Goal: Information Seeking & Learning: Learn about a topic

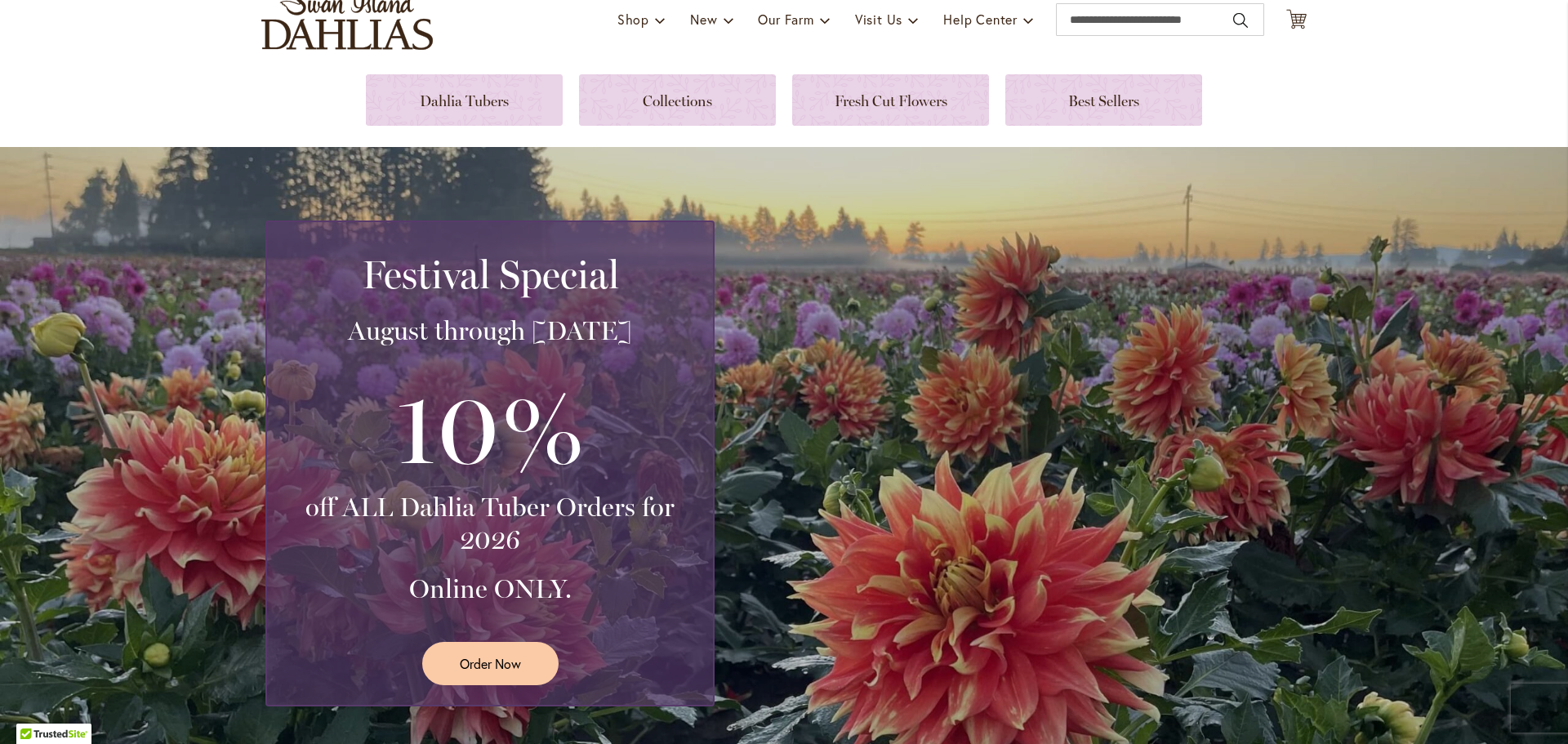
scroll to position [164, 0]
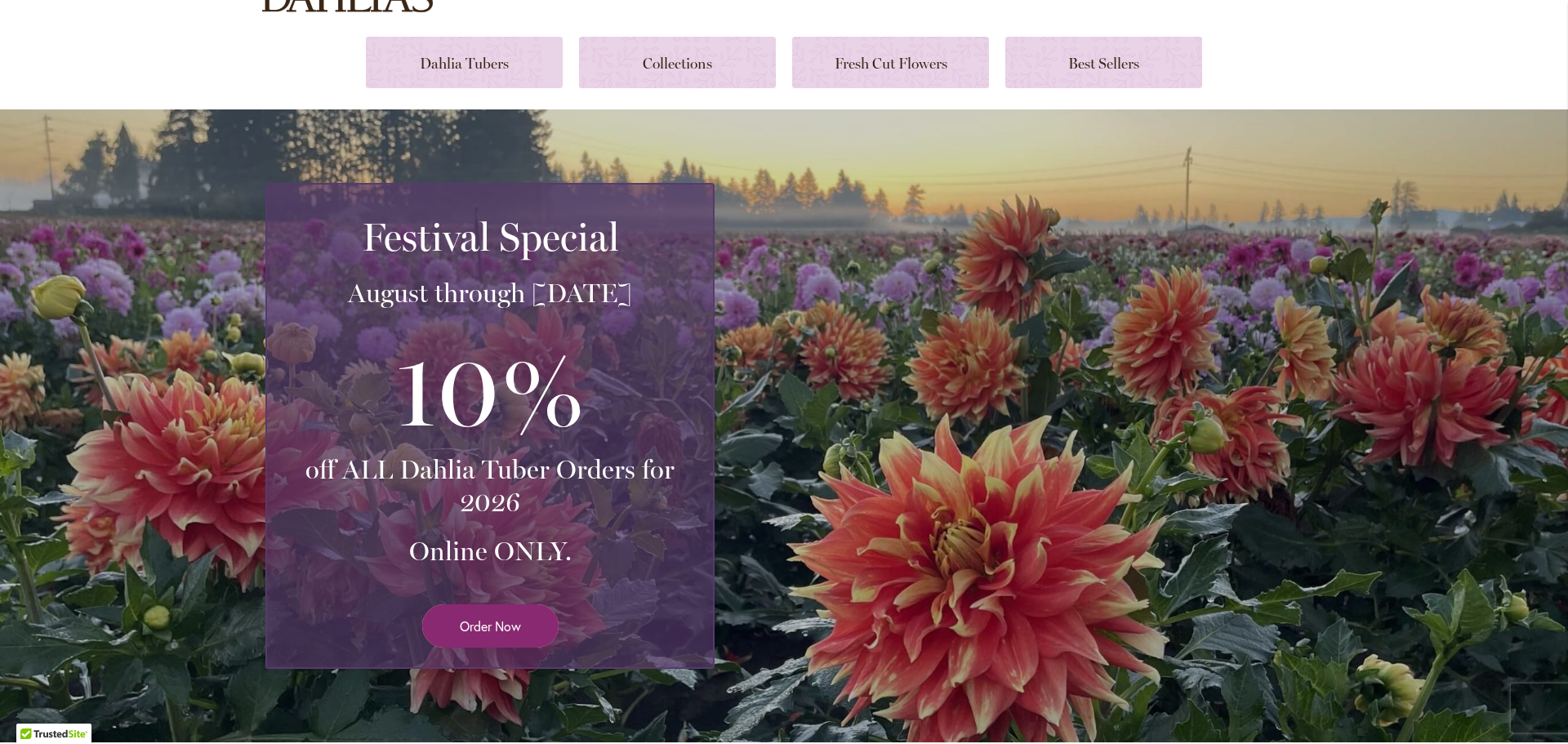
click at [449, 629] on link "Order Now" at bounding box center [490, 626] width 137 height 44
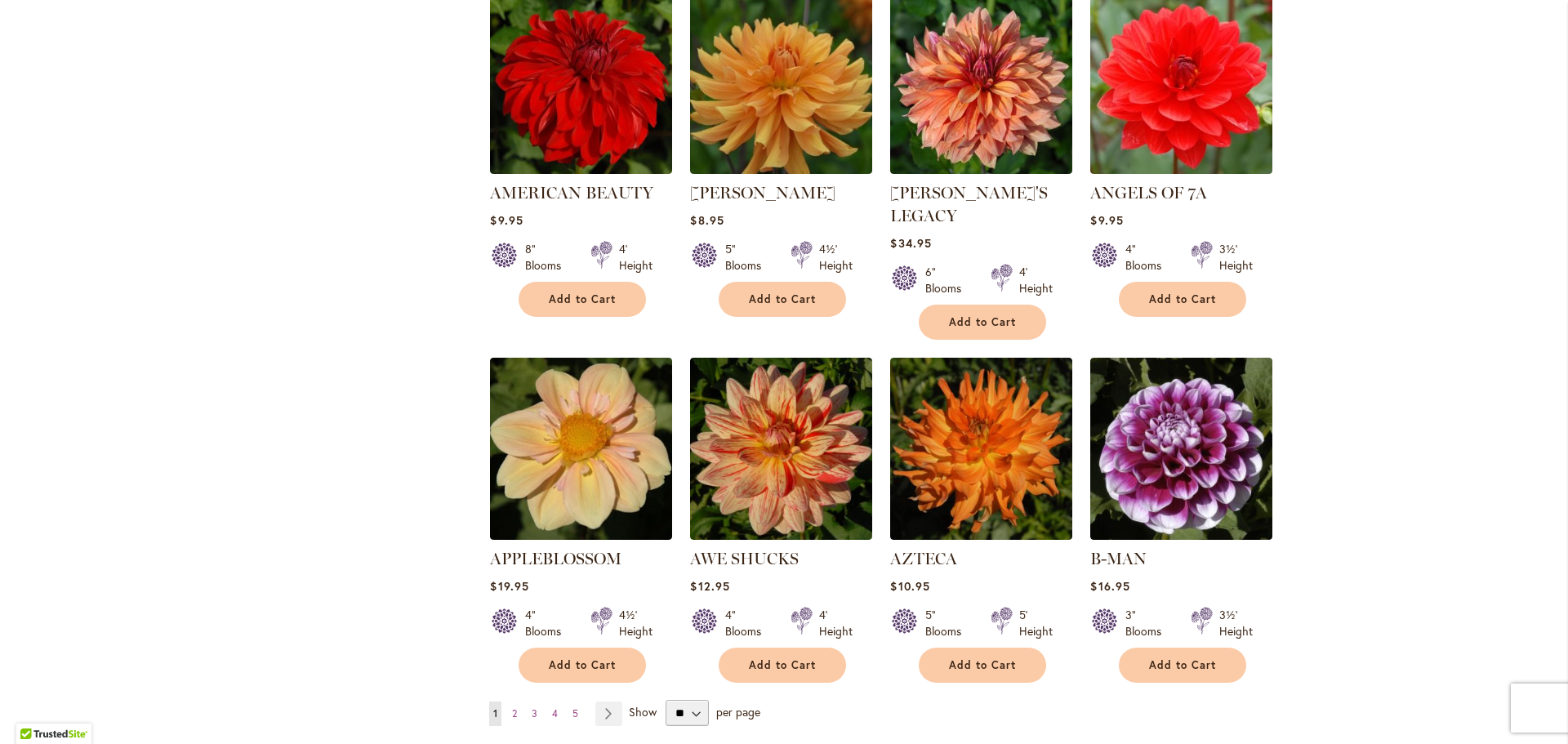
scroll to position [1143, 0]
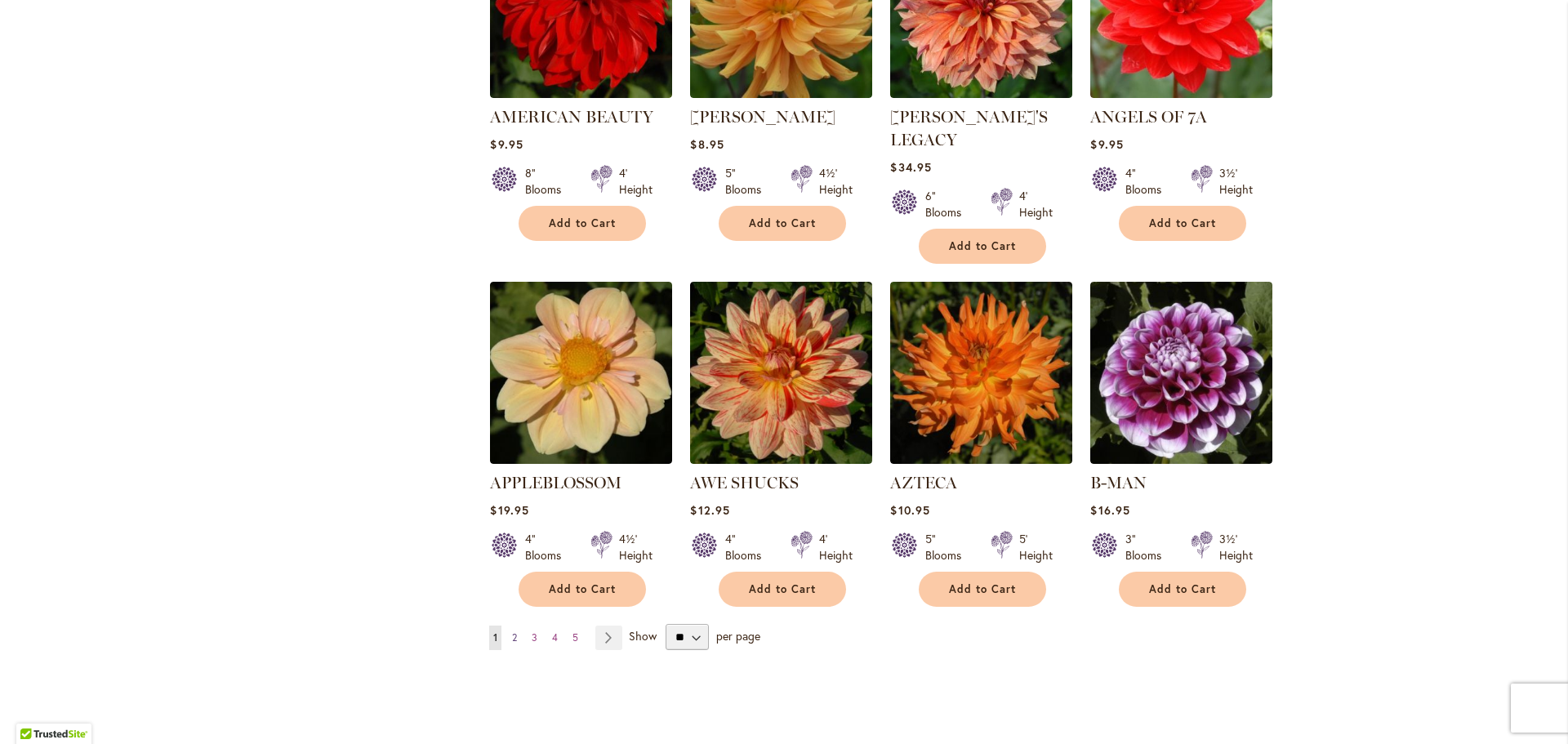
click at [512, 631] on span "2" at bounding box center [514, 637] width 5 height 12
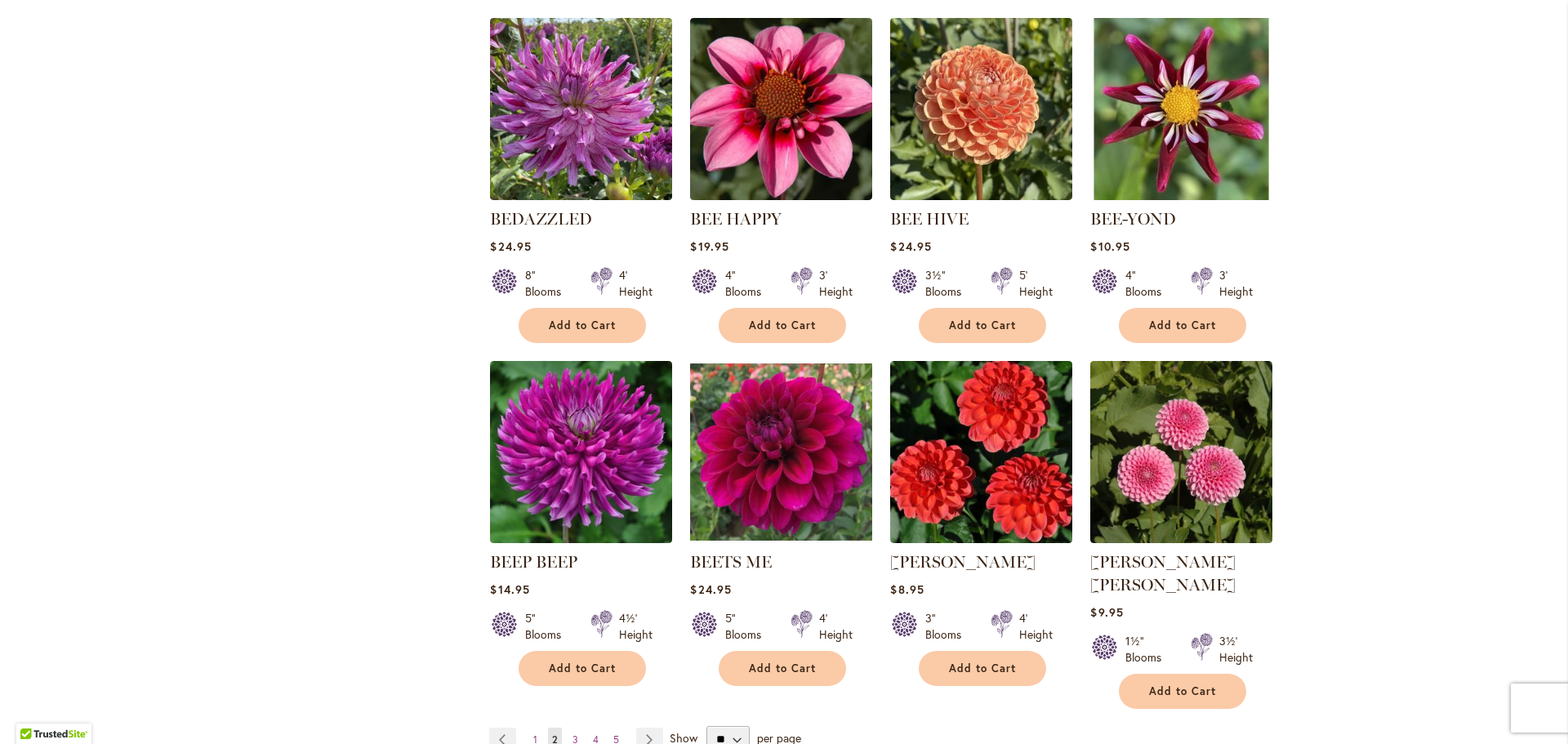
scroll to position [1307, 0]
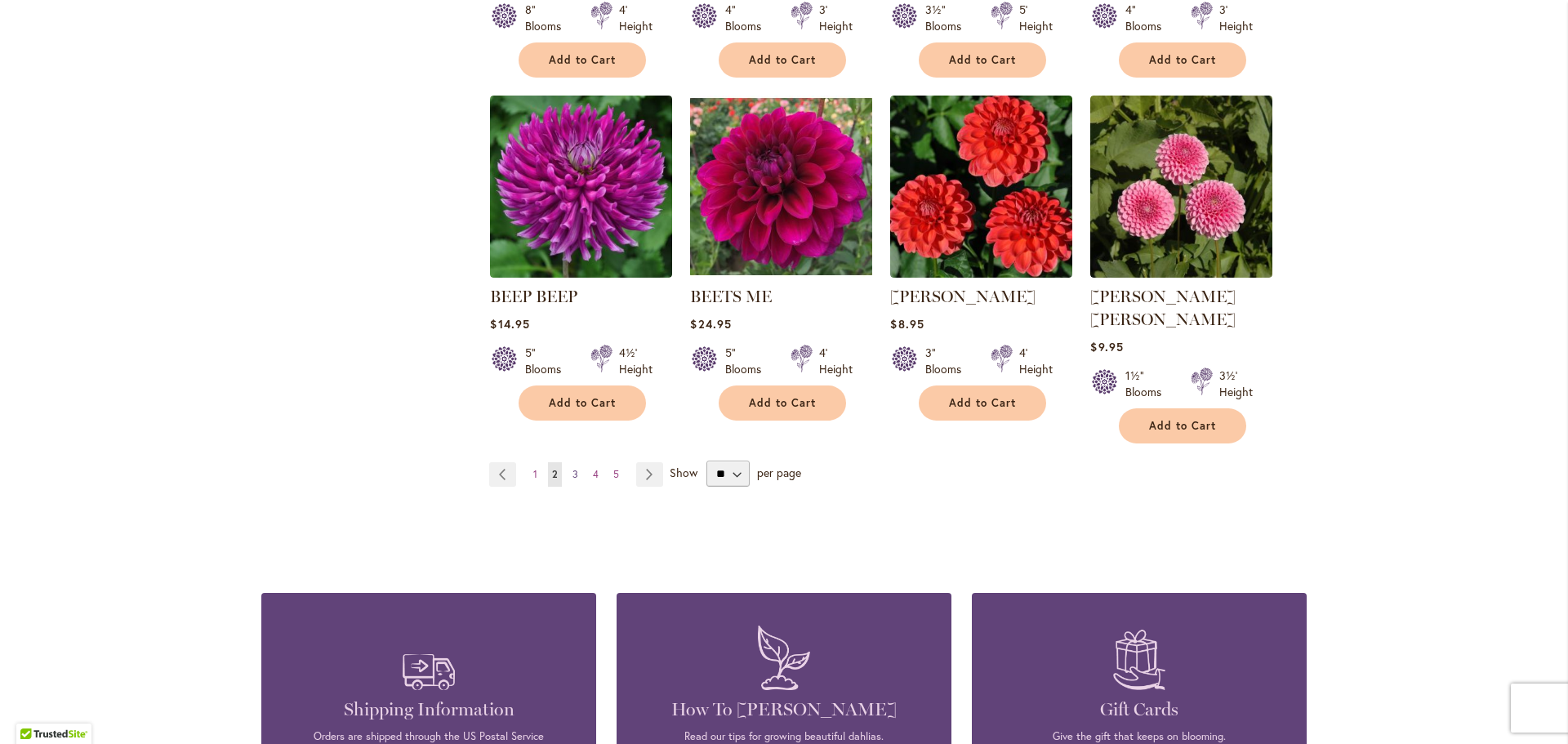
click at [572, 468] on span "3" at bounding box center [575, 473] width 6 height 12
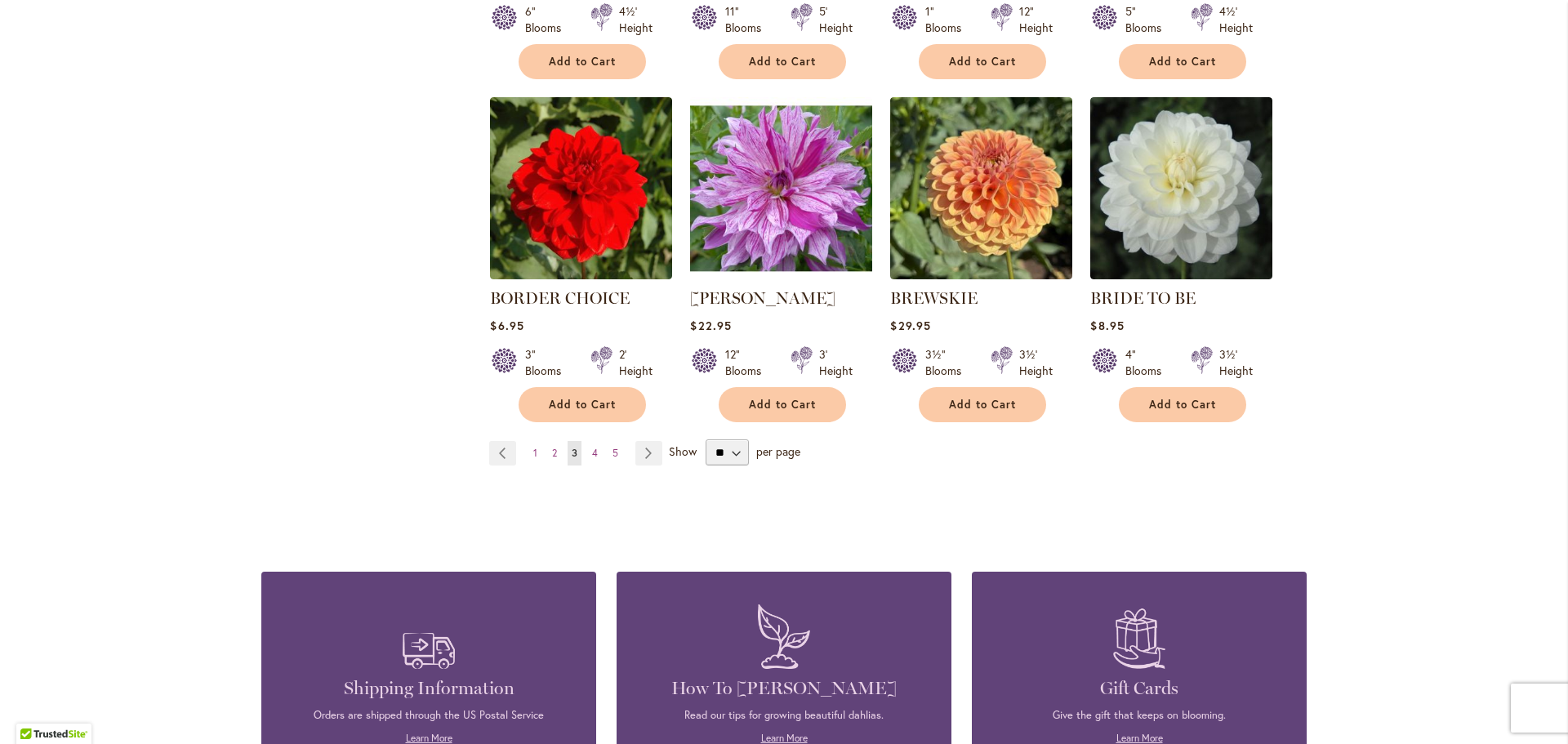
scroll to position [1469, 0]
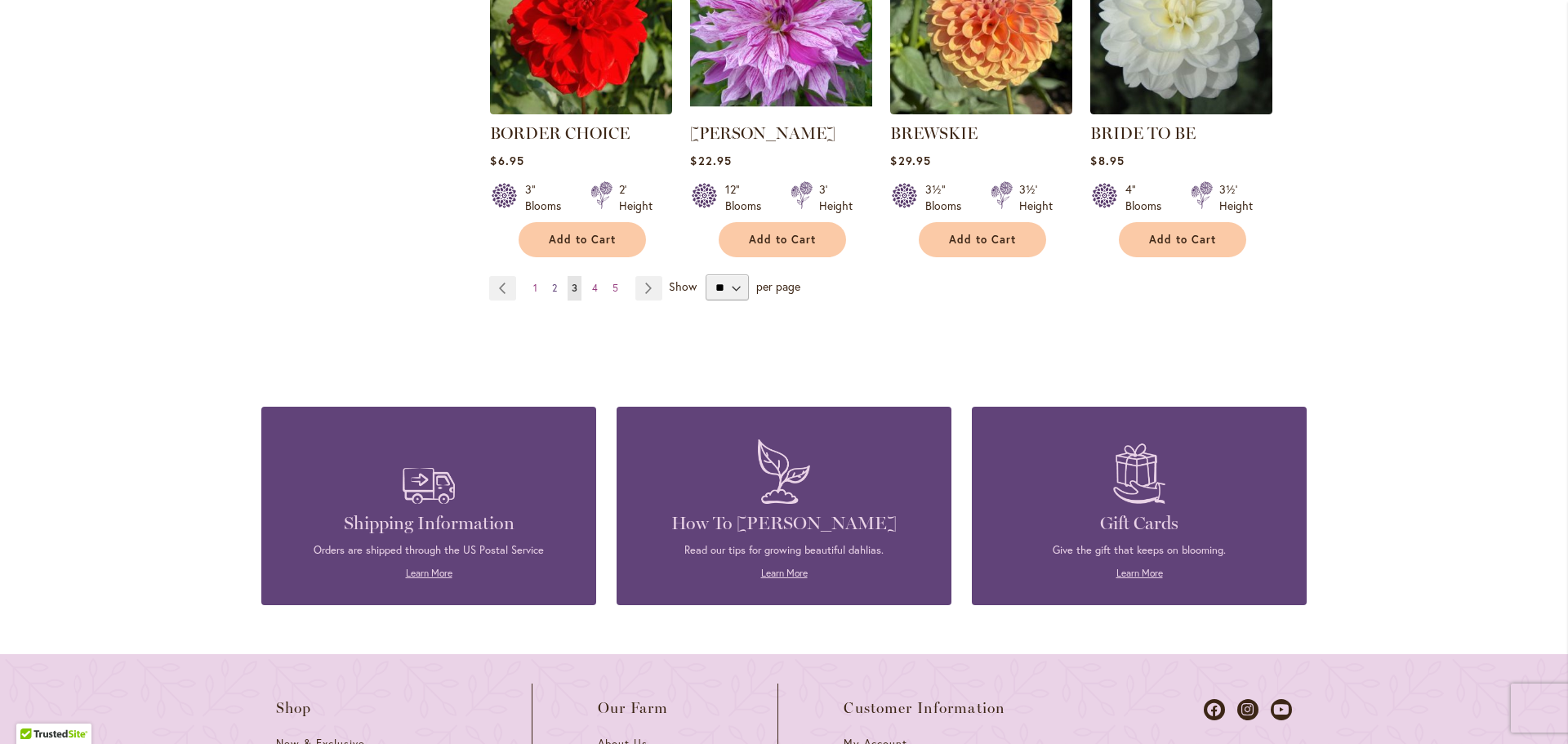
click at [552, 289] on span "2" at bounding box center [554, 287] width 5 height 12
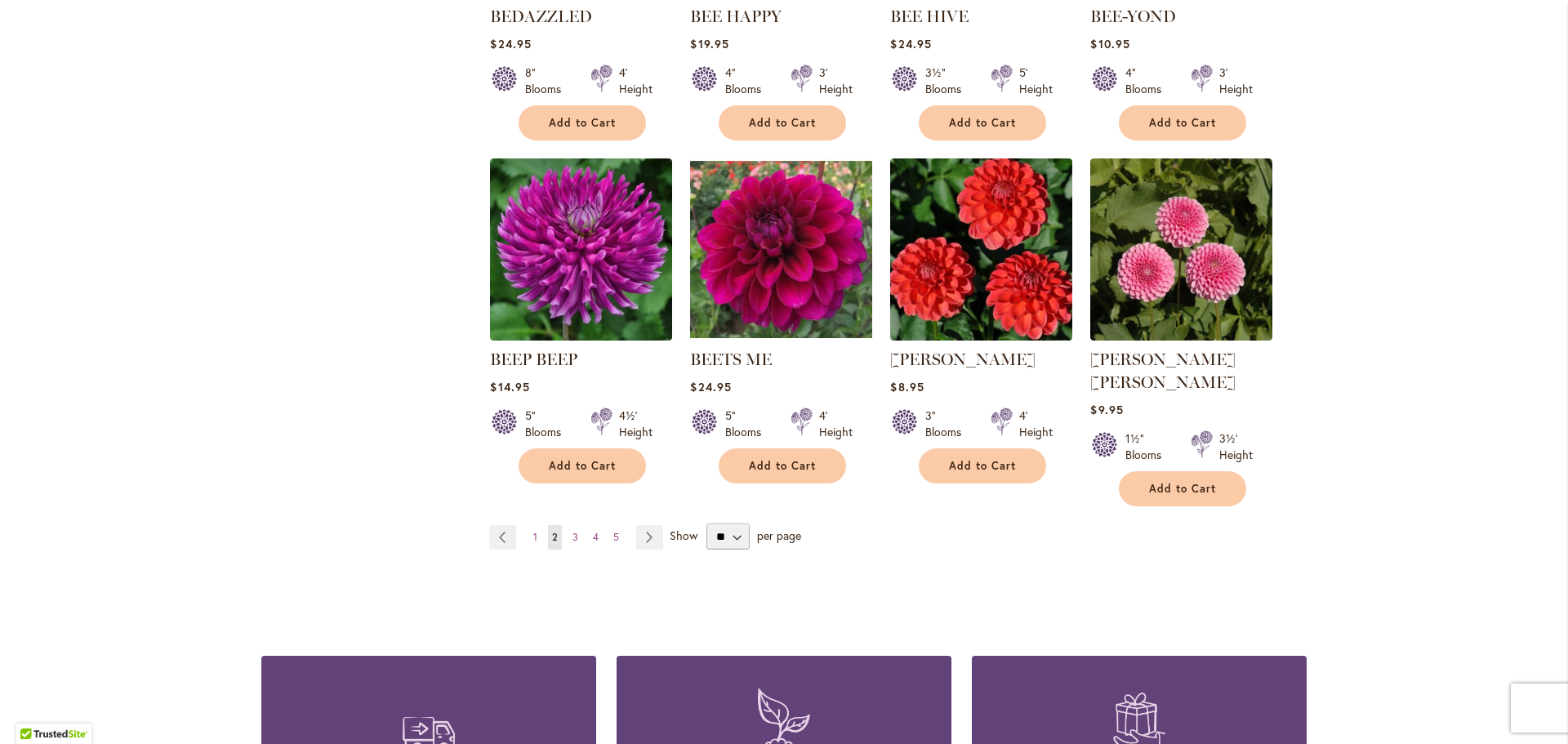
scroll to position [1225, 0]
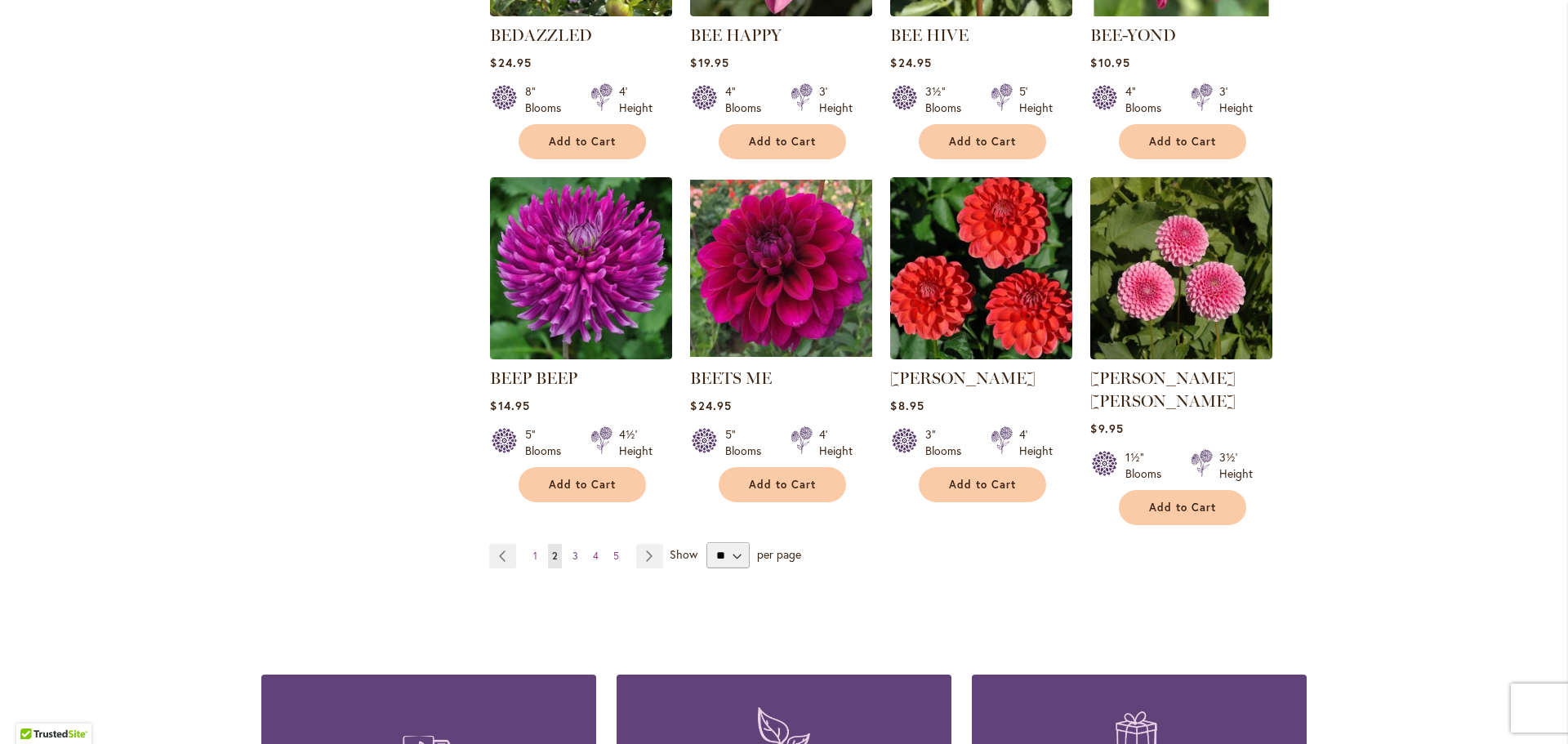
click at [572, 550] on span "3" at bounding box center [575, 555] width 6 height 12
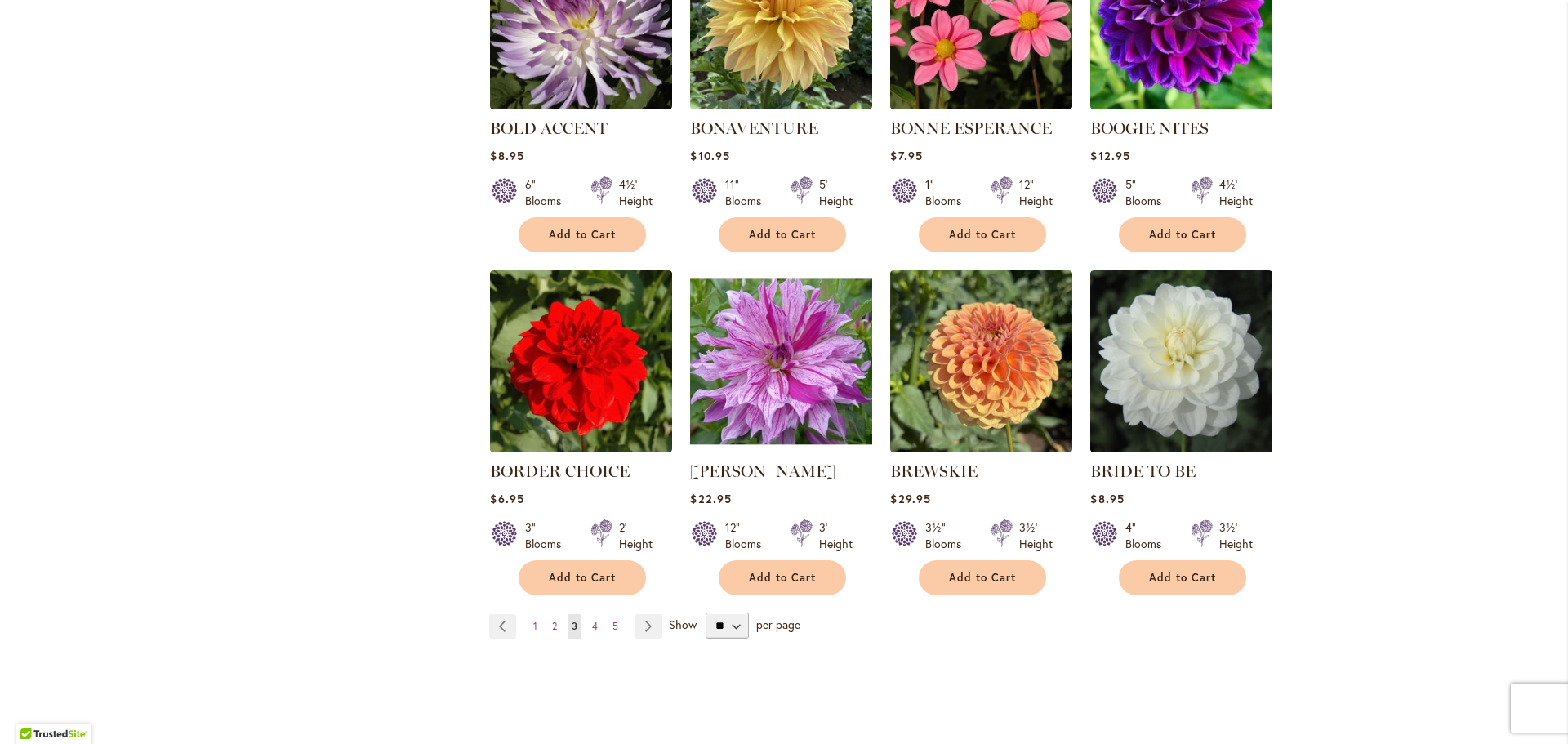
scroll to position [1143, 0]
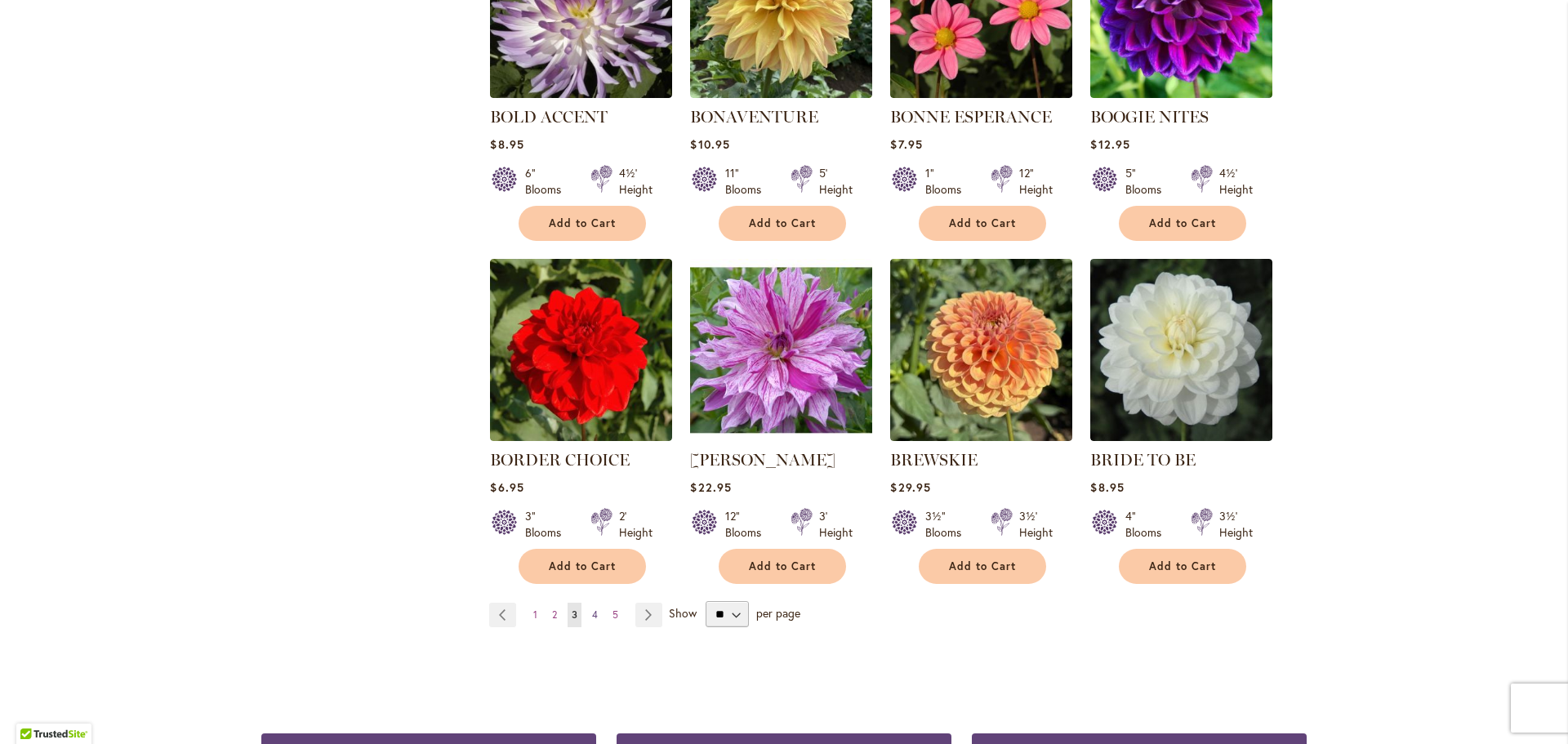
click at [592, 608] on span "4" at bounding box center [595, 614] width 6 height 12
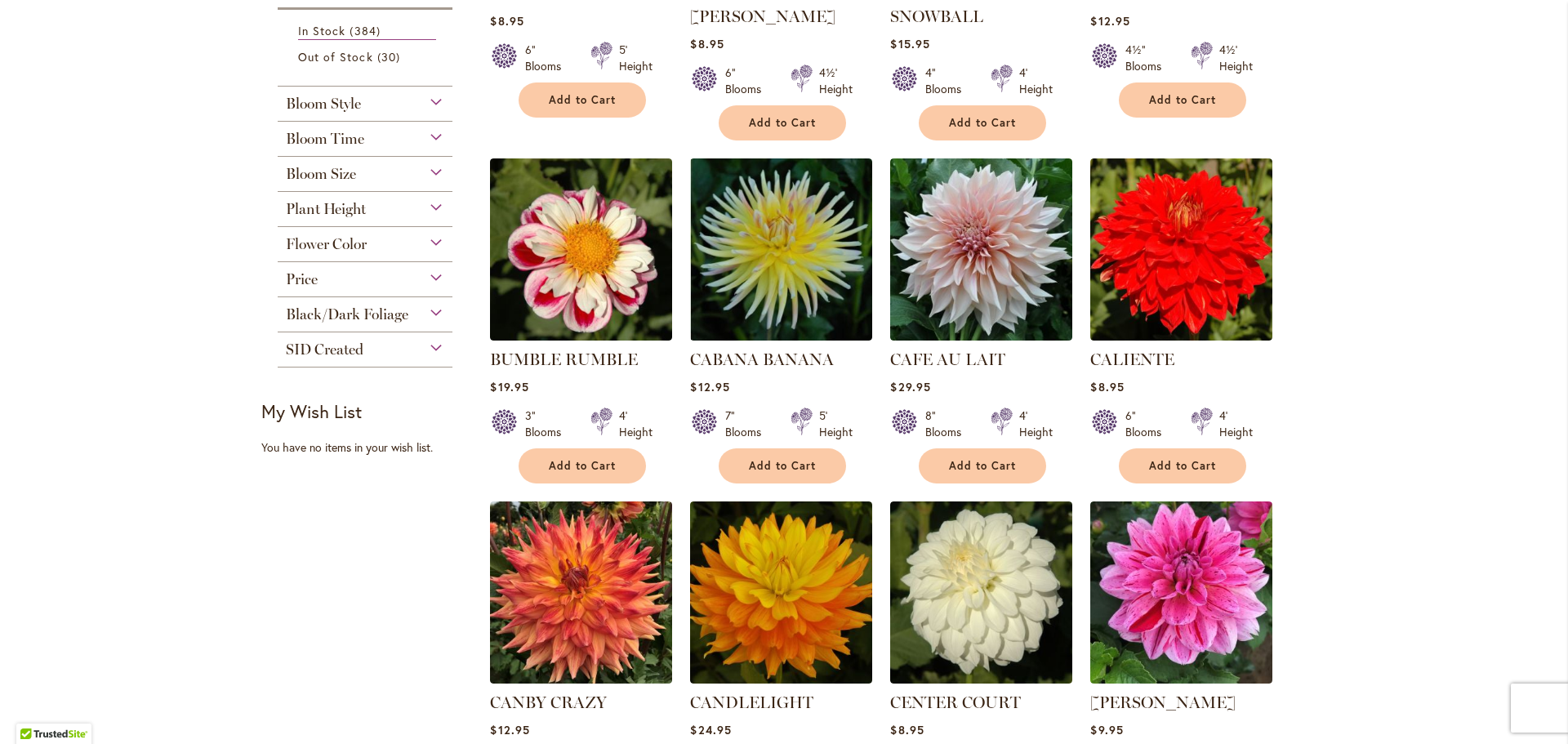
scroll to position [571, 0]
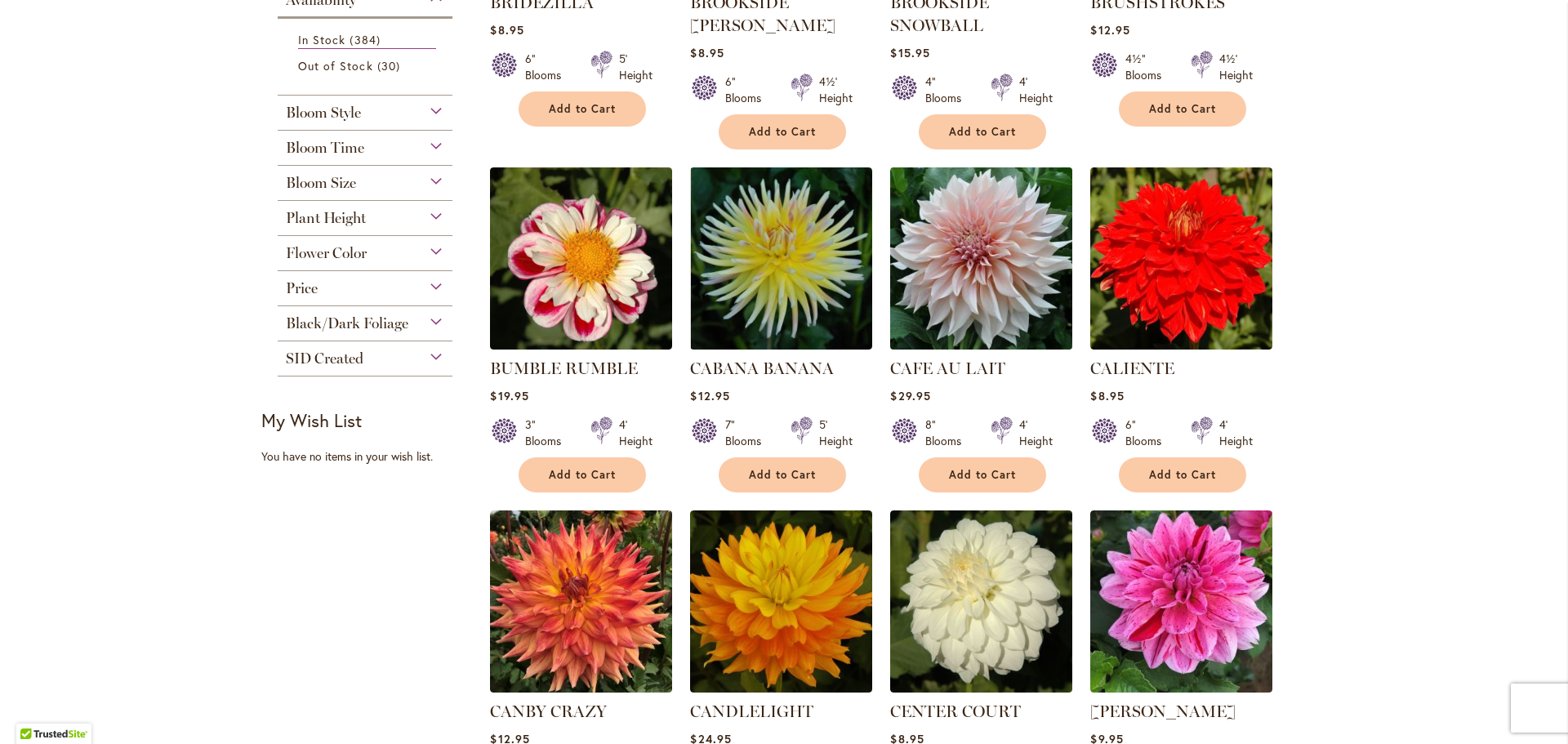
click at [944, 317] on img at bounding box center [981, 258] width 191 height 191
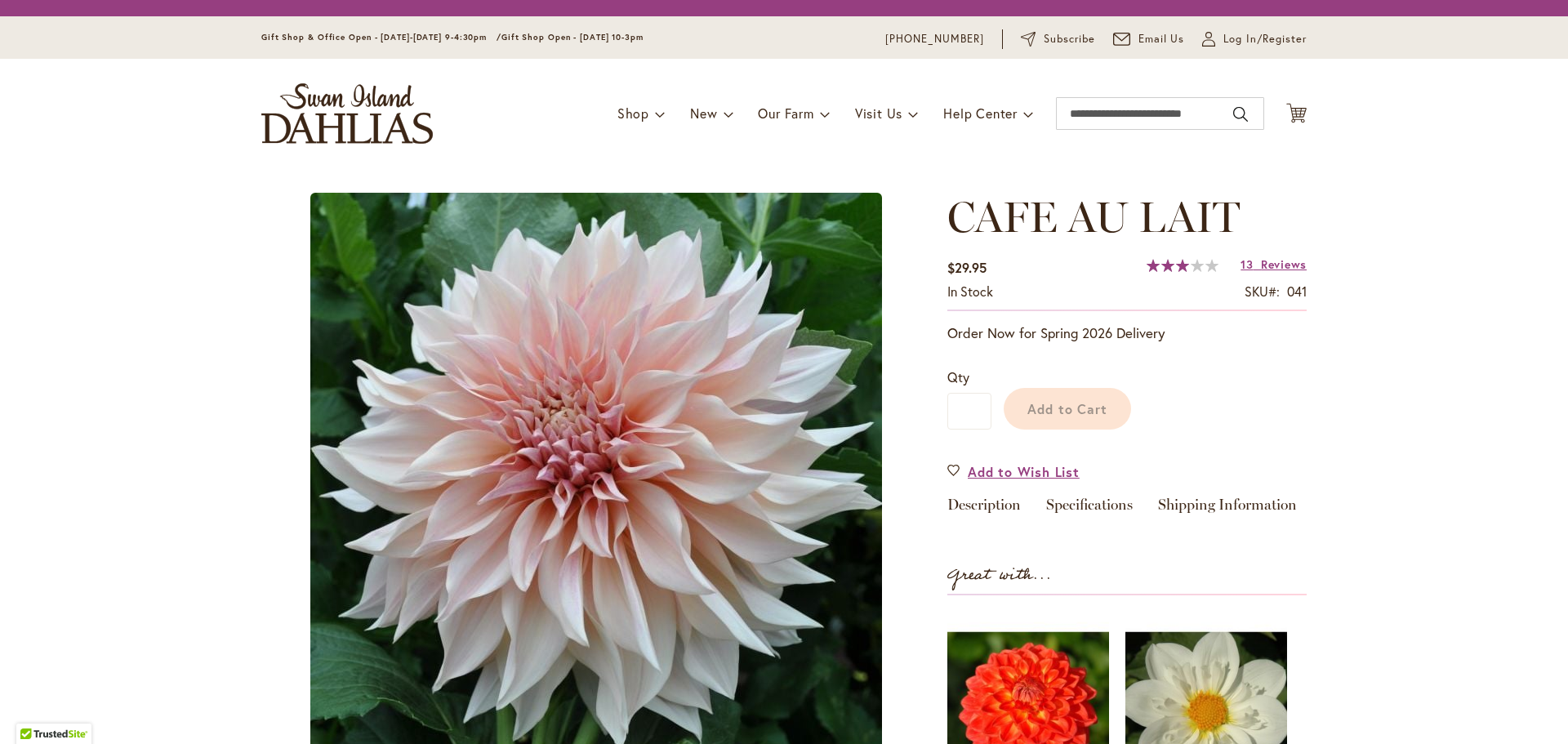
click at [963, 365] on div "Qty * Add to Cart" at bounding box center [1127, 398] width 359 height 95
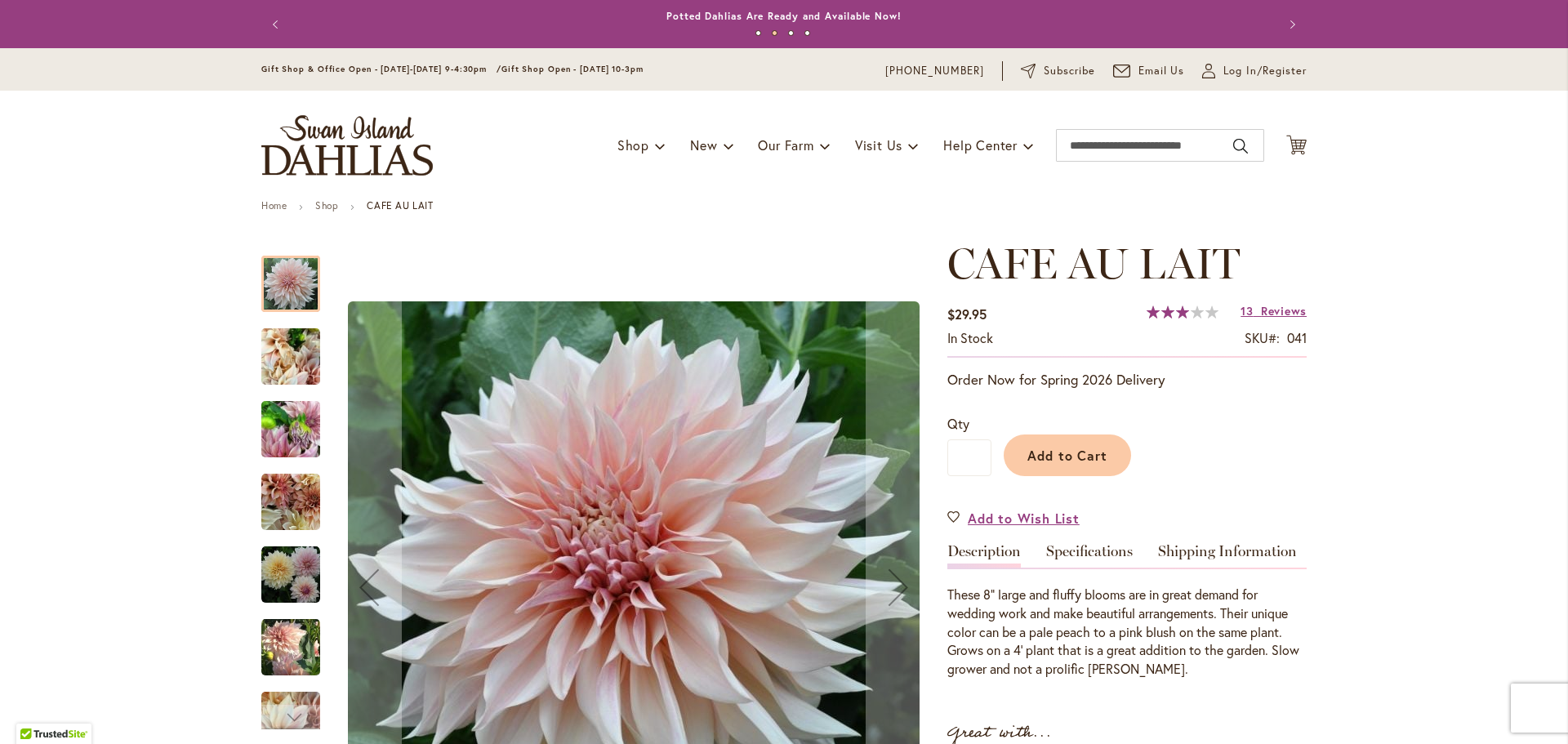
click at [289, 421] on img "Café Au Lait" at bounding box center [290, 430] width 59 height 78
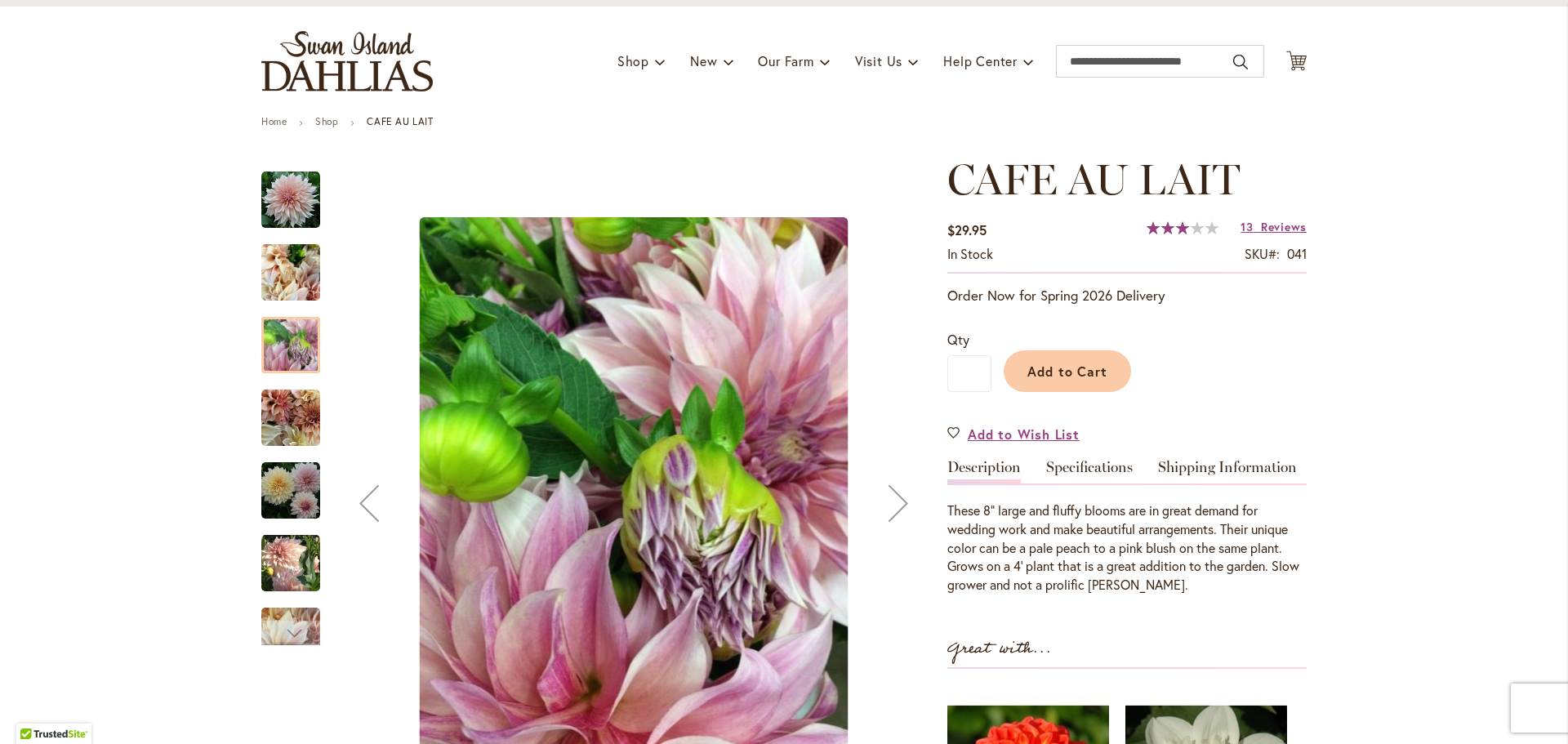
scroll to position [164, 0]
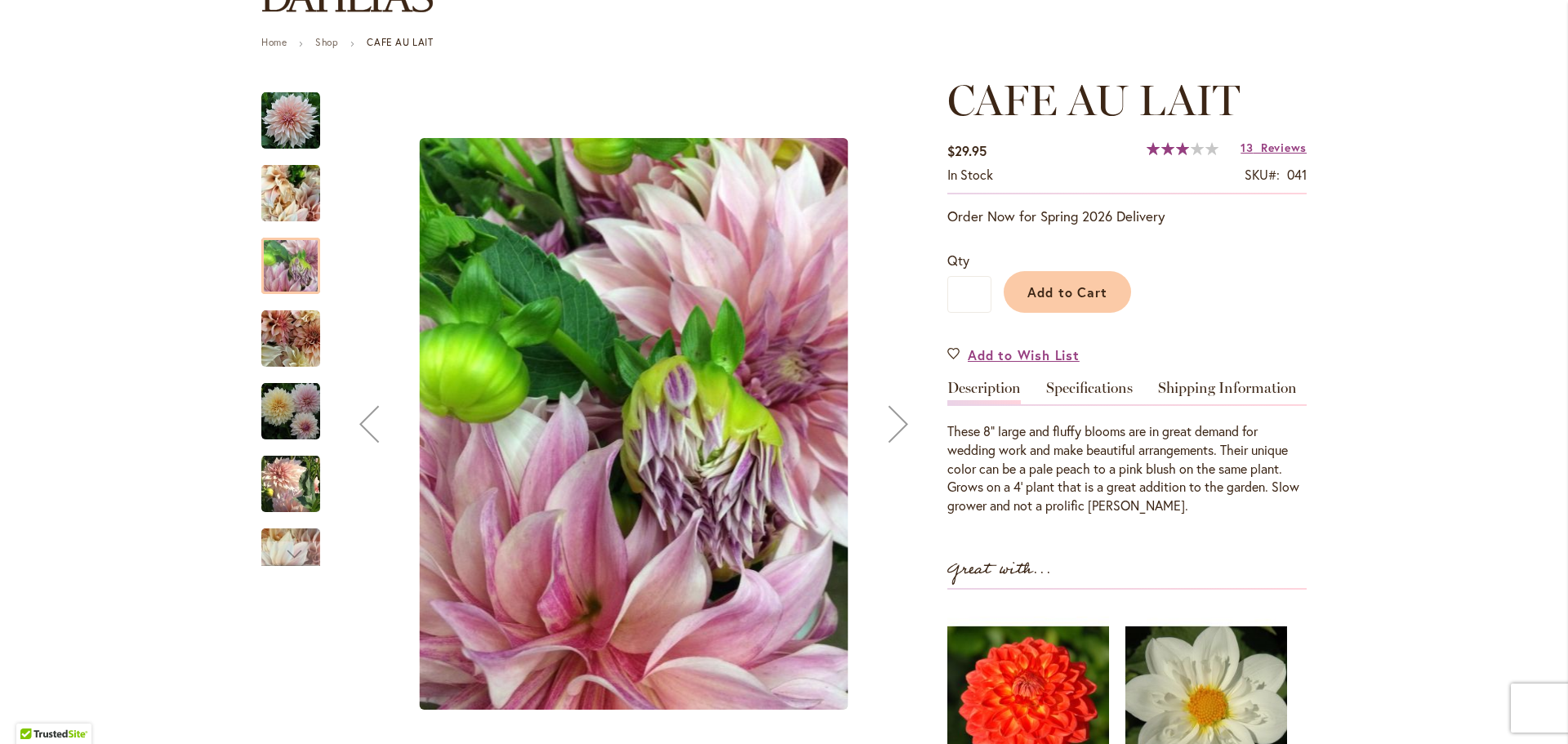
click at [298, 485] on img "Café Au Lait" at bounding box center [290, 483] width 59 height 60
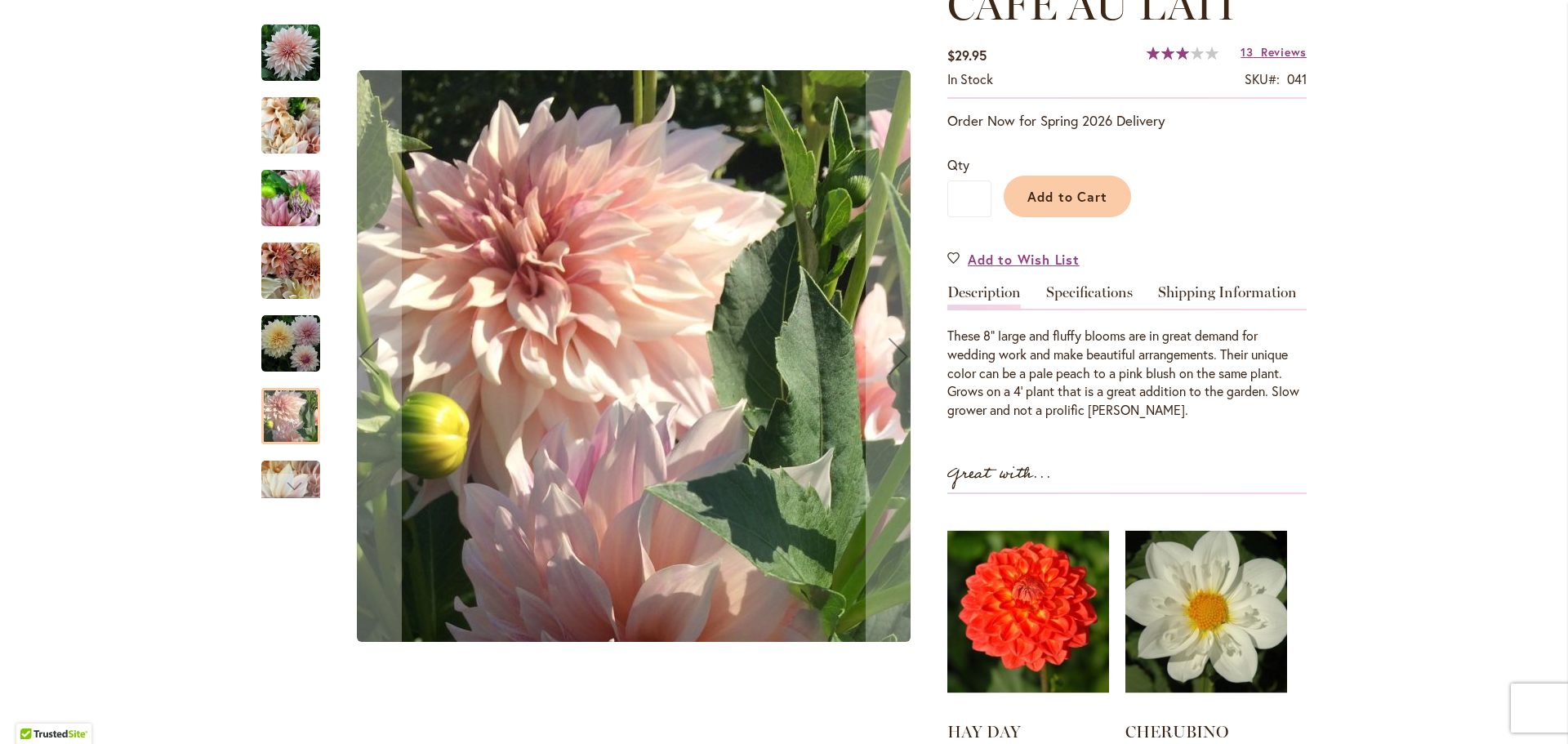
scroll to position [326, 0]
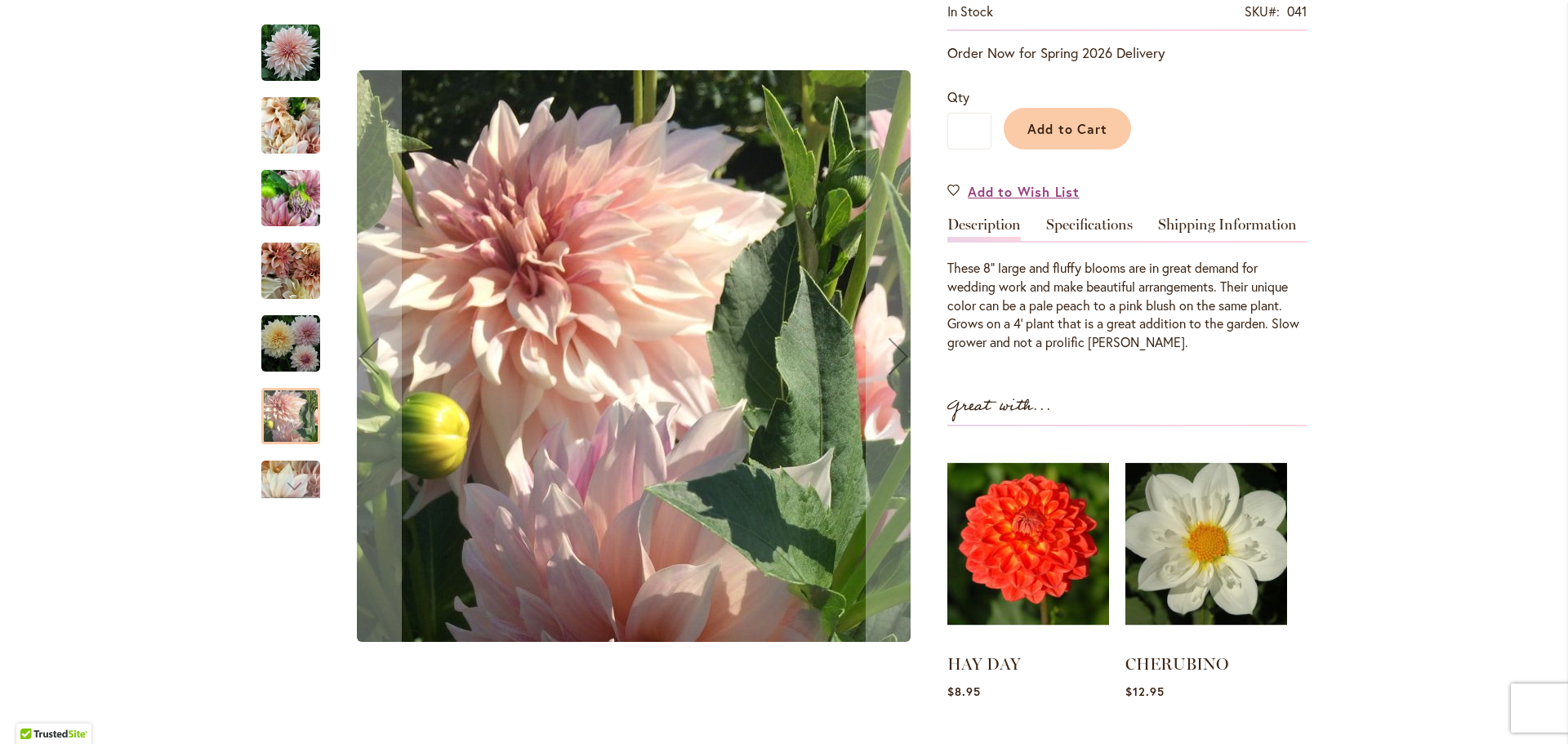
click at [290, 349] on img "Café Au Lait" at bounding box center [290, 343] width 59 height 59
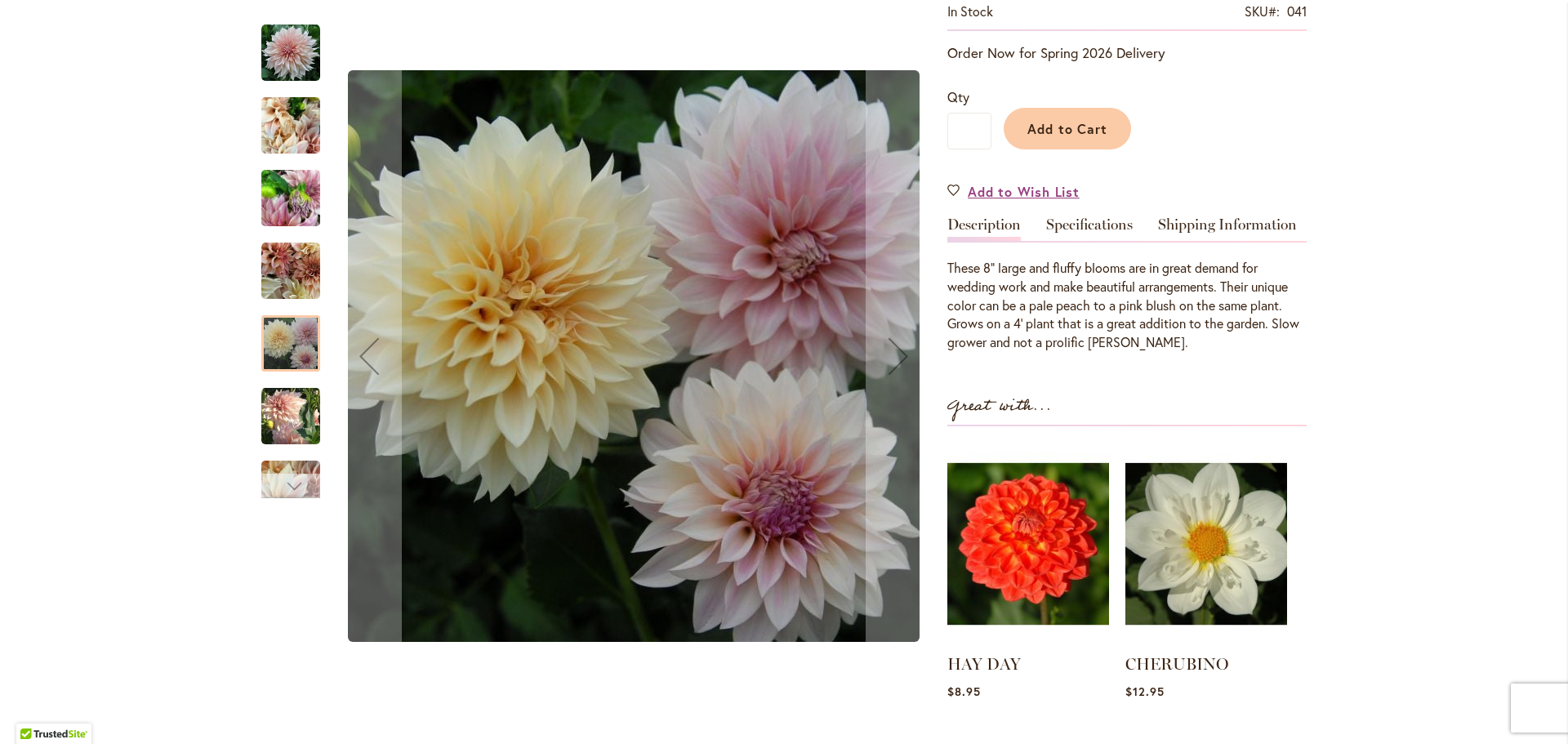
click at [278, 480] on div "Next" at bounding box center [290, 485] width 24 height 24
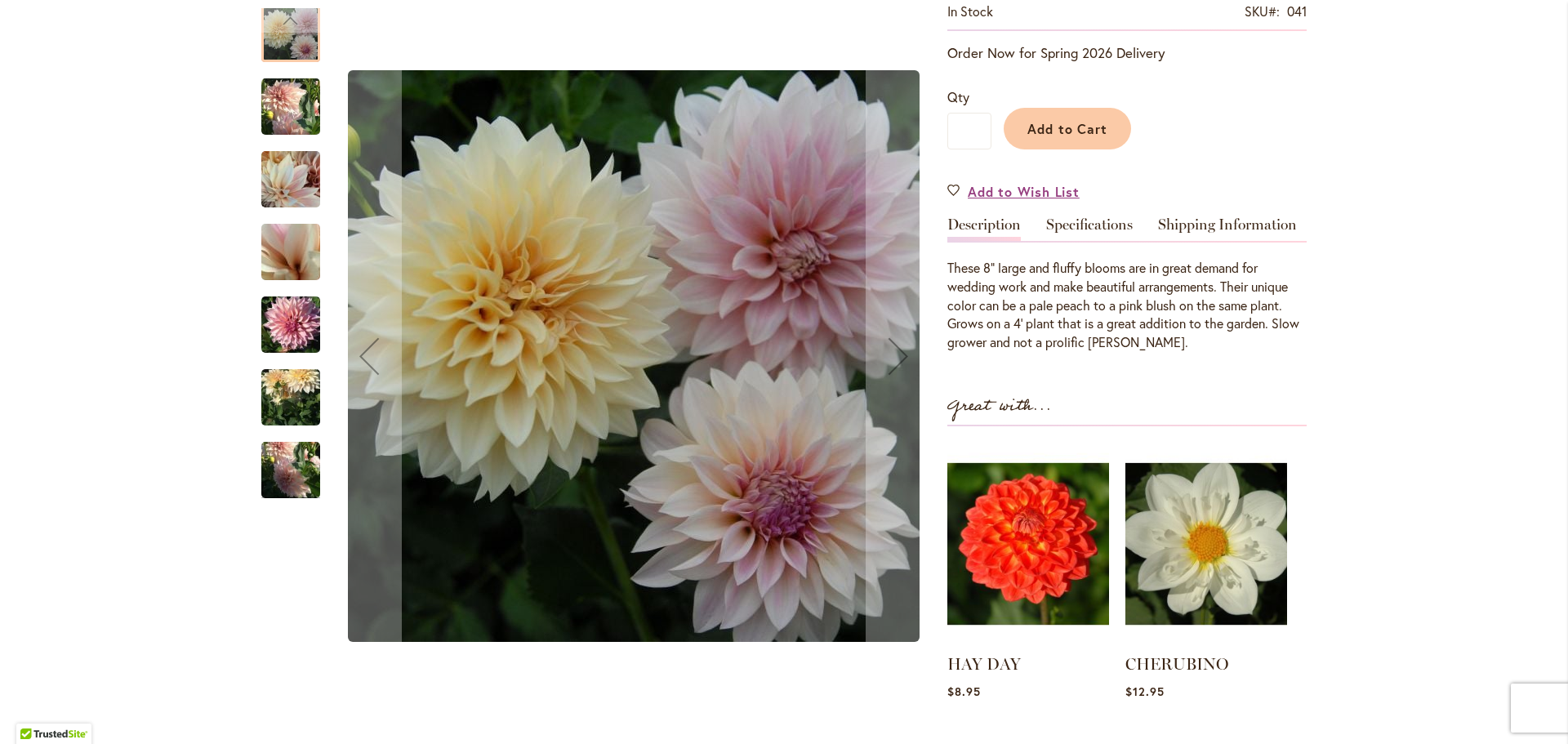
click at [284, 328] on img "Café Au Lait" at bounding box center [290, 325] width 59 height 78
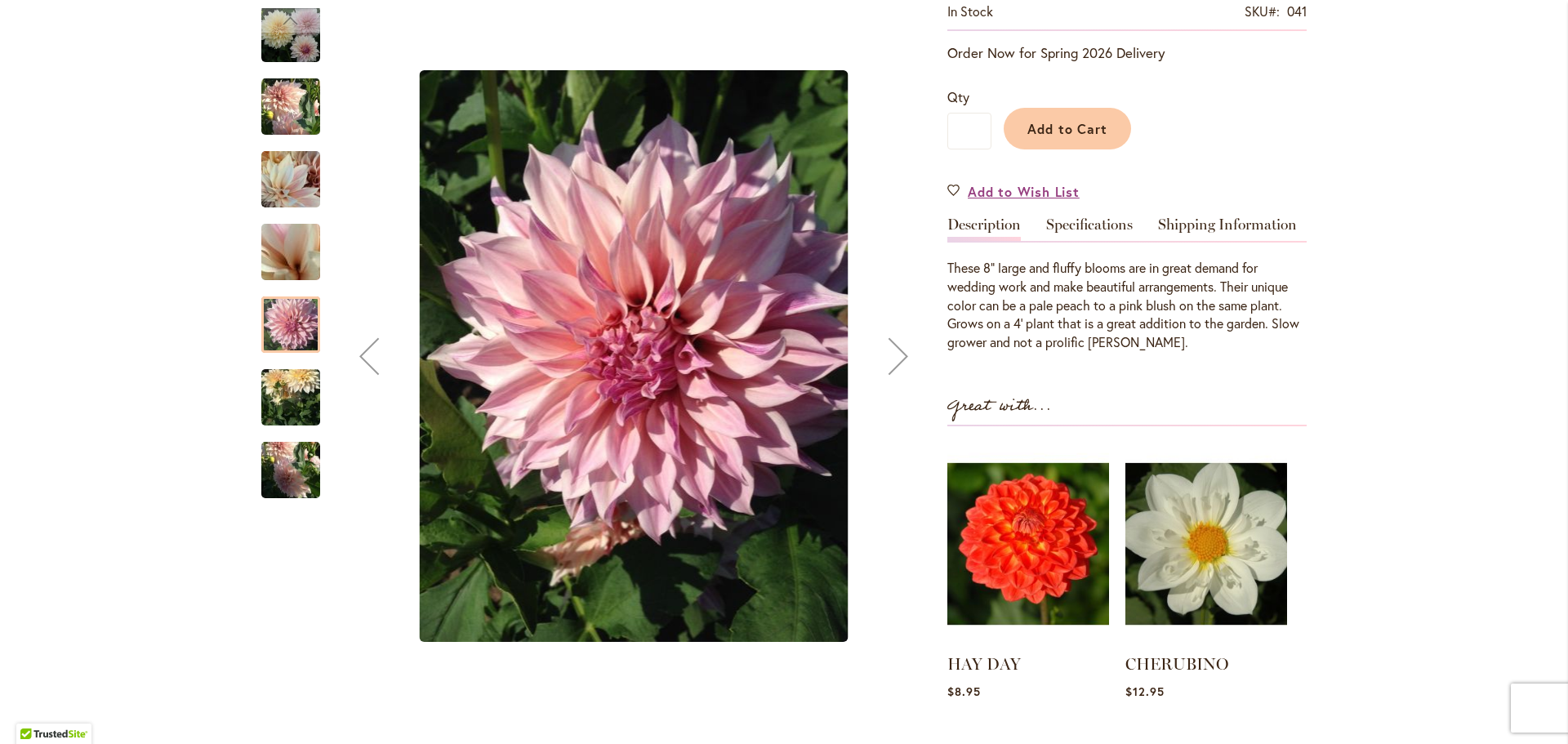
click at [286, 204] on img "Café Au Lait" at bounding box center [290, 179] width 59 height 78
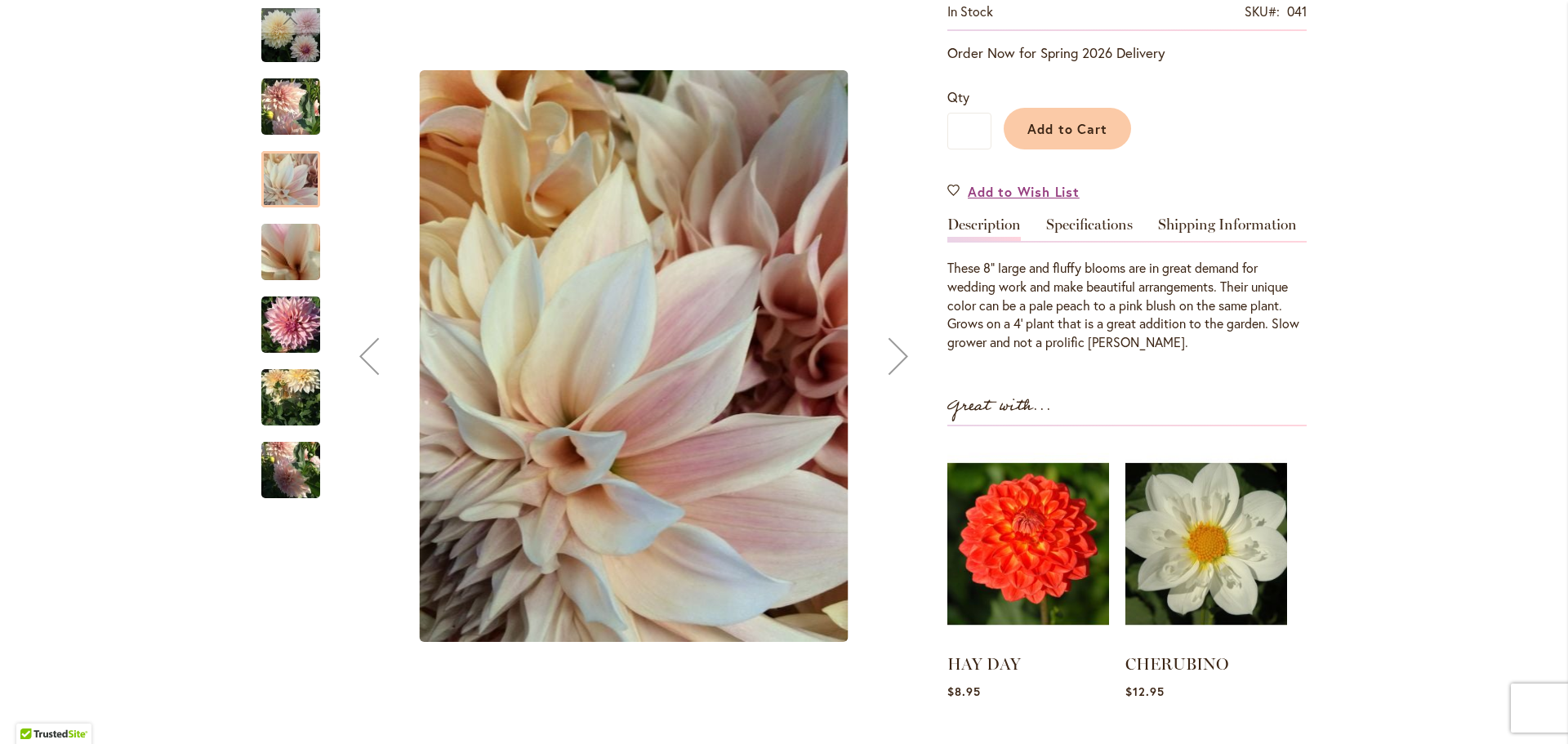
click at [286, 119] on img "Café Au Lait" at bounding box center [290, 106] width 59 height 60
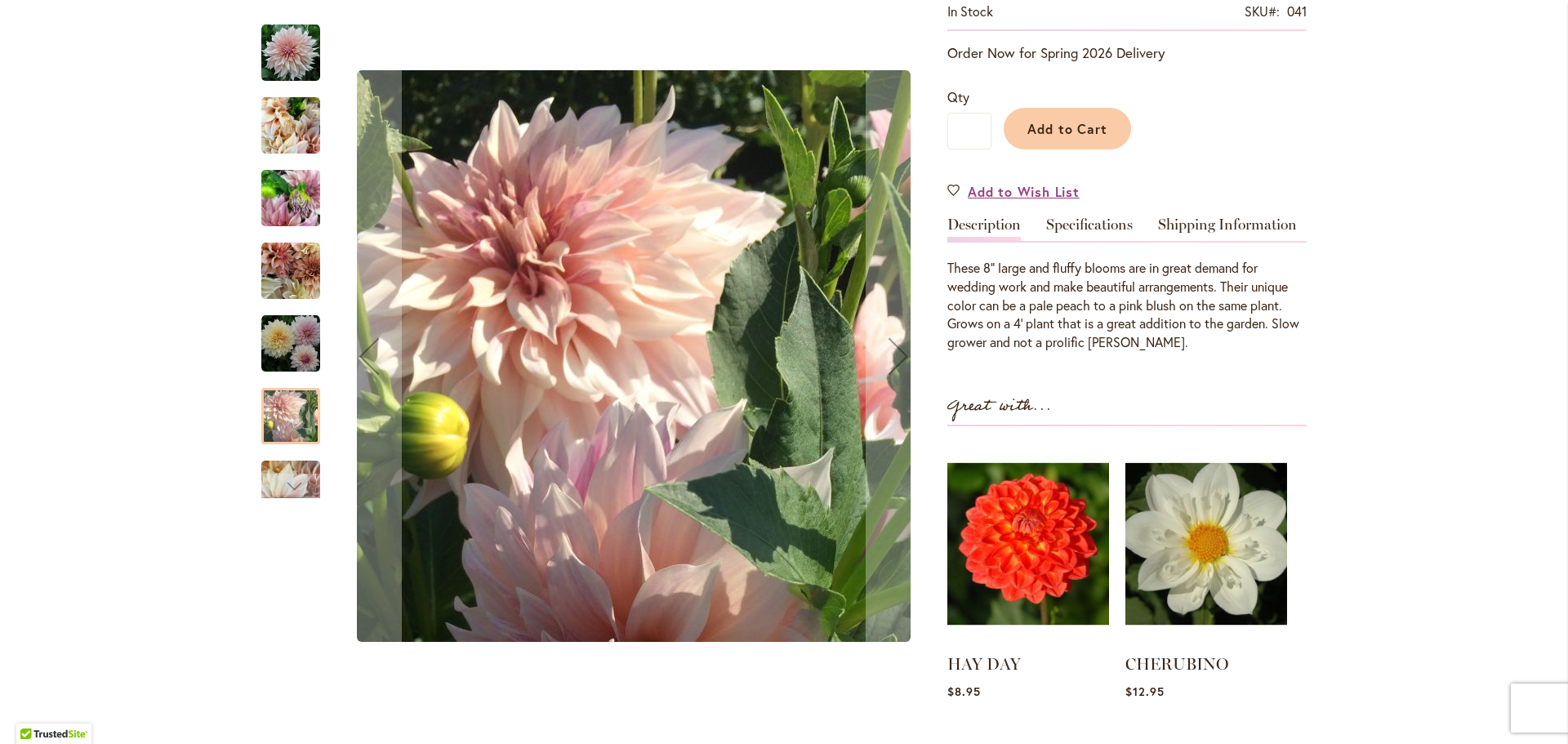
click at [268, 420] on div at bounding box center [290, 416] width 59 height 57
click at [286, 357] on img "Café Au Lait" at bounding box center [290, 343] width 59 height 59
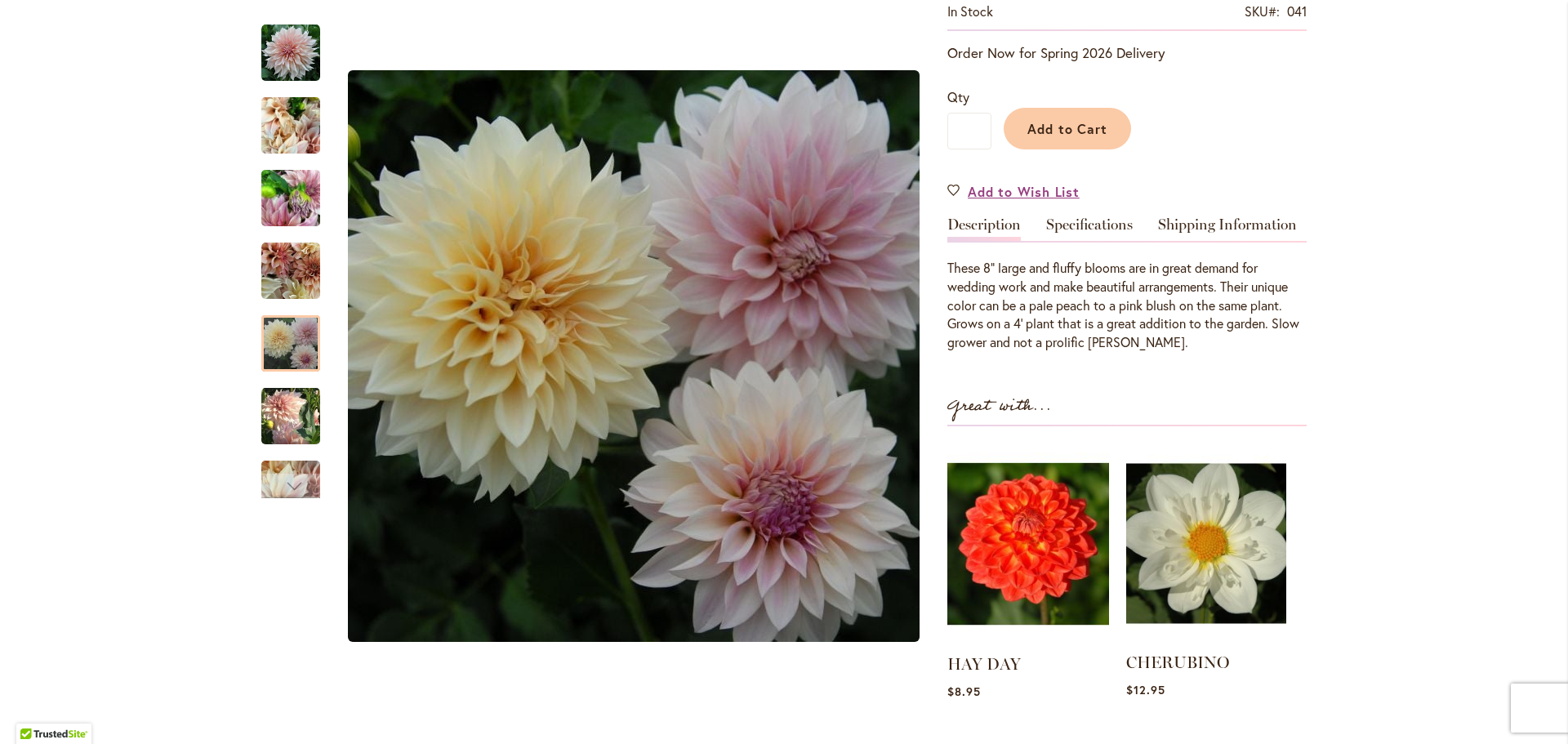
click at [1188, 555] on img at bounding box center [1207, 543] width 160 height 200
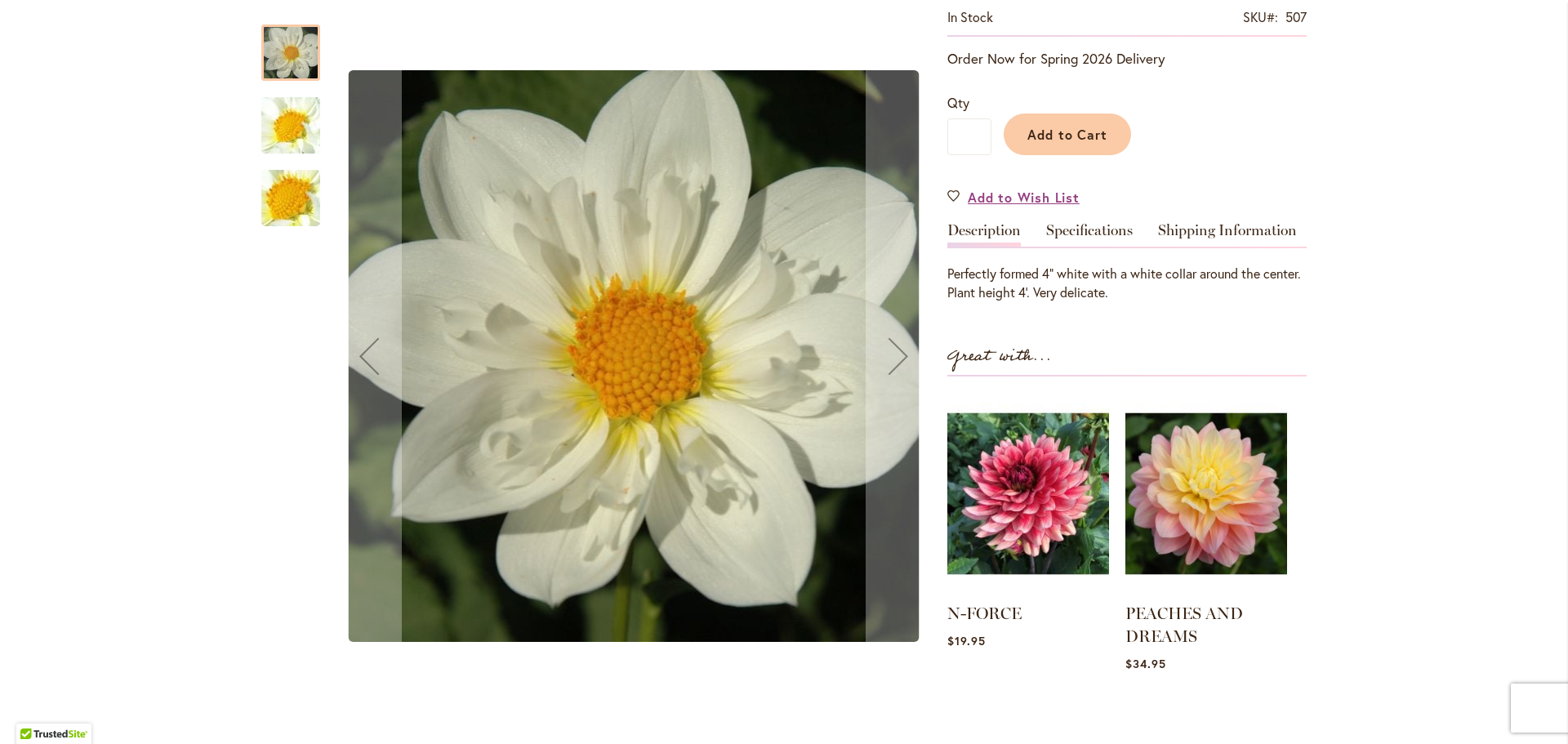
scroll to position [326, 0]
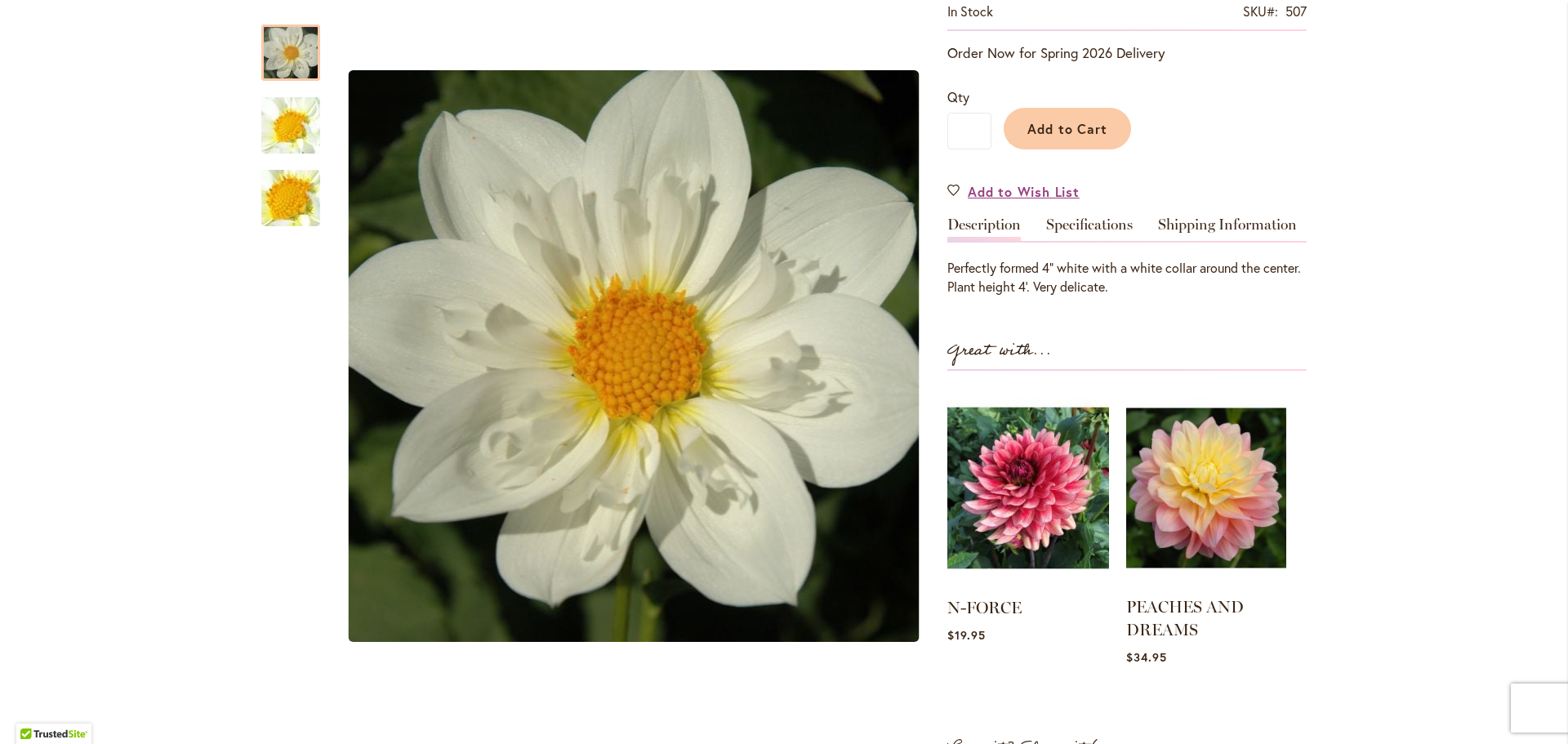
click at [1214, 495] on img at bounding box center [1207, 487] width 160 height 200
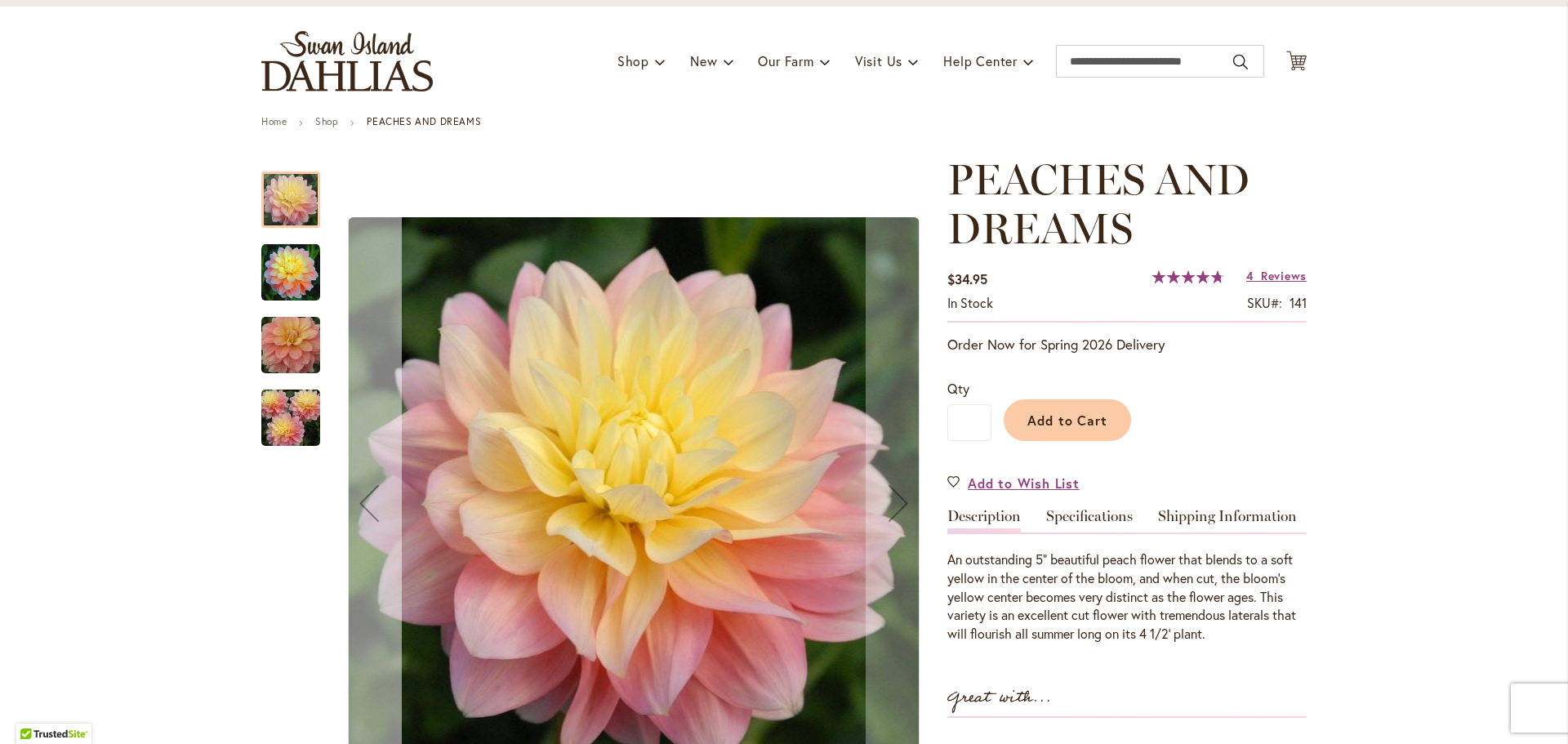
scroll to position [164, 0]
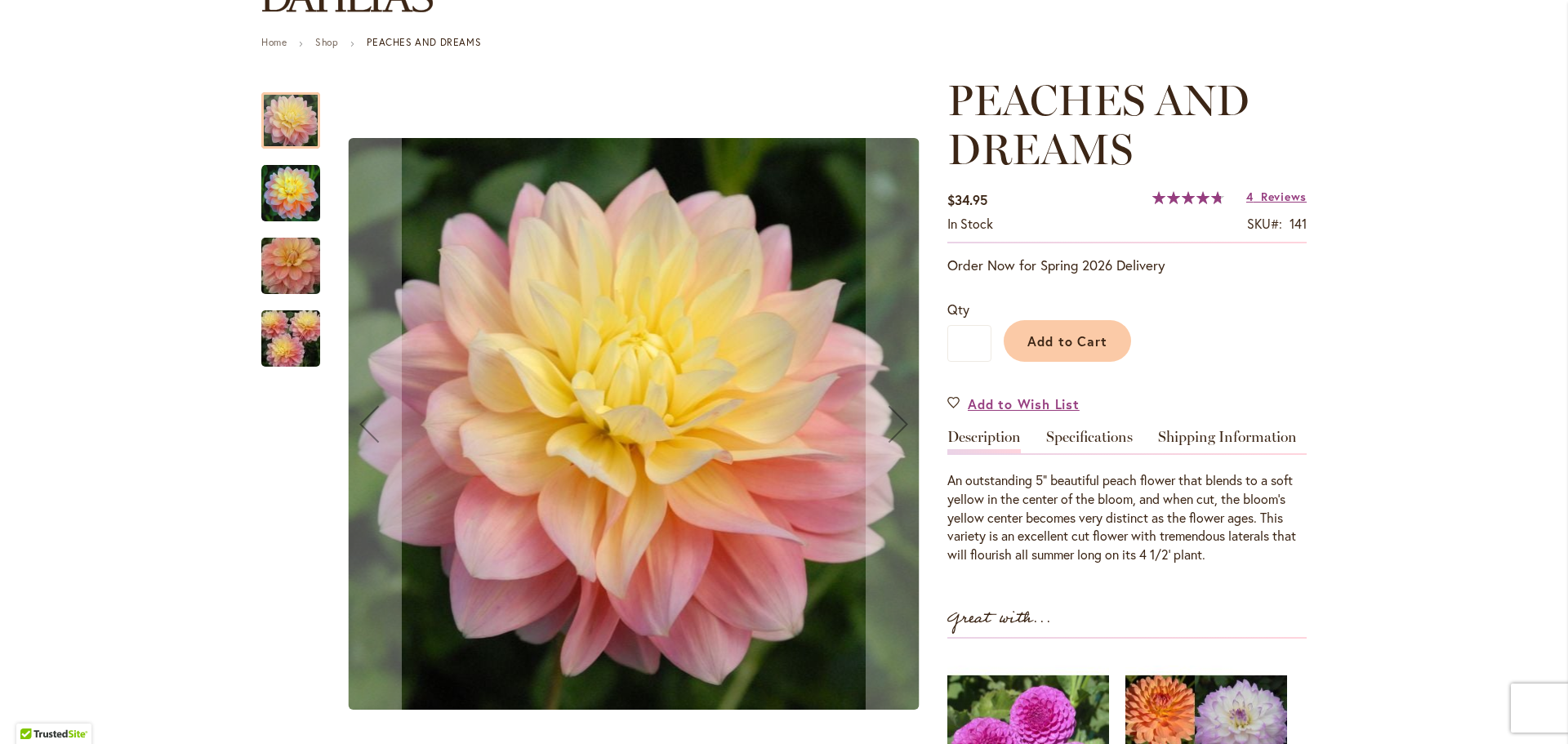
click at [291, 204] on img "PEACHES AND DREAMS" at bounding box center [290, 193] width 59 height 59
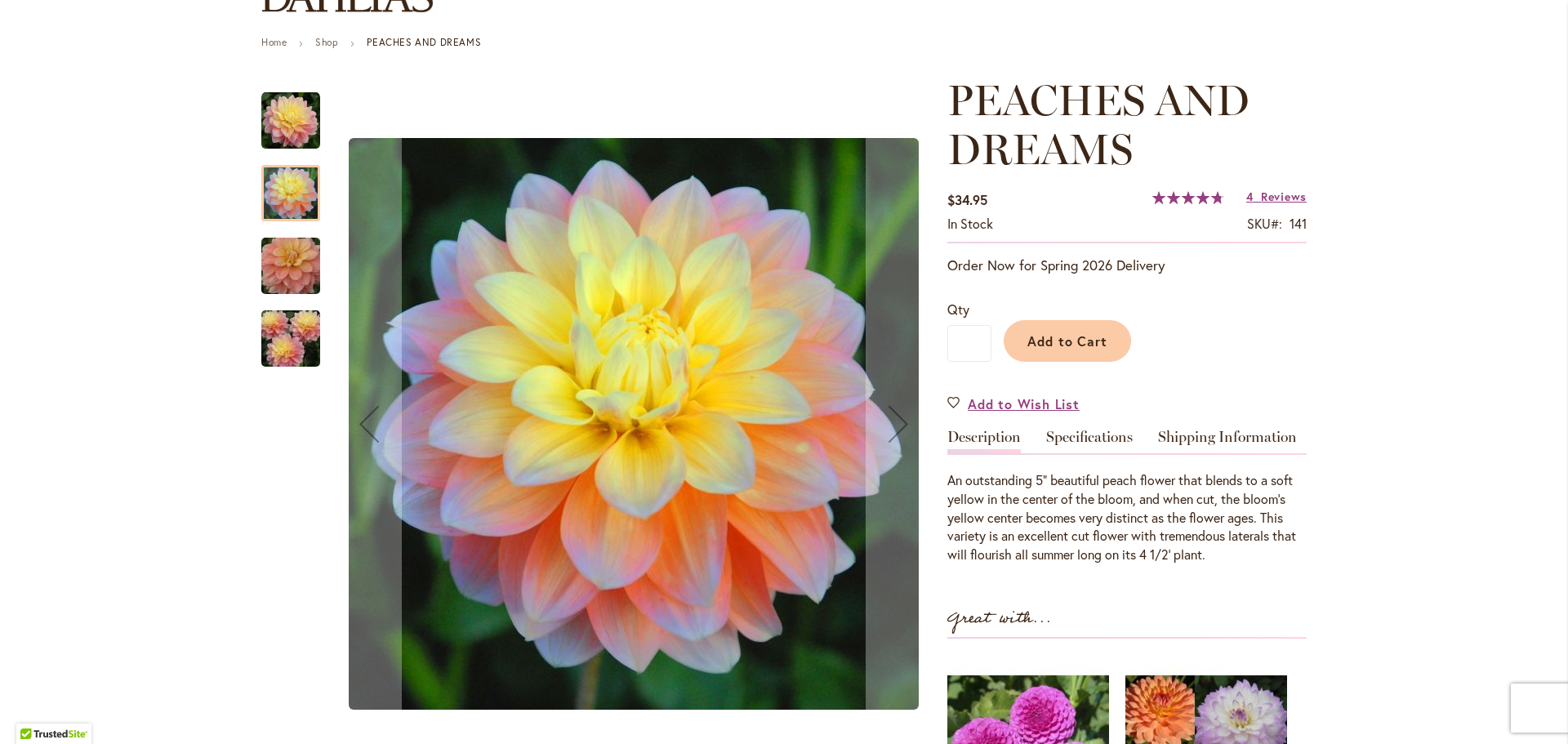
click at [284, 331] on img "PEACHES AND DREAMS" at bounding box center [290, 339] width 117 height 78
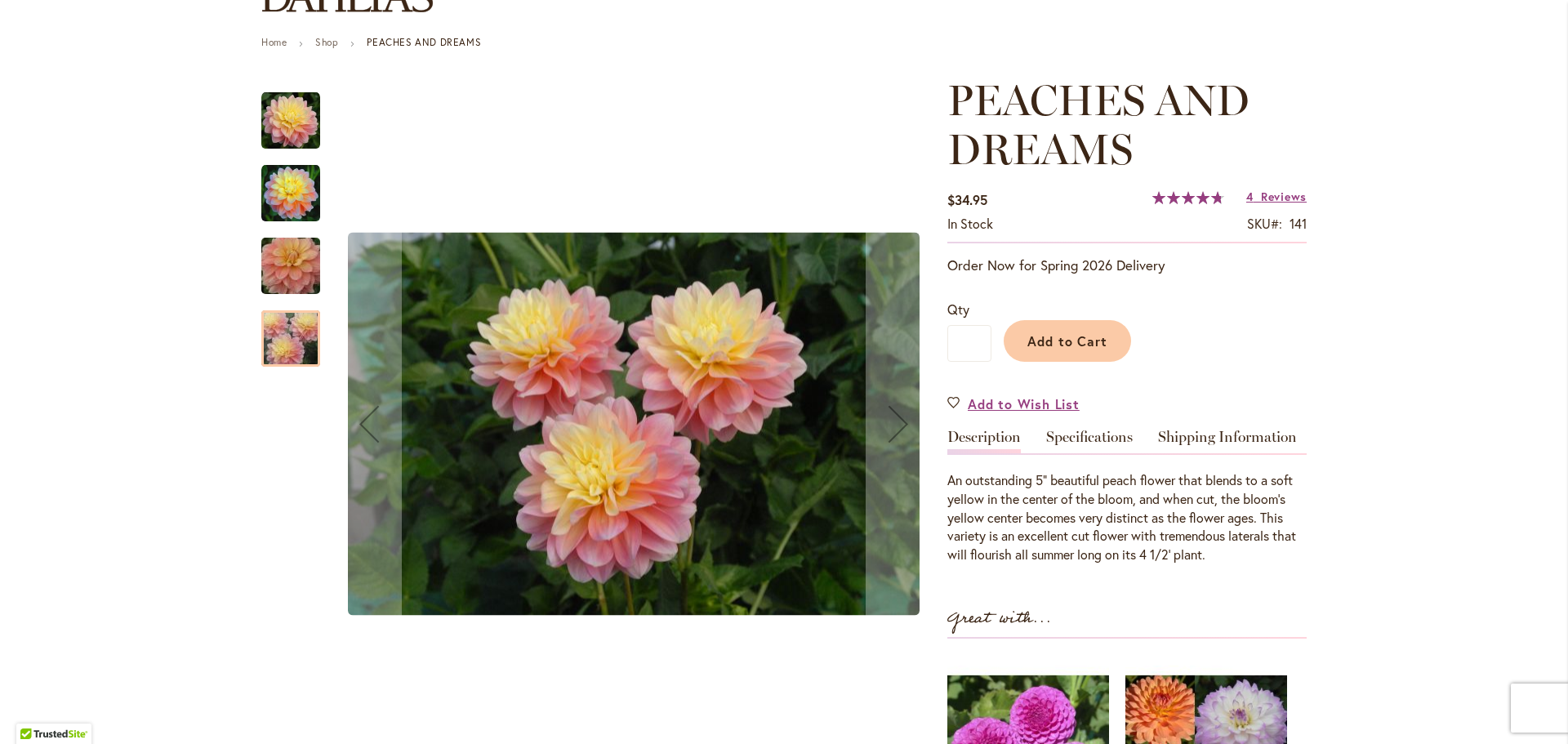
click at [291, 268] on img "PEACHES AND DREAMS" at bounding box center [290, 266] width 117 height 78
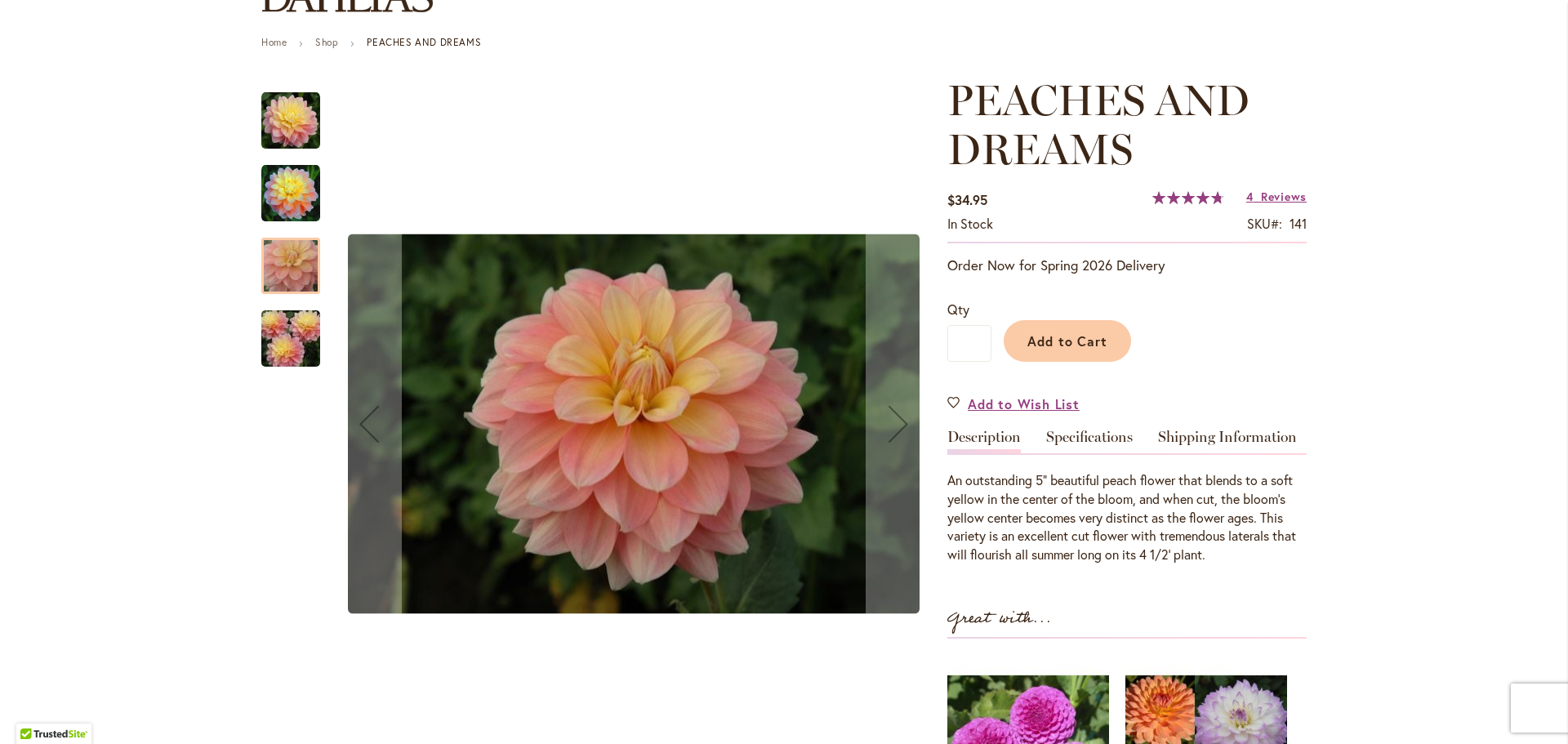
click at [279, 349] on img "PEACHES AND DREAMS" at bounding box center [290, 339] width 117 height 78
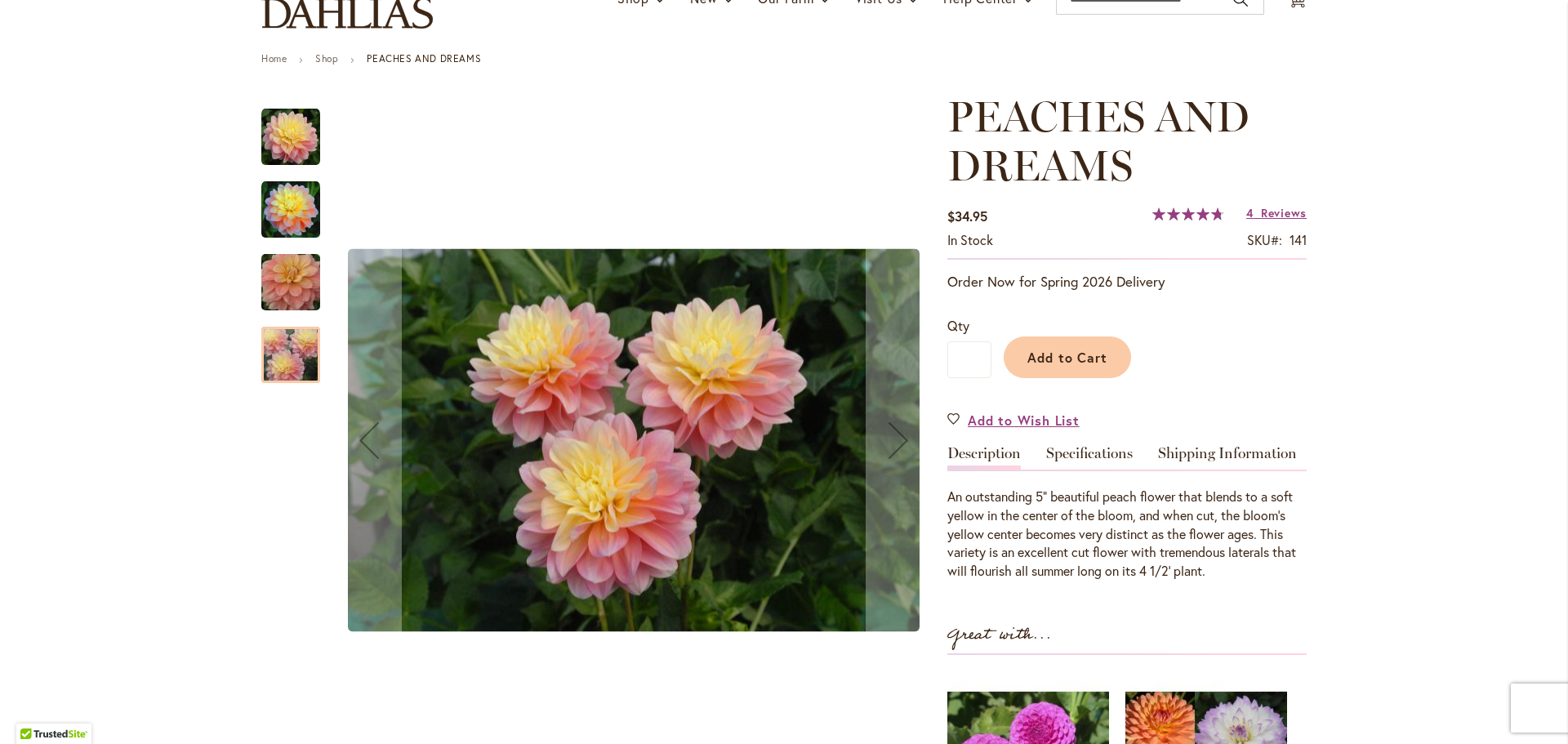
scroll to position [0, 0]
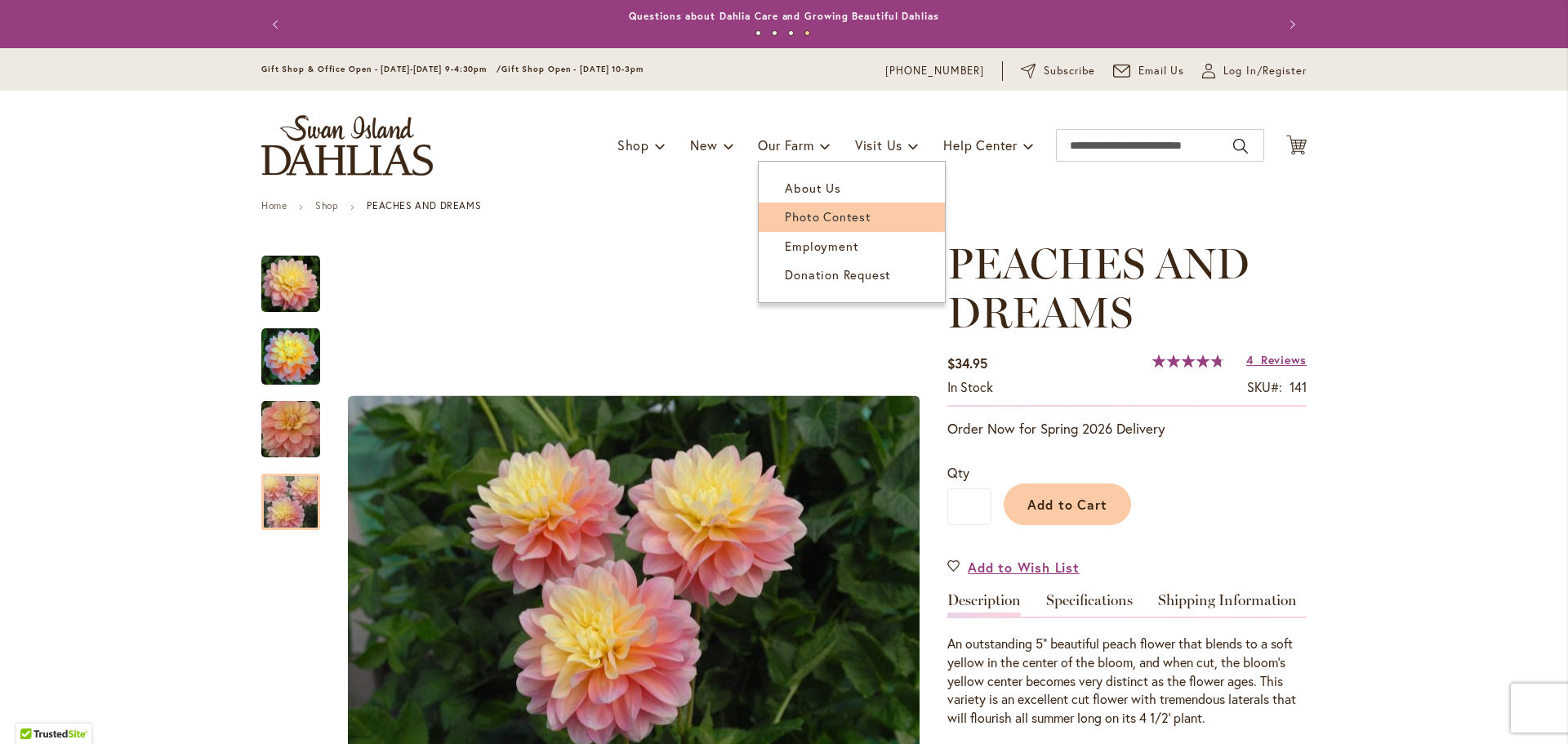
click at [827, 212] on span "Photo Contest" at bounding box center [828, 217] width 86 height 17
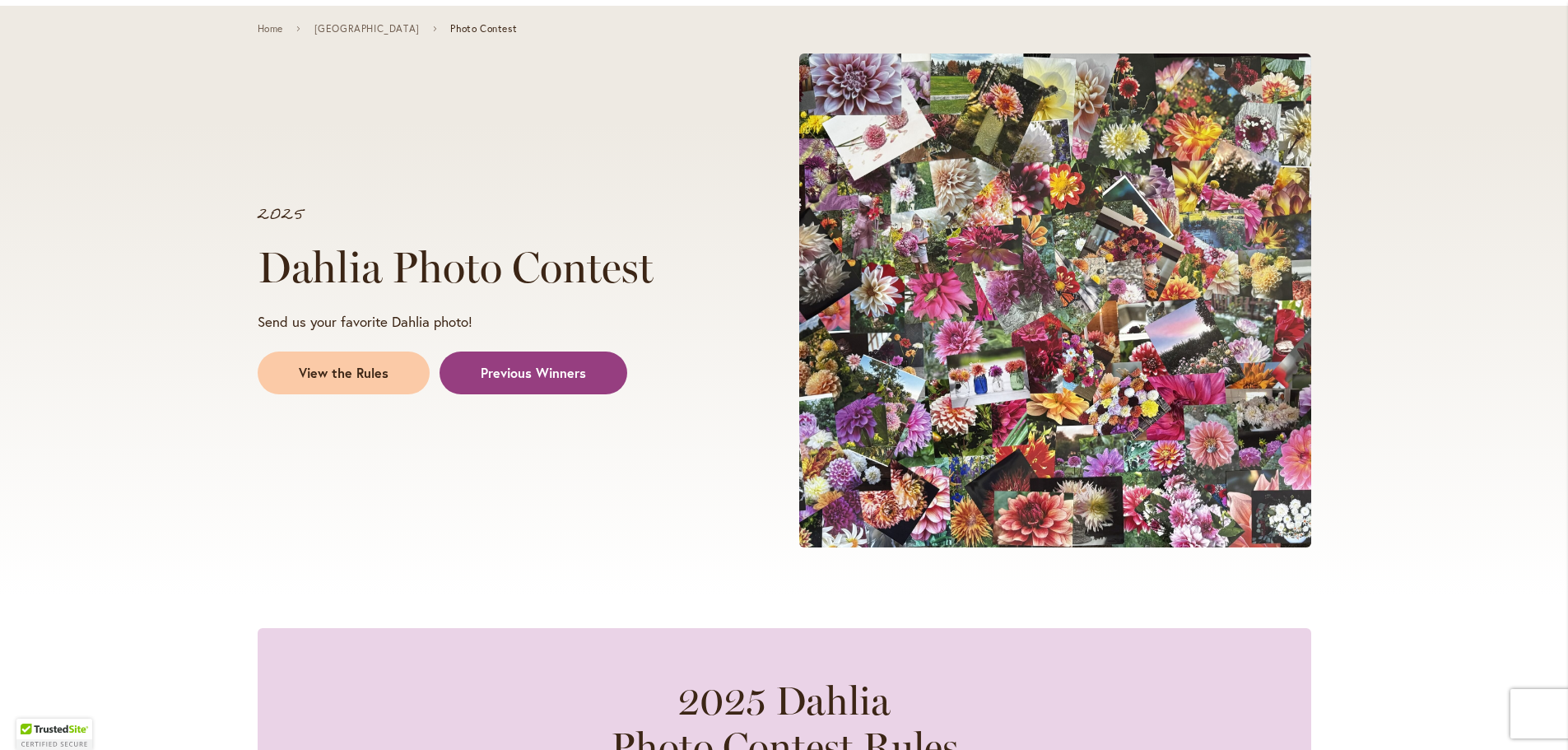
scroll to position [247, 0]
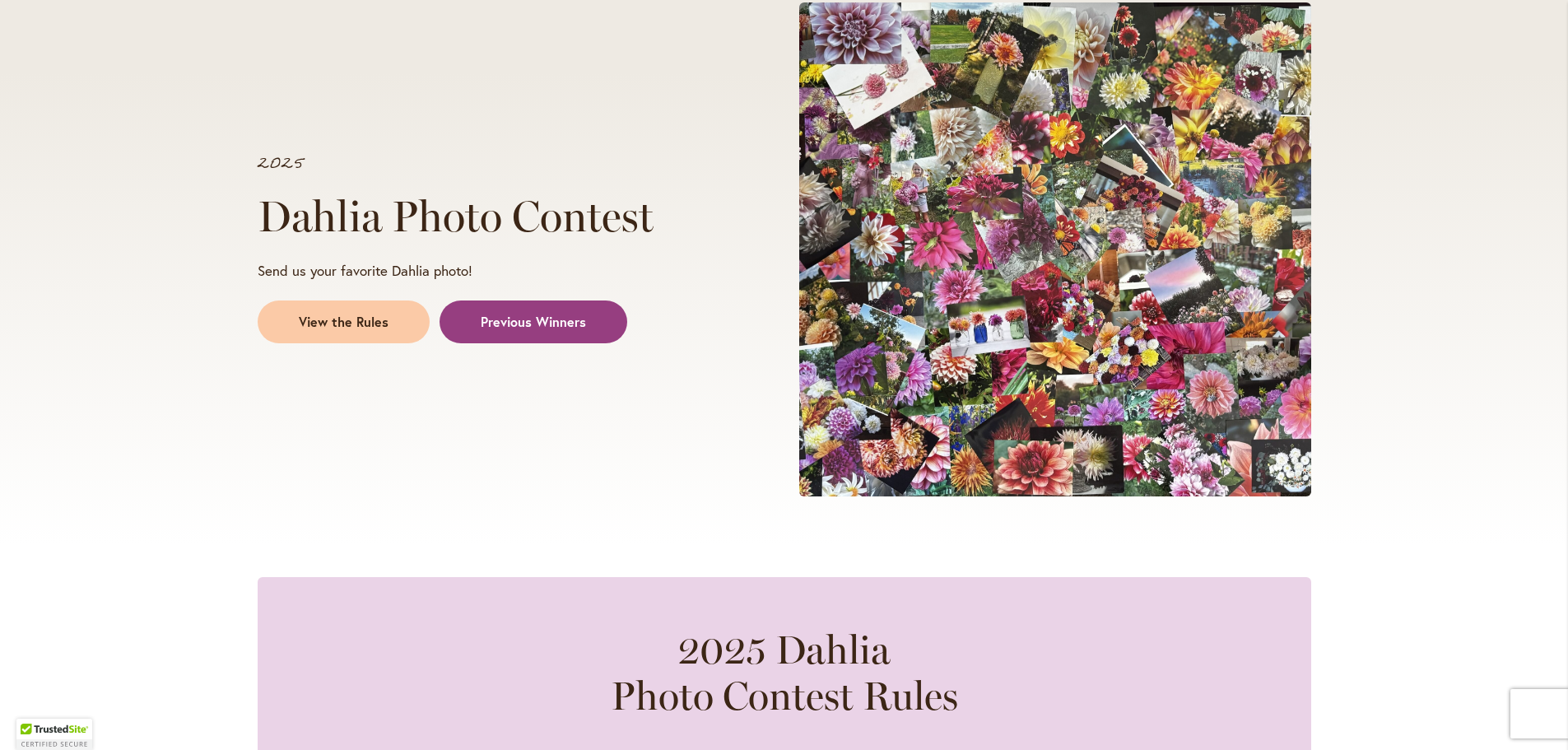
click at [346, 325] on span "View the Rules" at bounding box center [344, 322] width 90 height 19
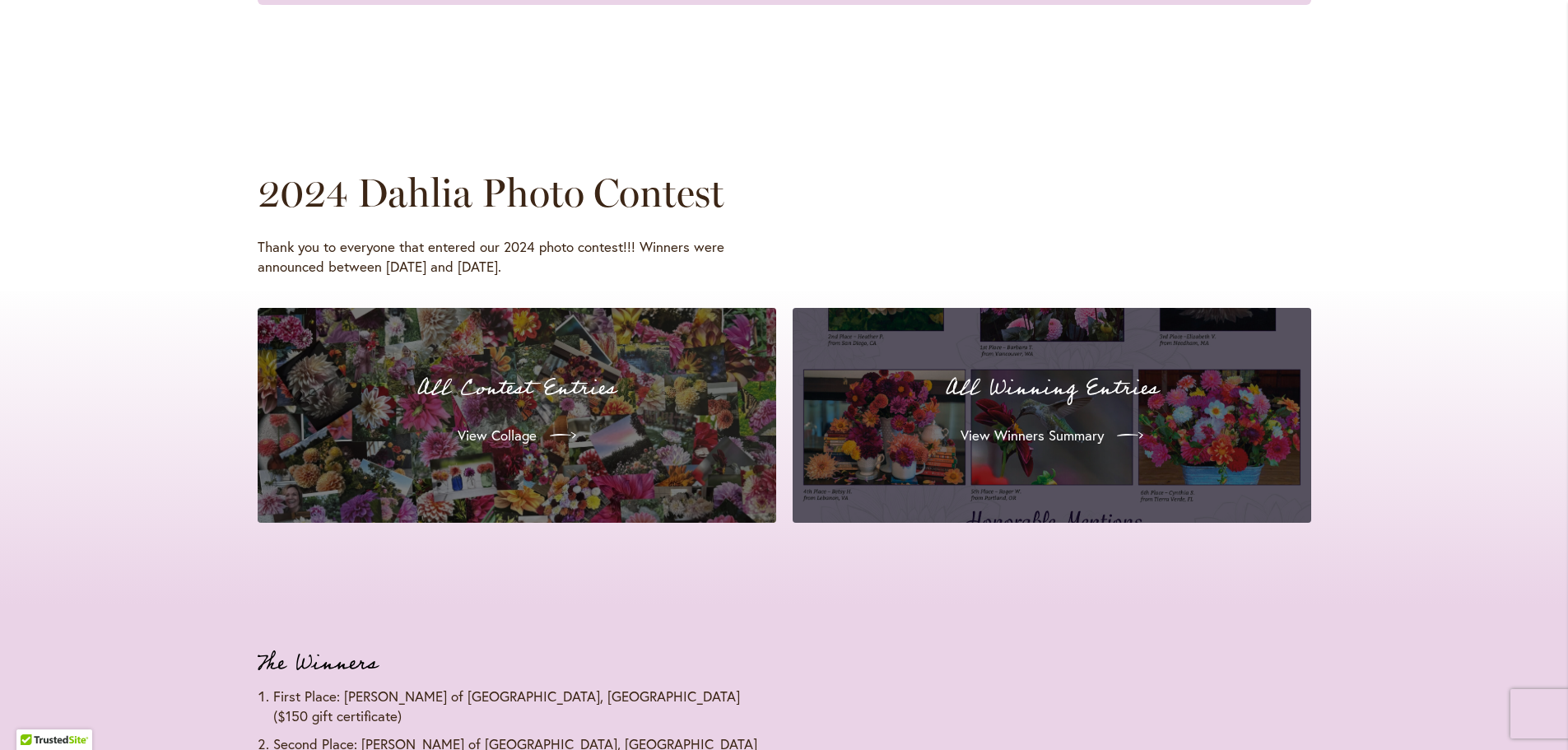
scroll to position [1531, 0]
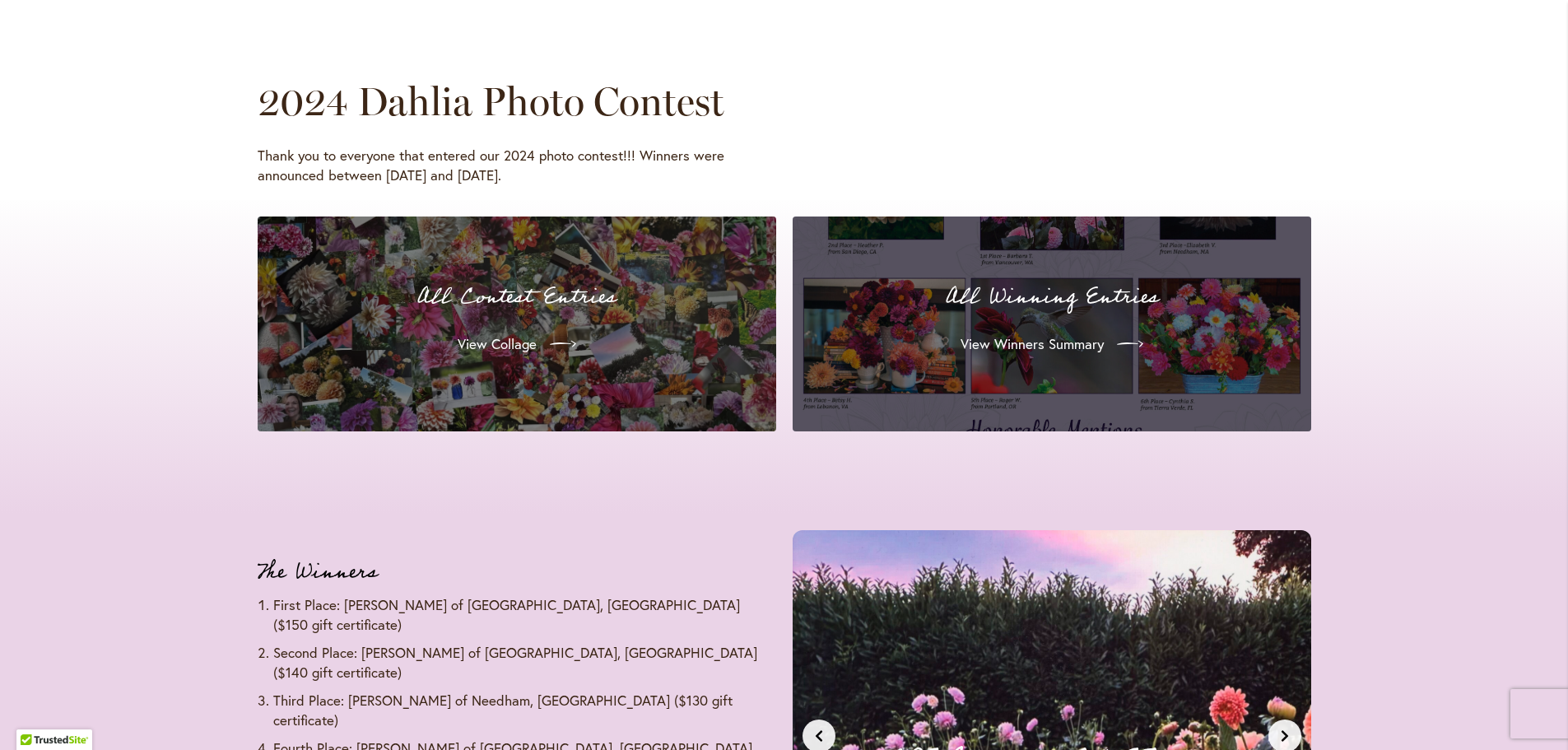
click at [580, 387] on div "All Contest Entries View Collage" at bounding box center [517, 323] width 479 height 175
click at [505, 341] on span "View Collage" at bounding box center [495, 343] width 79 height 20
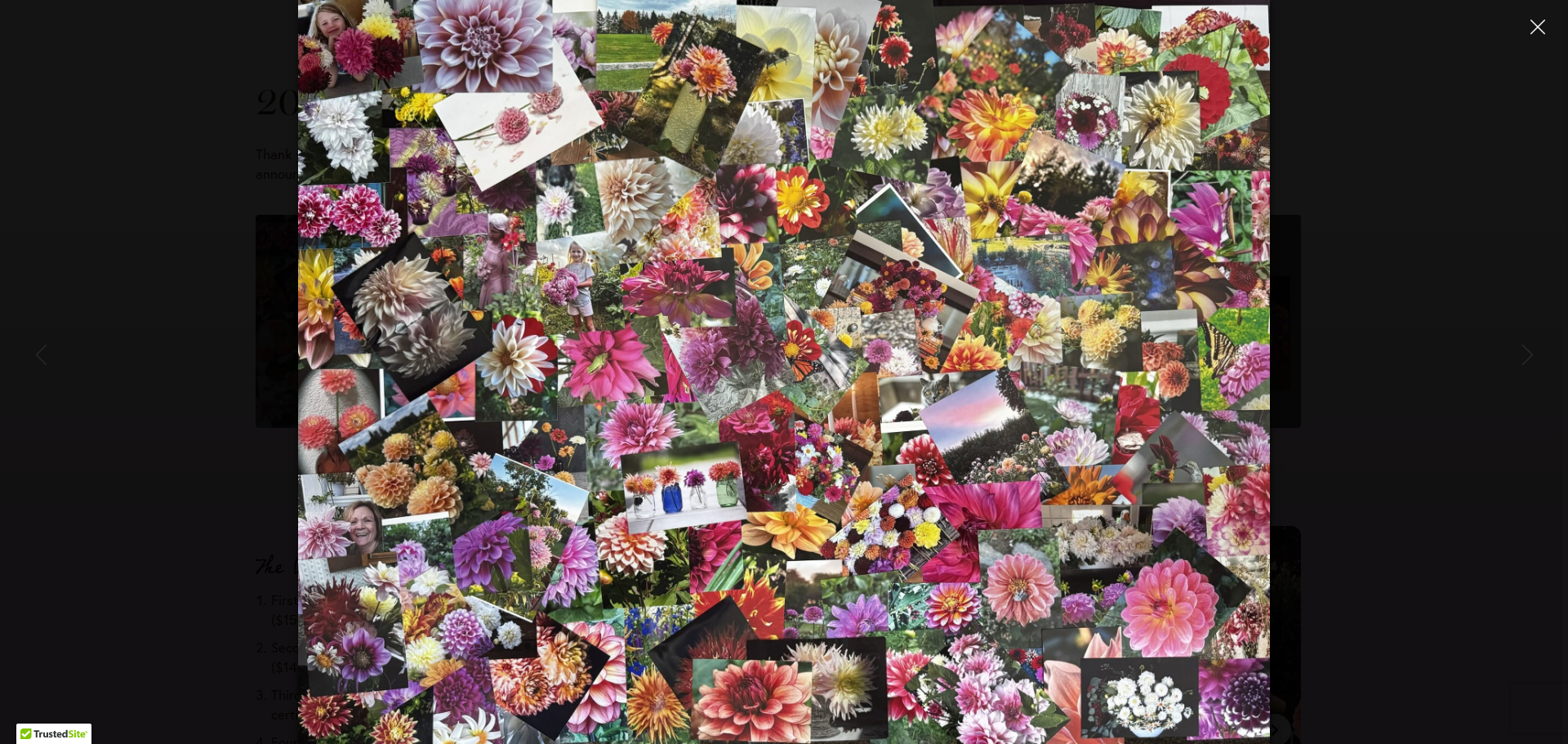
click at [1532, 30] on icon "Close" at bounding box center [1538, 27] width 15 height 15
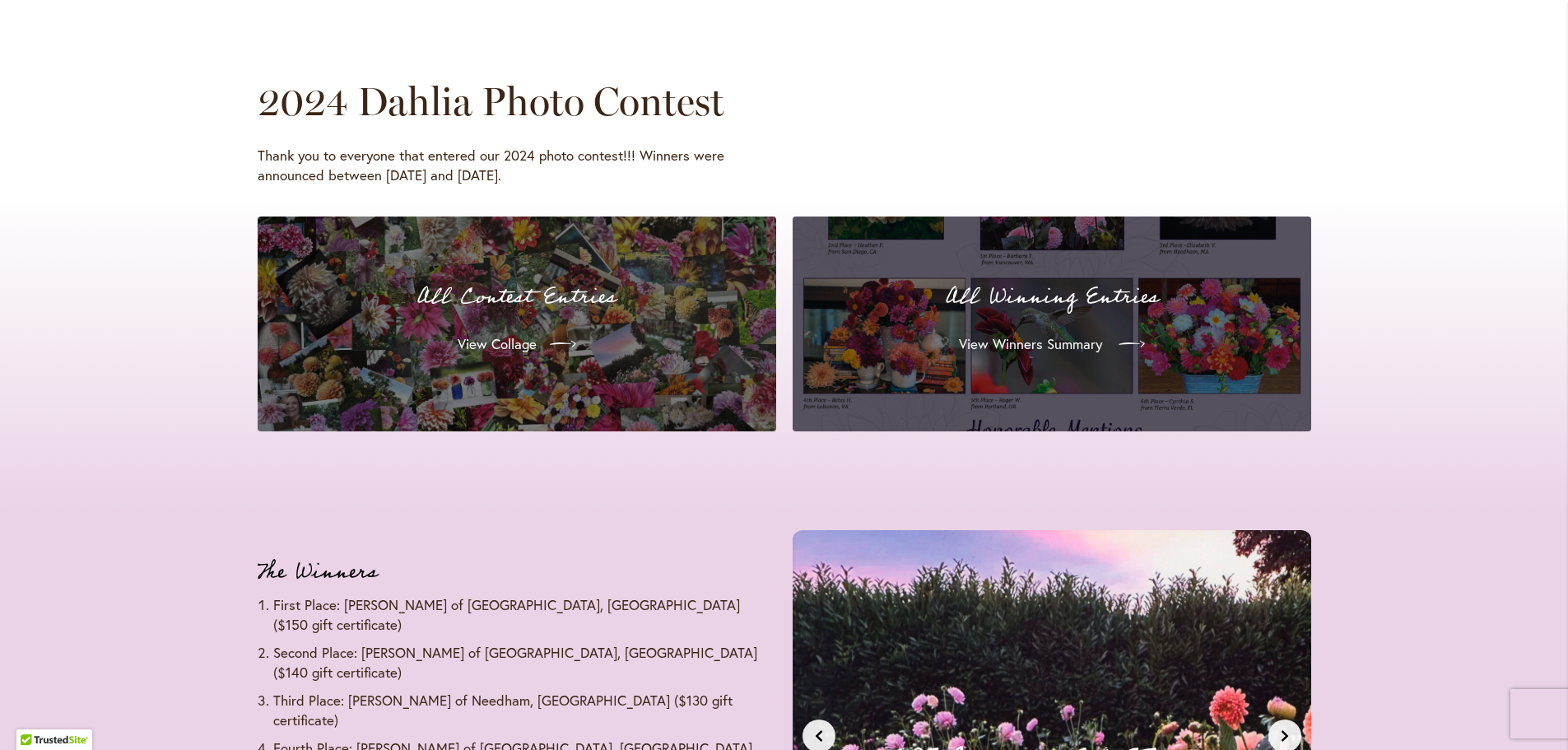
click at [1012, 353] on link "View Winners Summary" at bounding box center [1052, 343] width 212 height 46
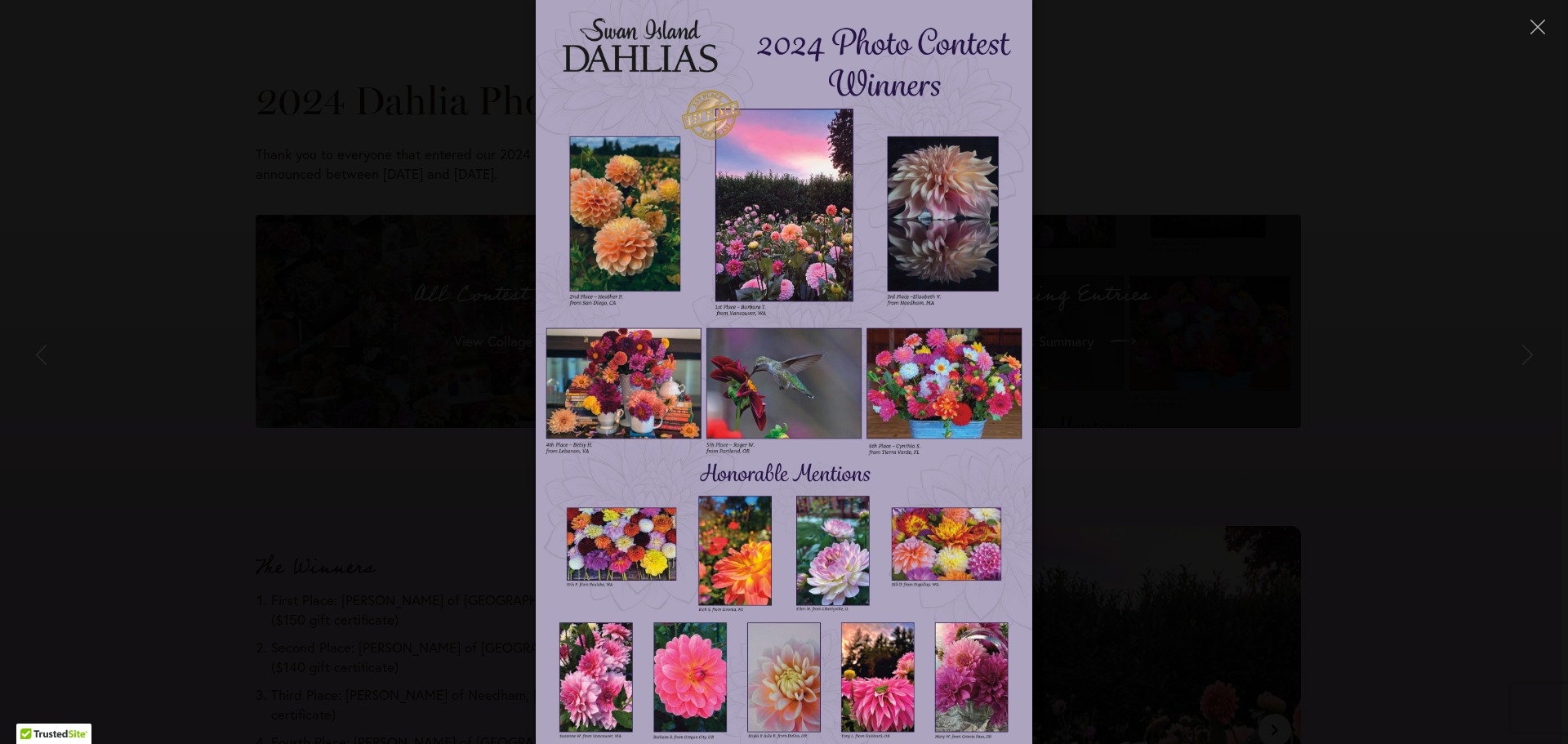
click at [786, 394] on img at bounding box center [784, 372] width 496 height 744
click at [801, 391] on img at bounding box center [784, 372] width 496 height 744
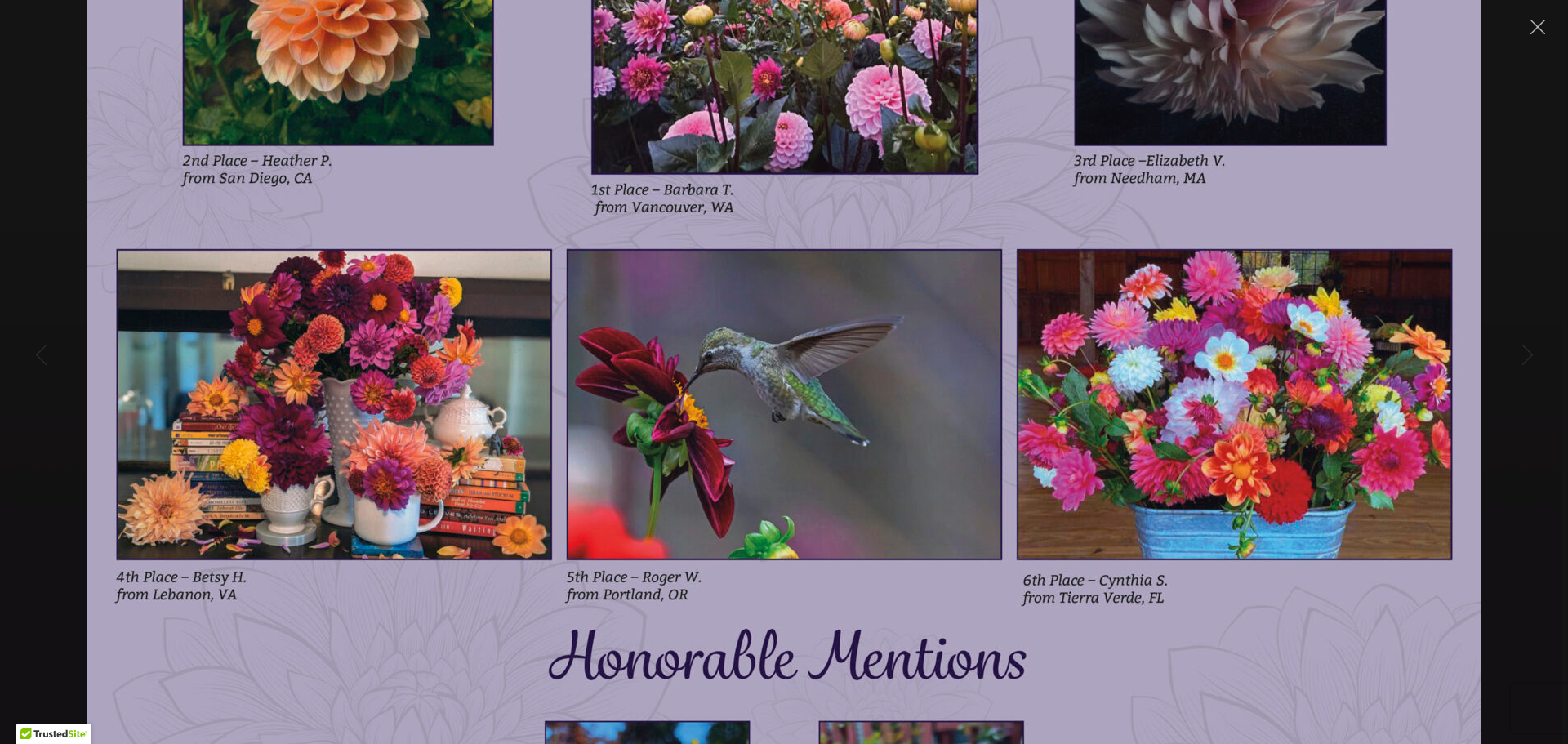
click at [801, 391] on img at bounding box center [784, 372] width 1394 height 2090
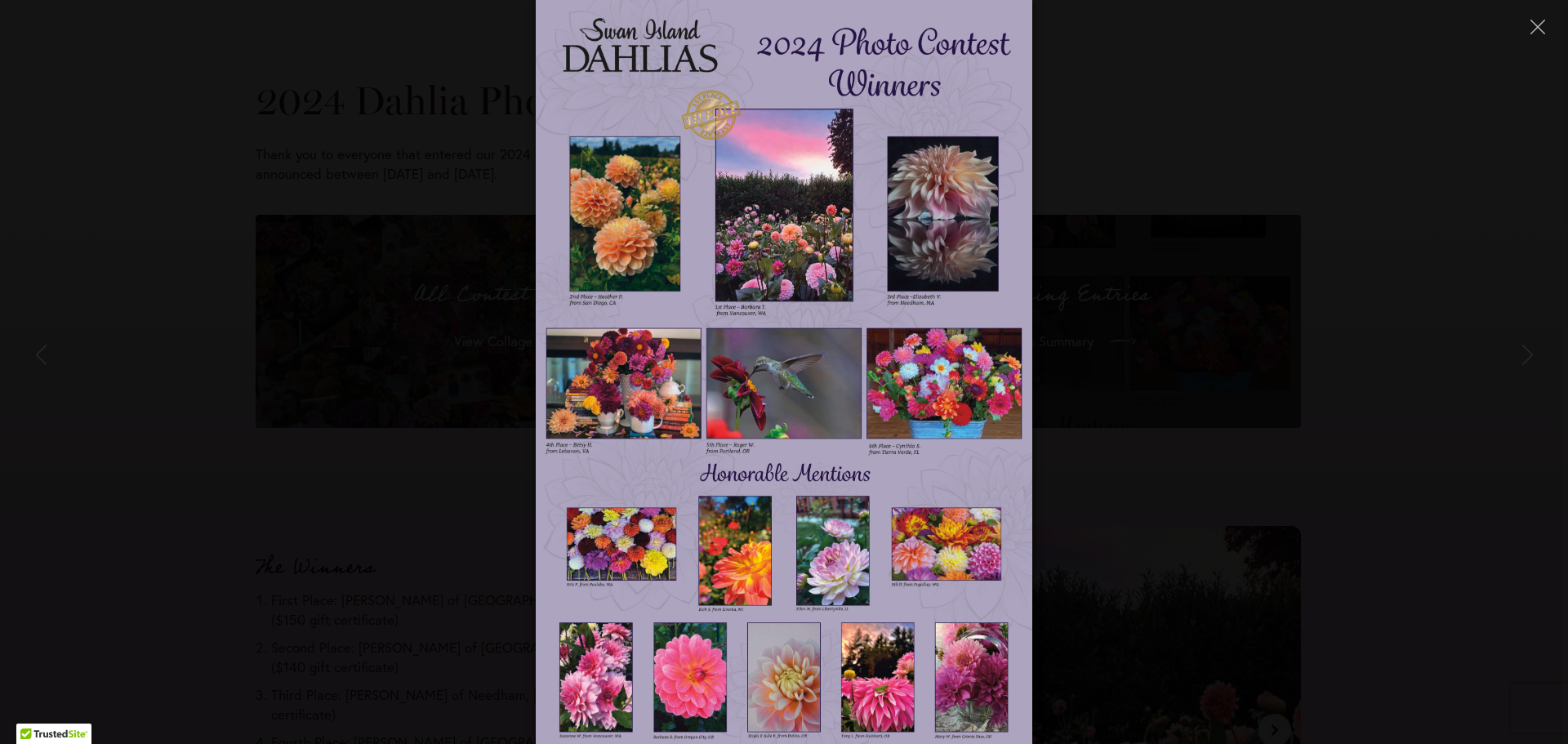
click at [797, 391] on img at bounding box center [784, 372] width 496 height 744
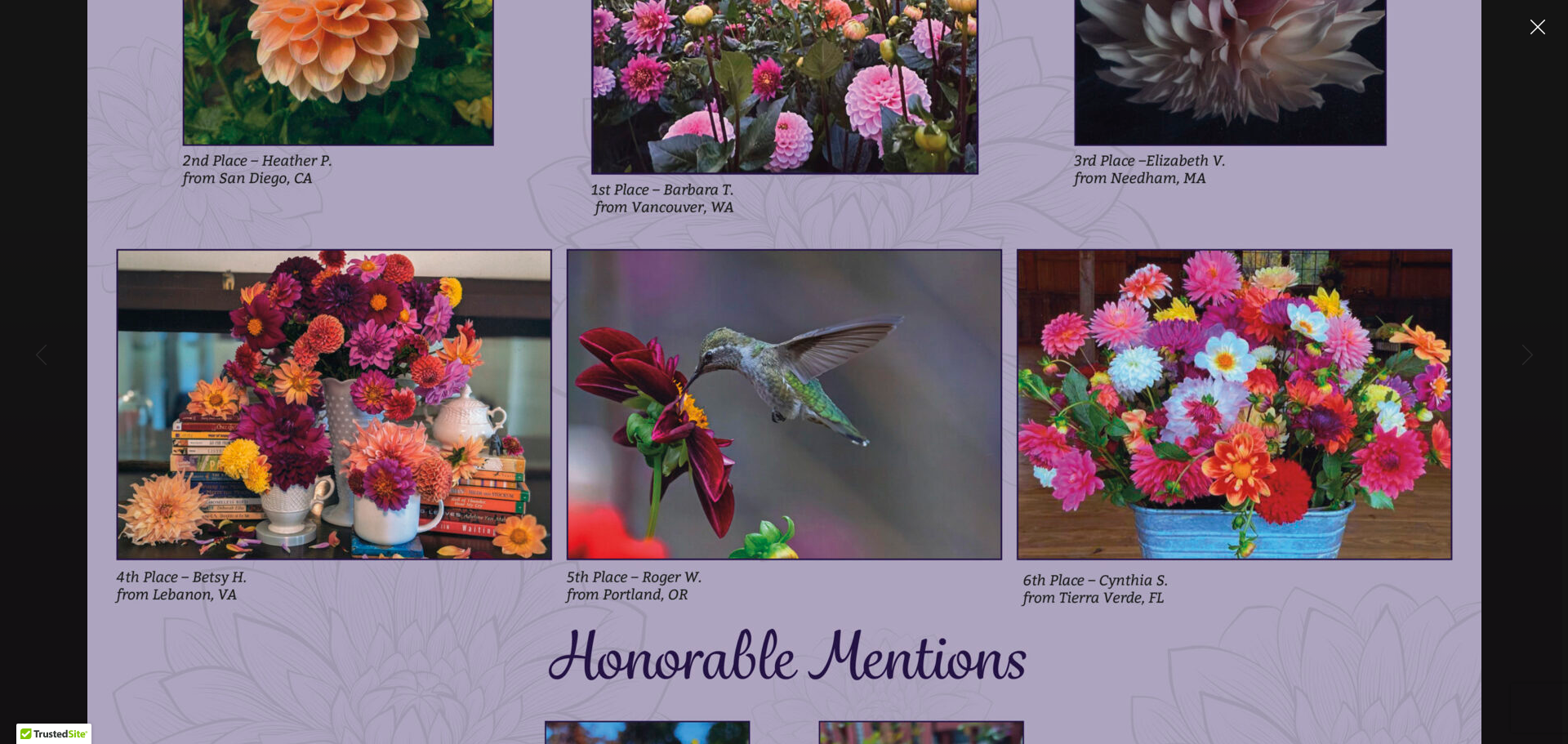
click at [1532, 31] on icon "Close" at bounding box center [1538, 27] width 15 height 15
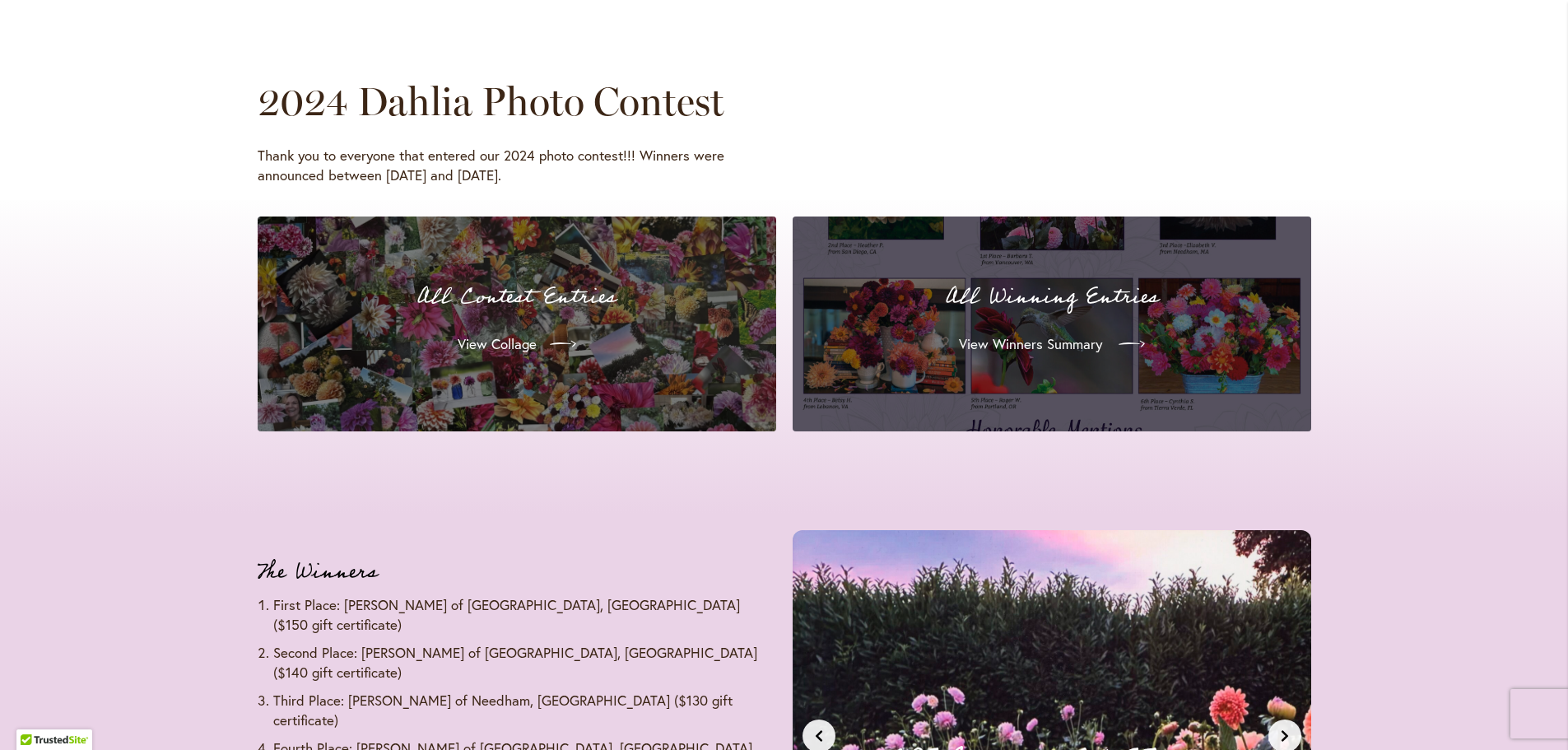
click at [1016, 343] on span "View Winners Summary" at bounding box center [1031, 343] width 143 height 20
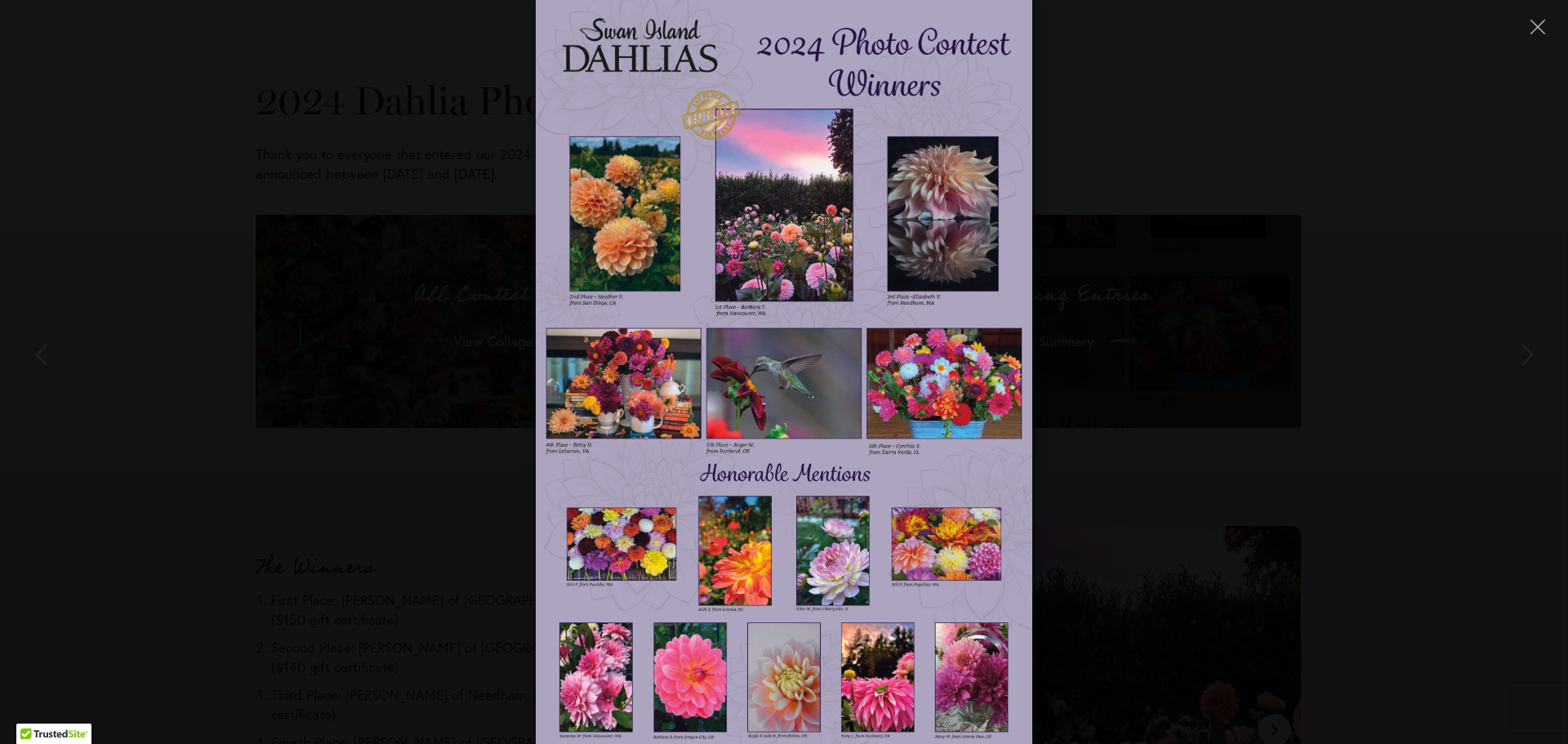
click at [883, 667] on img at bounding box center [784, 372] width 496 height 744
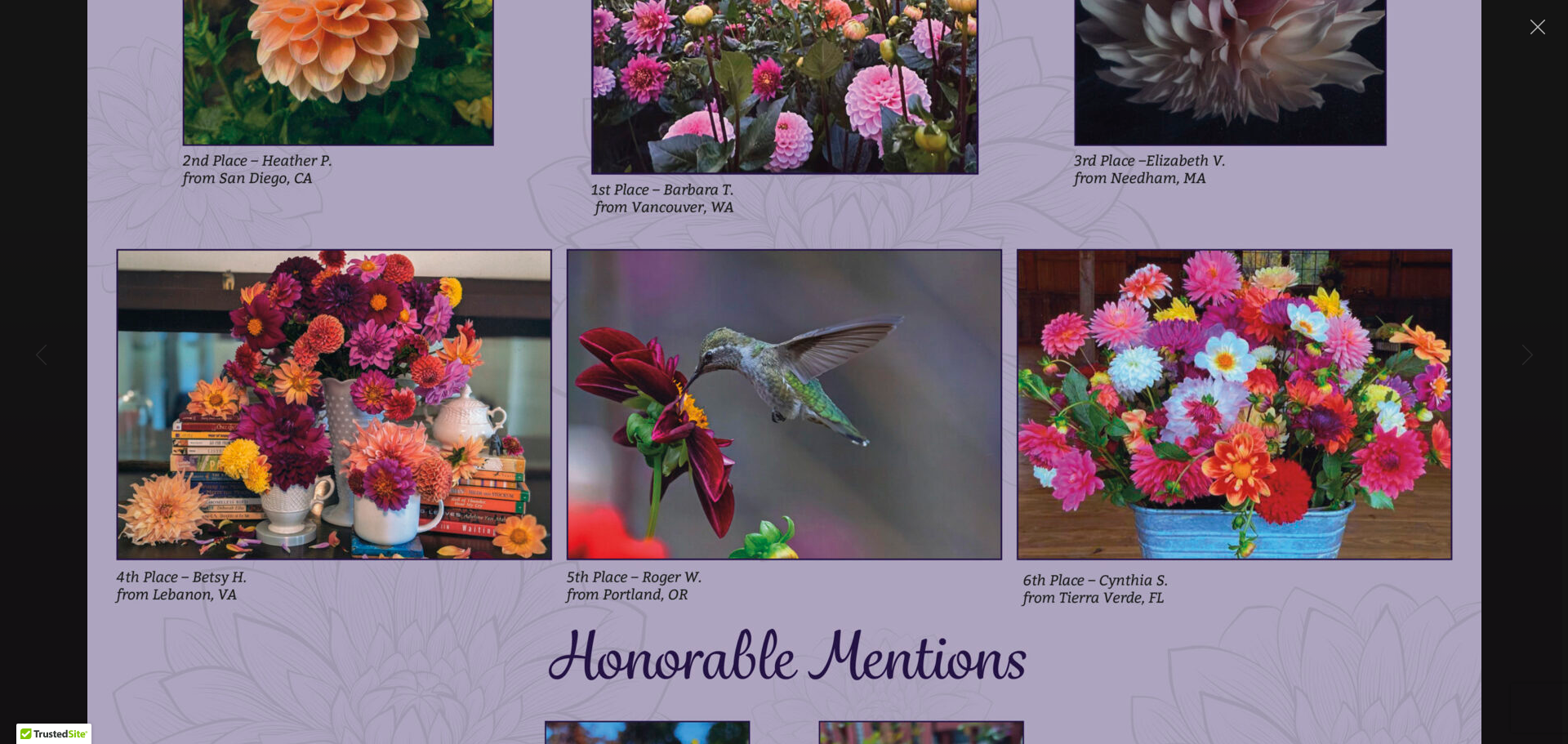
drag, startPoint x: 1534, startPoint y: 18, endPoint x: 1140, endPoint y: 83, distance: 399.3
click at [1299, 49] on div at bounding box center [784, 372] width 1568 height 744
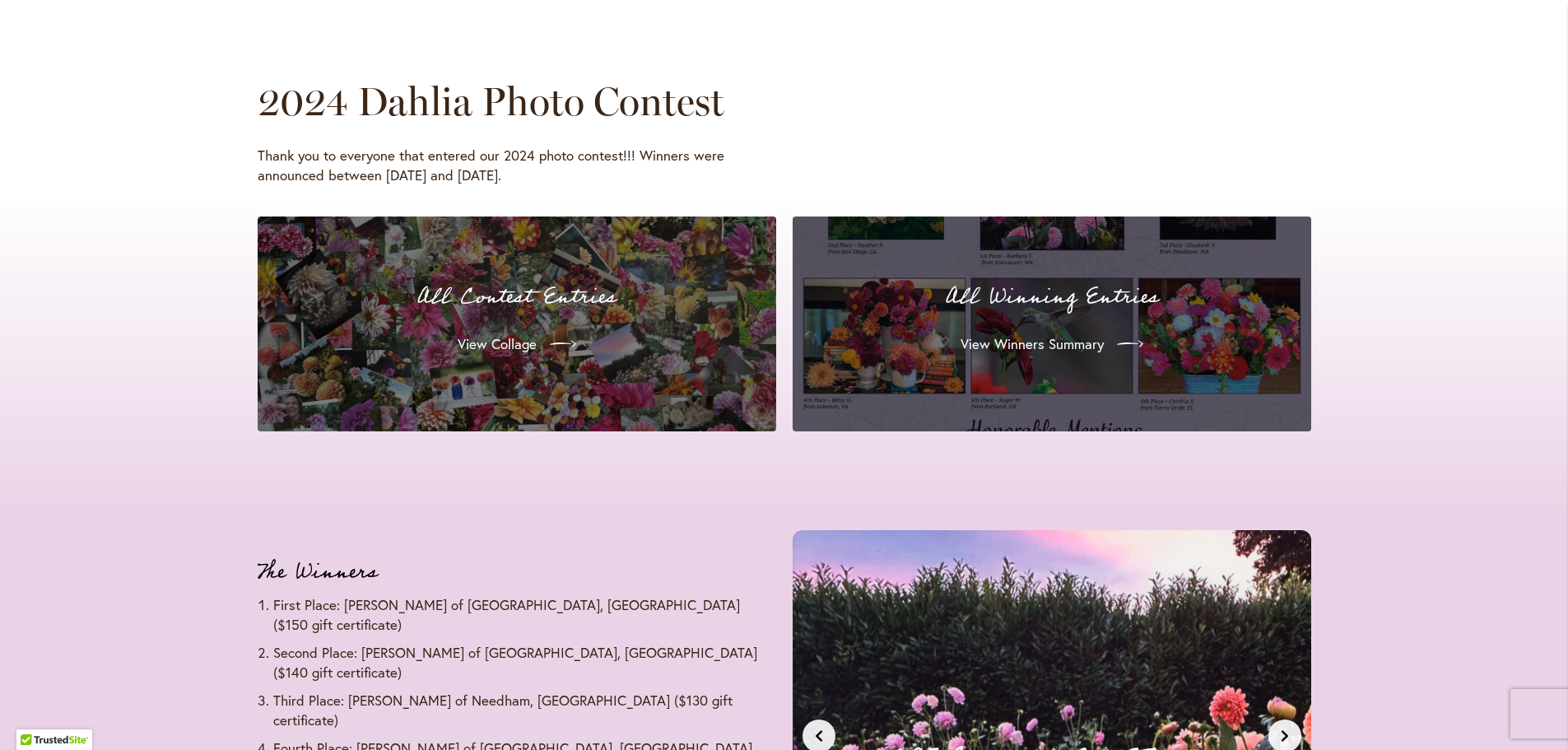
click at [1041, 298] on p "All Winning Entries" at bounding box center [1051, 296] width 479 height 35
click at [1032, 350] on span "View Winners Summary" at bounding box center [1031, 343] width 143 height 20
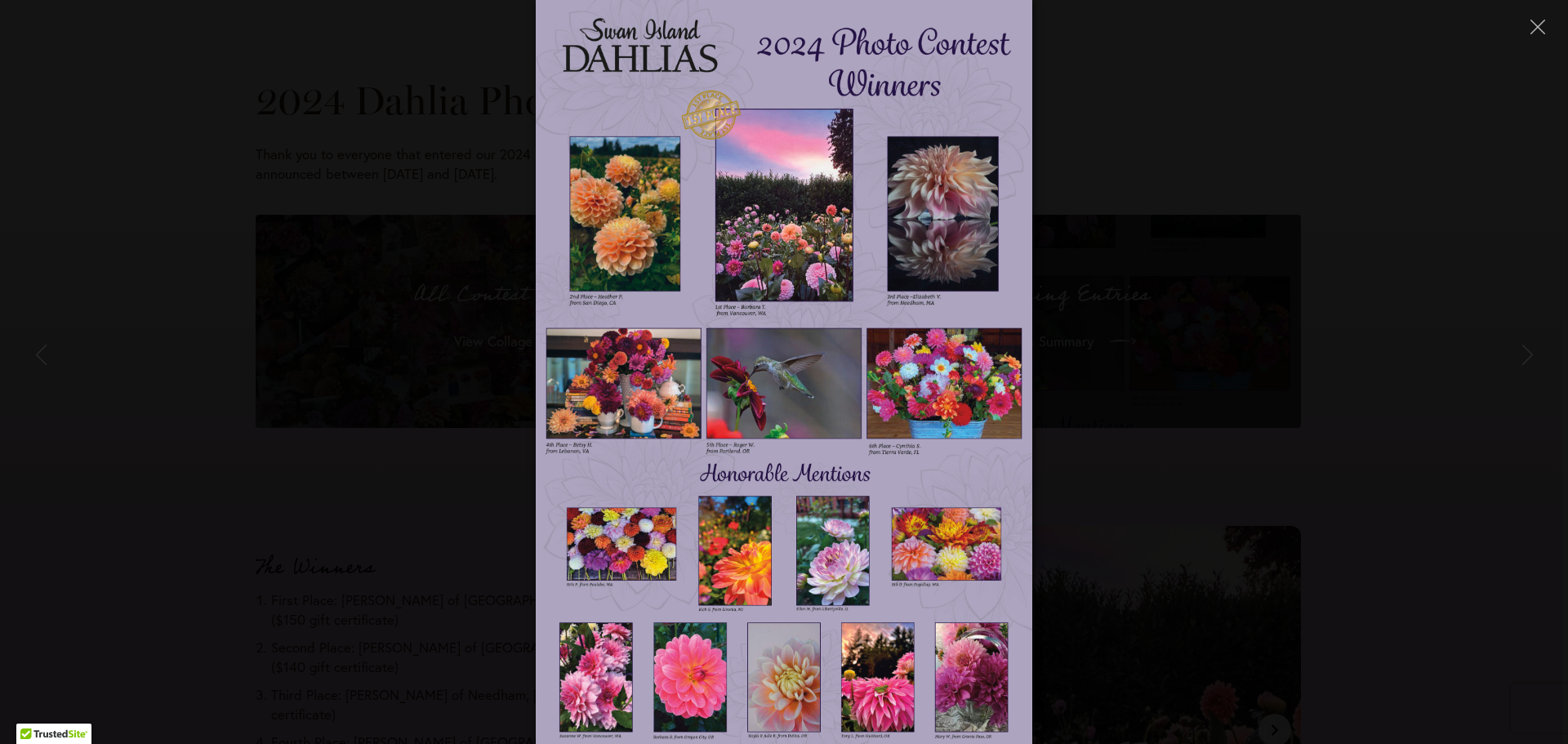
click at [652, 411] on img at bounding box center [784, 372] width 496 height 744
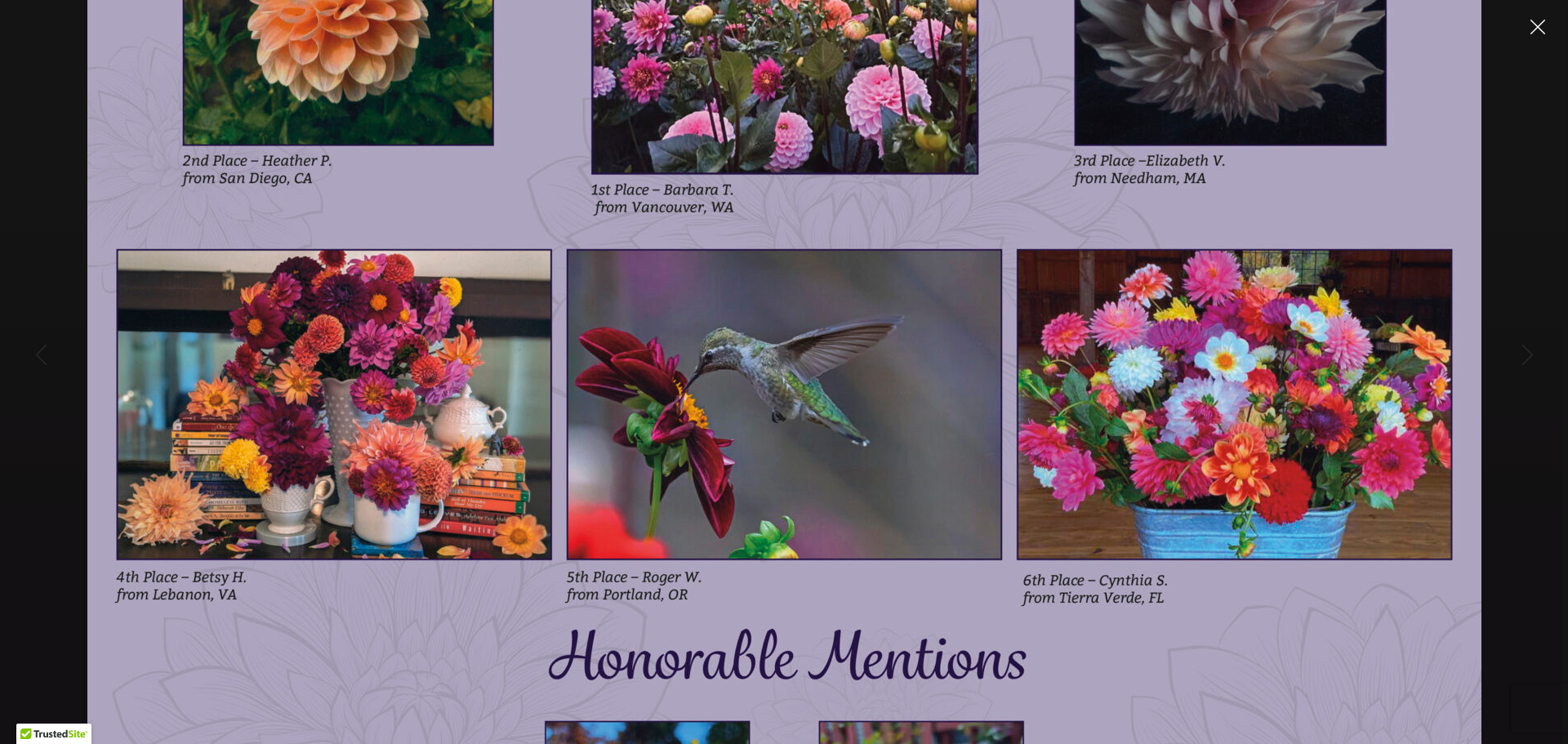
click at [1534, 21] on icon "Close" at bounding box center [1538, 27] width 15 height 15
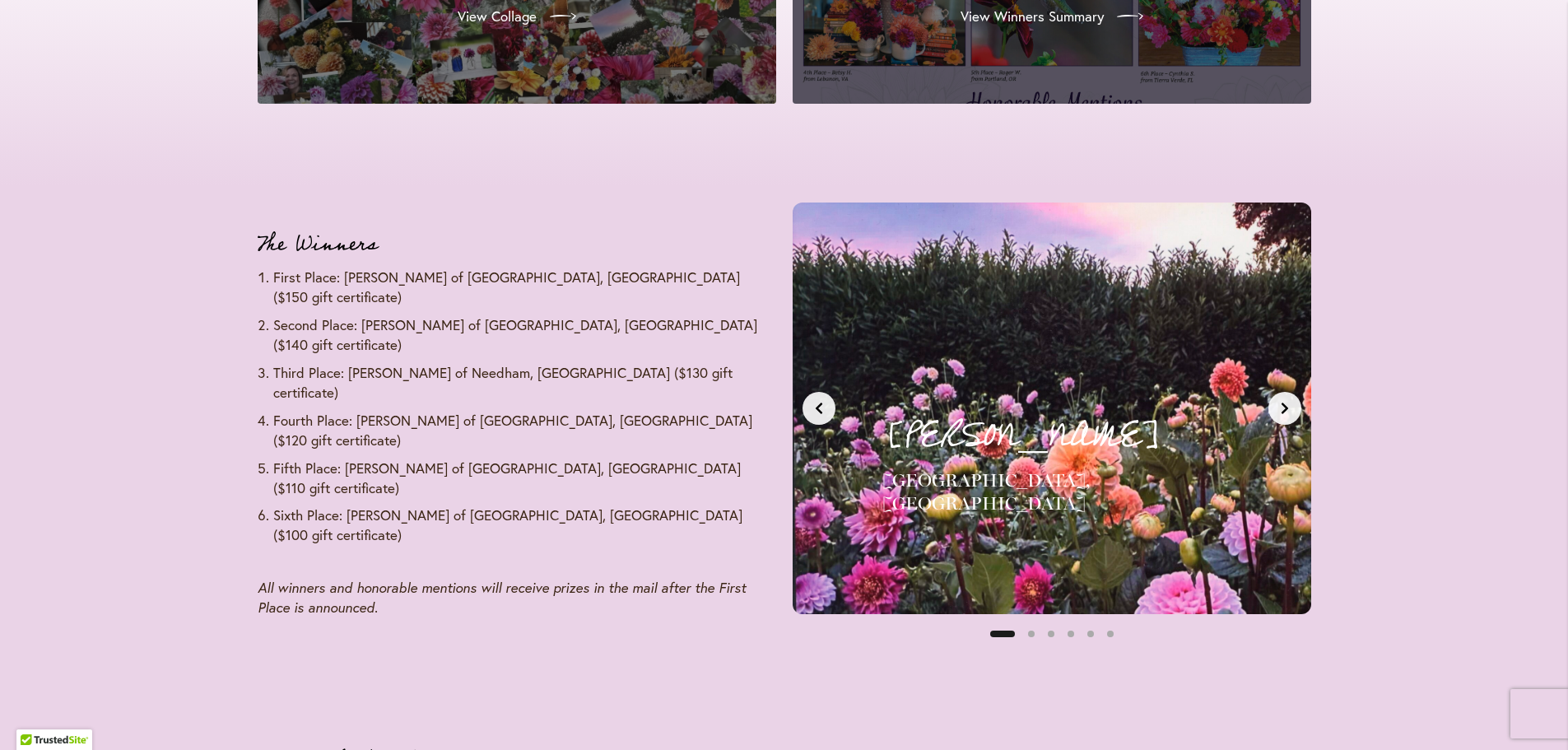
scroll to position [1860, 0]
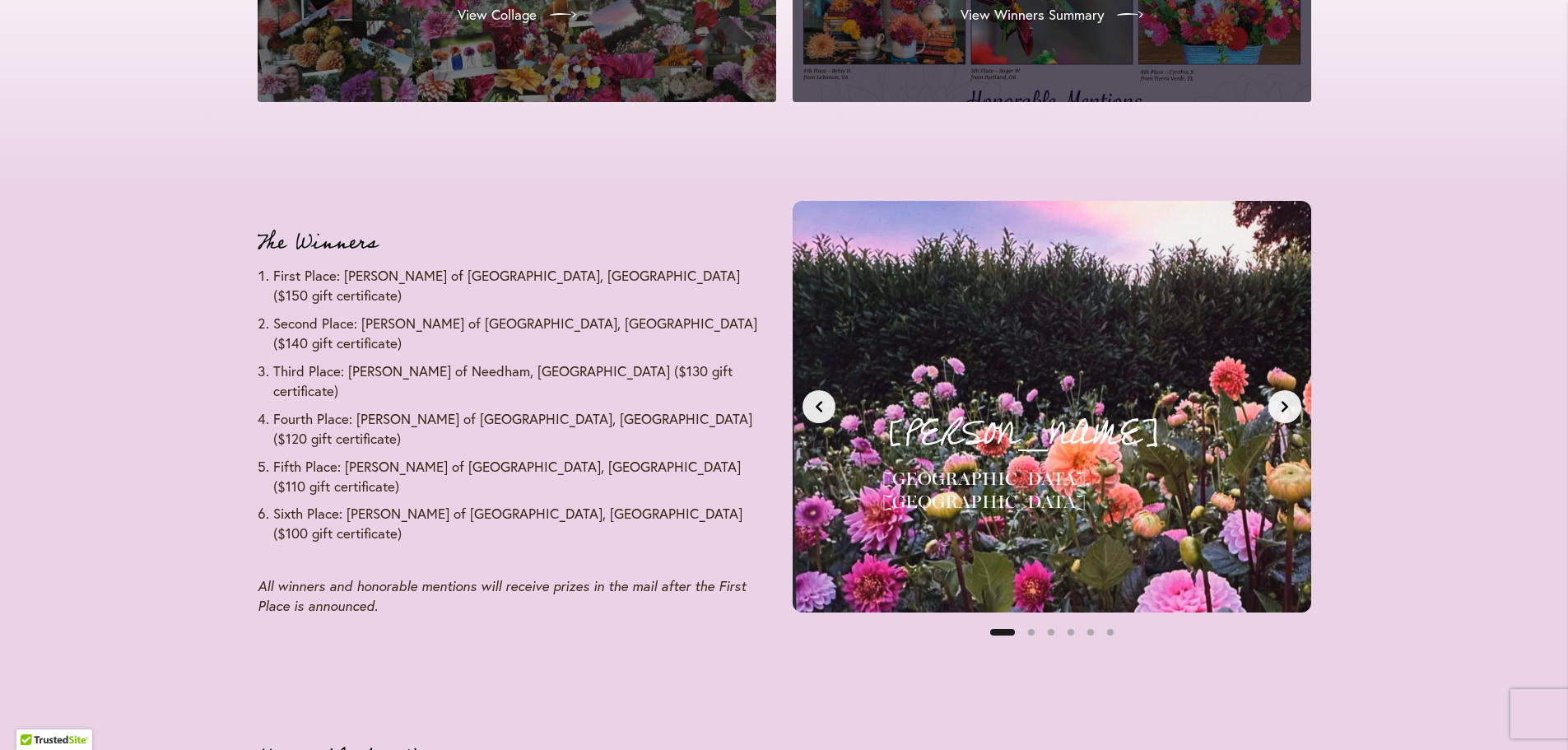
click at [1292, 402] on button "Next slide" at bounding box center [1285, 406] width 33 height 33
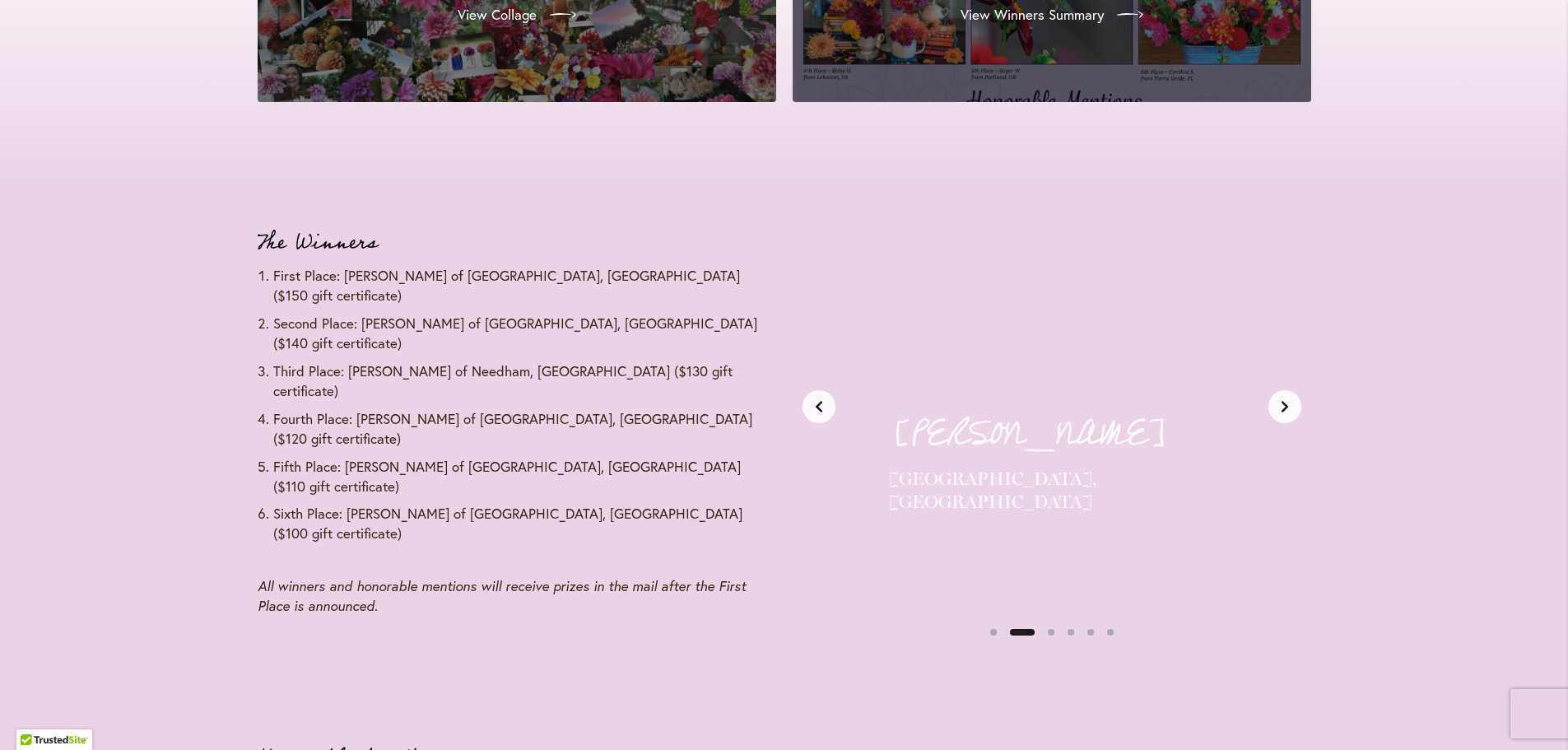
scroll to position [0, 543]
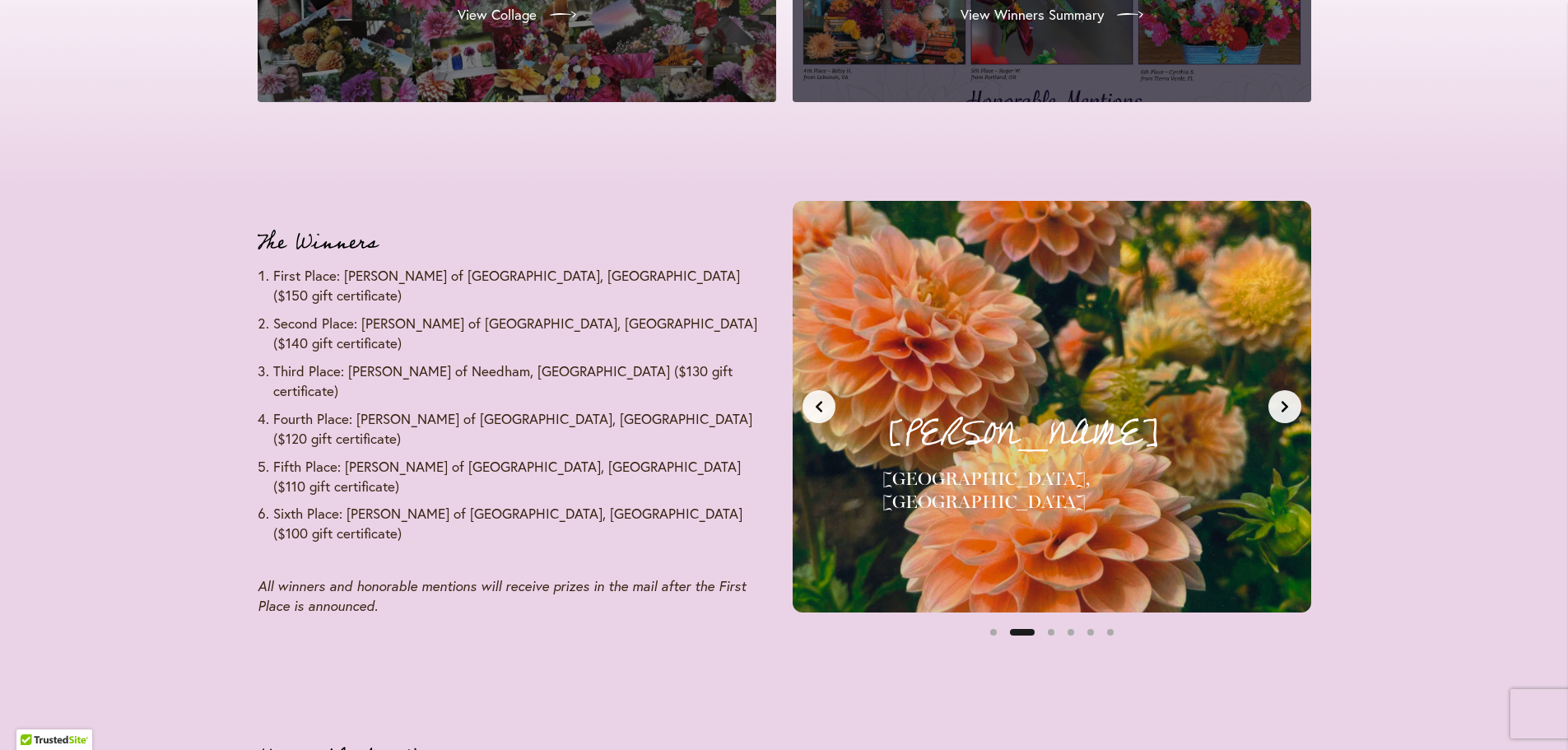
click at [1292, 402] on button "Next slide" at bounding box center [1285, 406] width 33 height 33
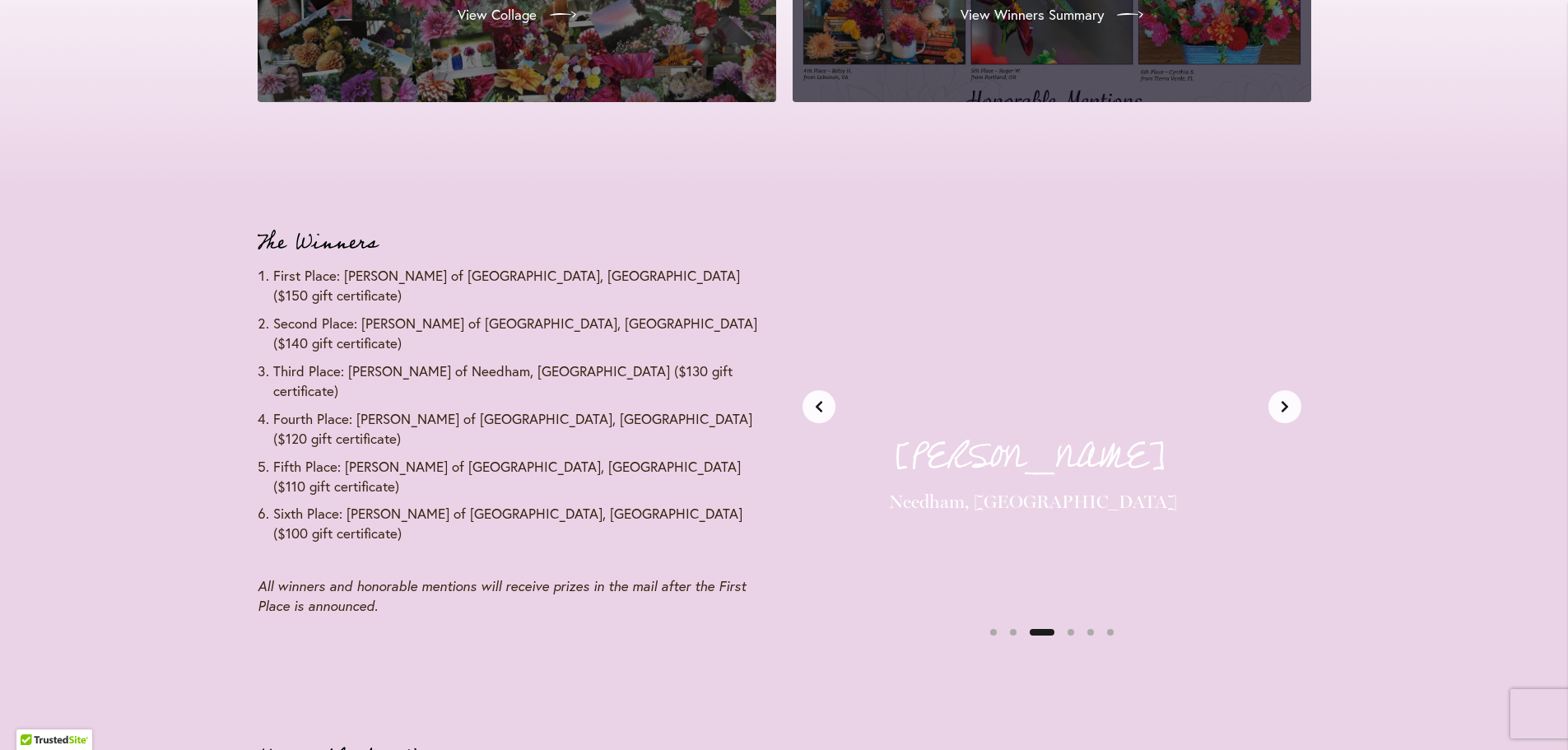
scroll to position [0, 1087]
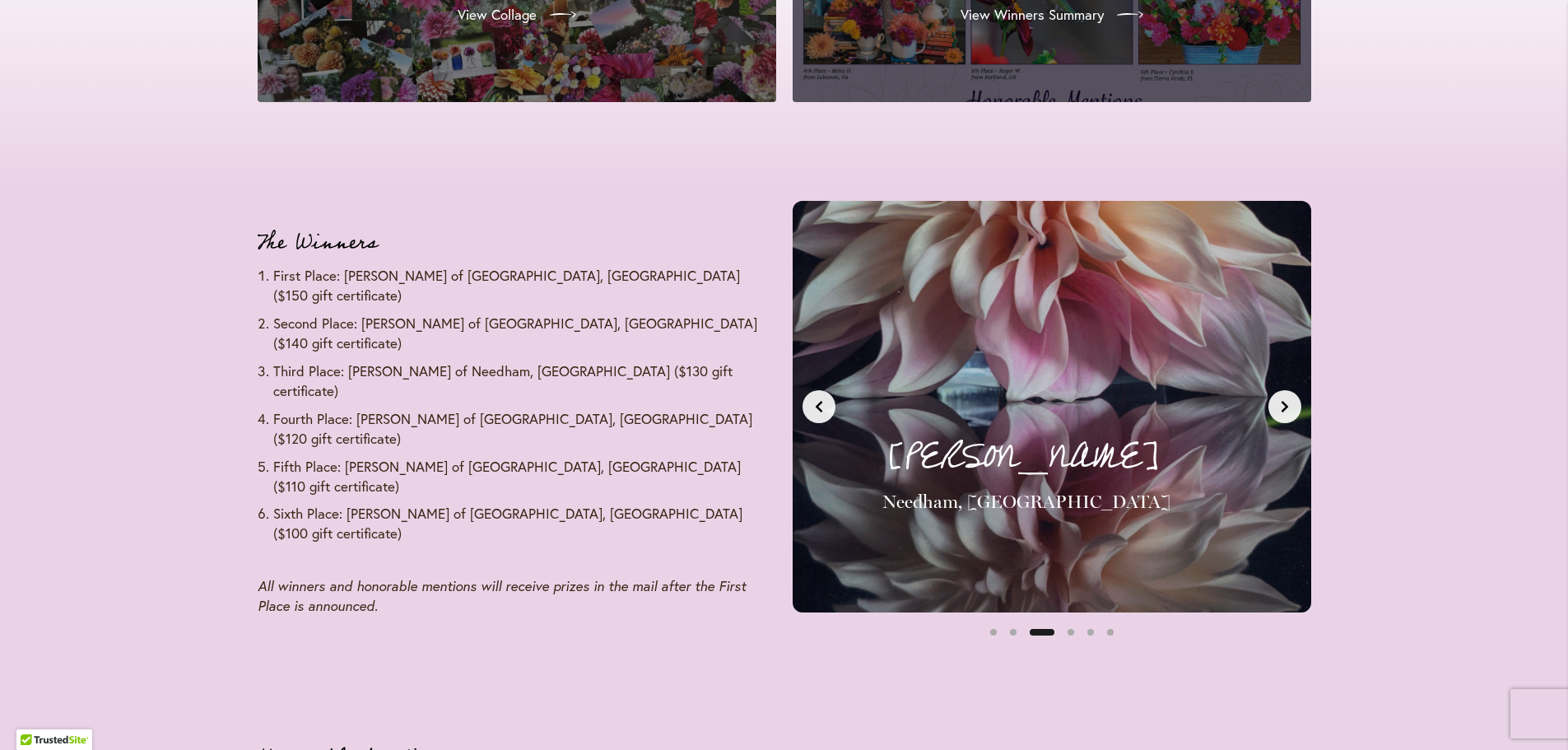
click at [1293, 402] on button "Next slide" at bounding box center [1285, 406] width 33 height 33
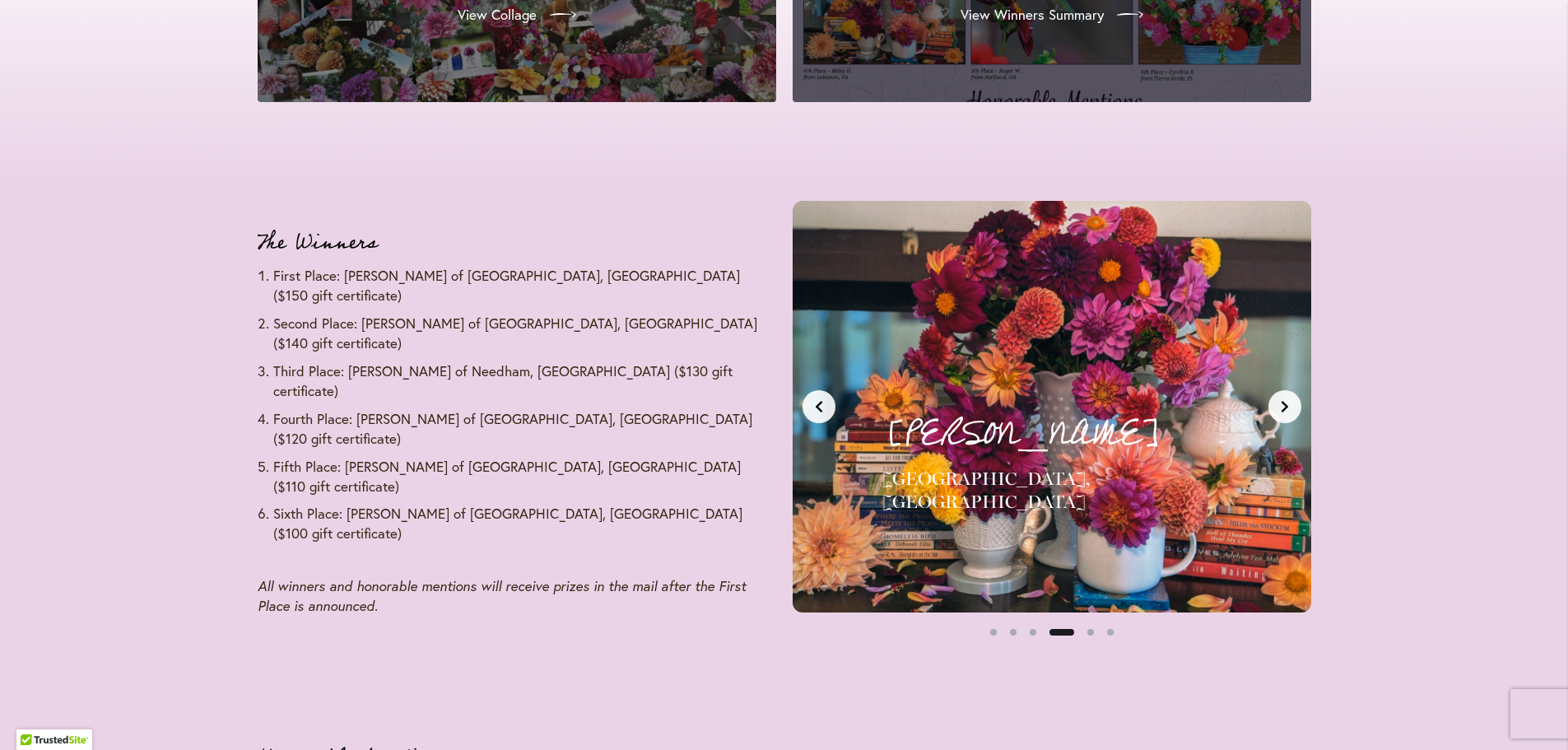
click at [1293, 402] on button "Next slide" at bounding box center [1285, 406] width 33 height 33
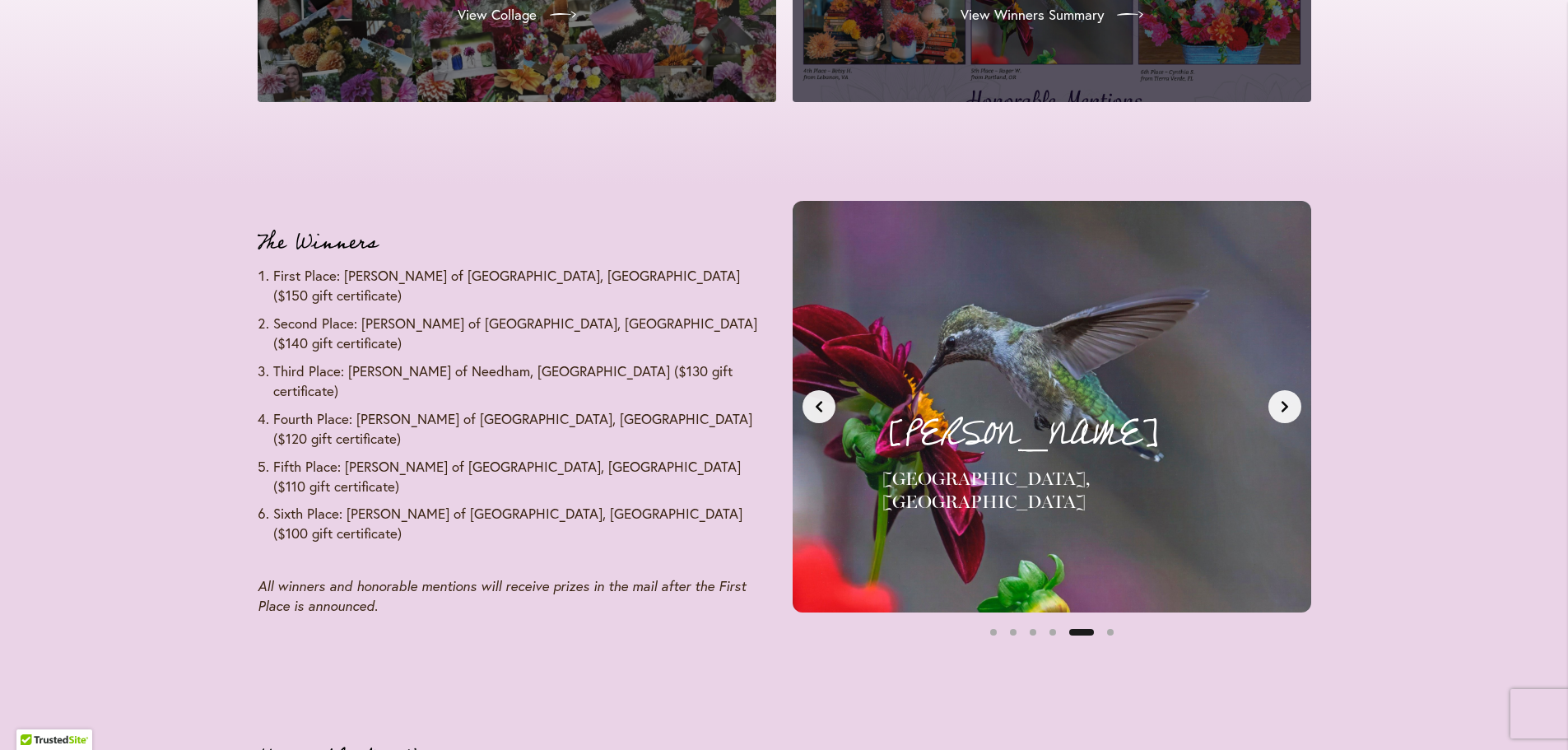
click at [1293, 402] on button "Next slide" at bounding box center [1285, 406] width 33 height 33
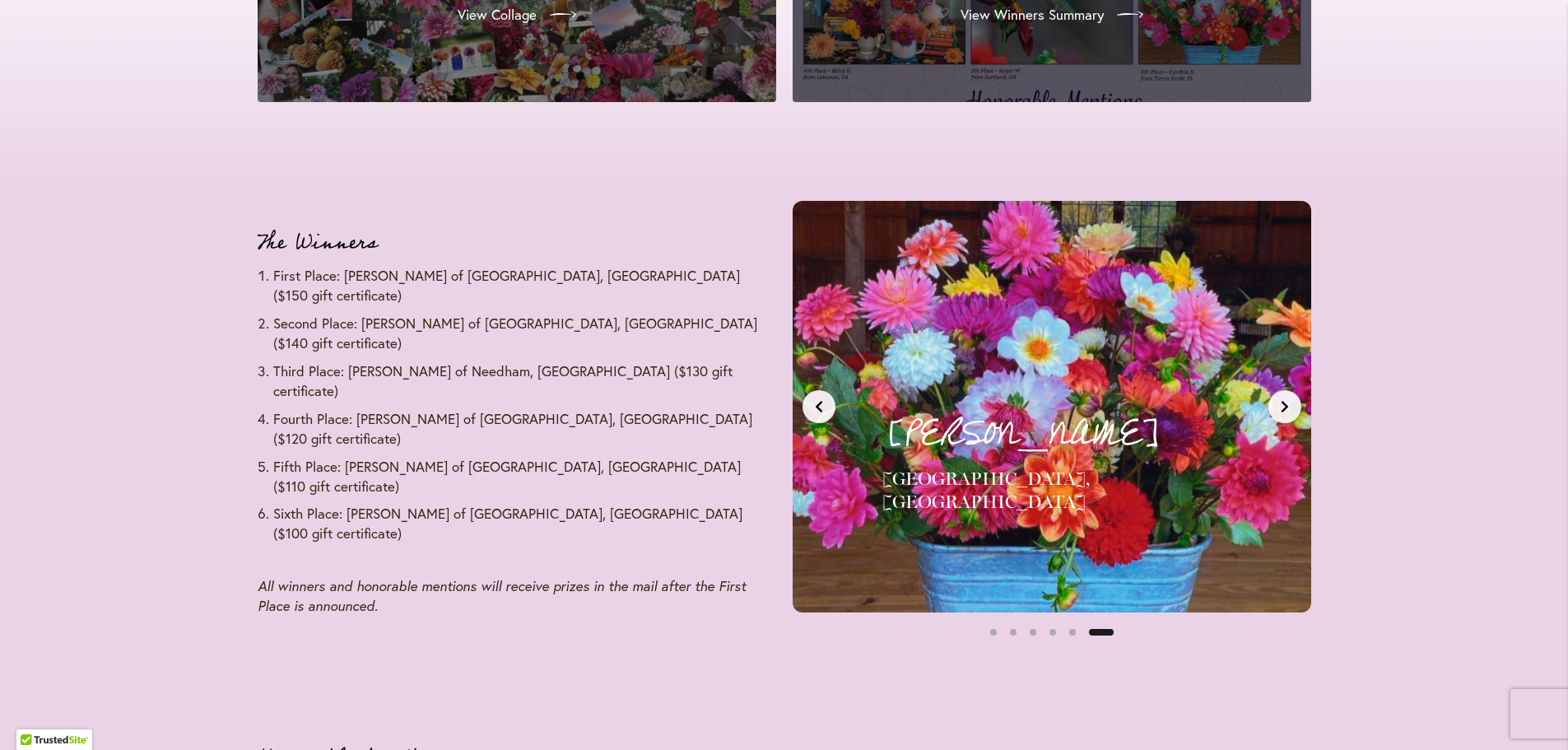
click at [1293, 402] on button "Next slide" at bounding box center [1285, 406] width 33 height 33
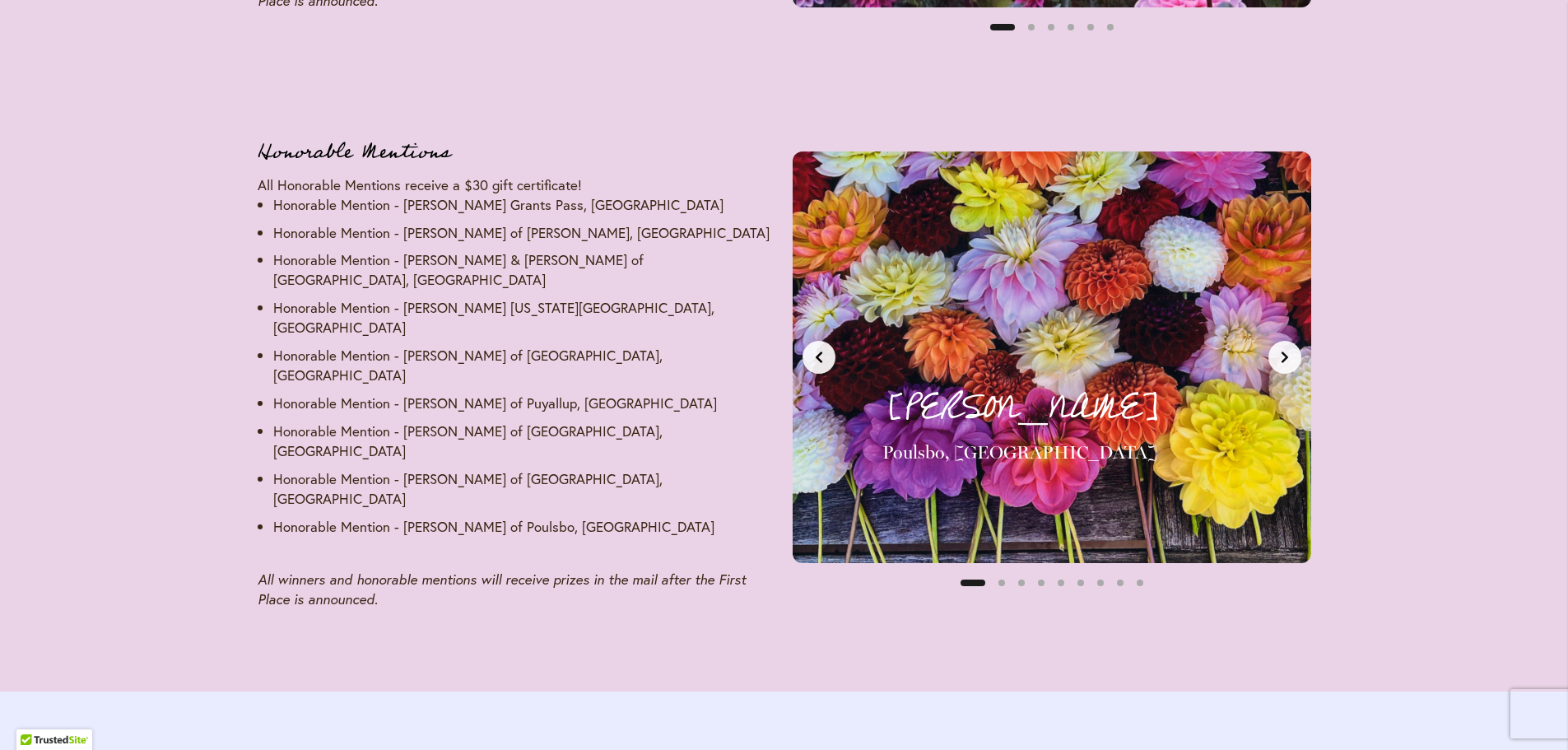
scroll to position [2436, 0]
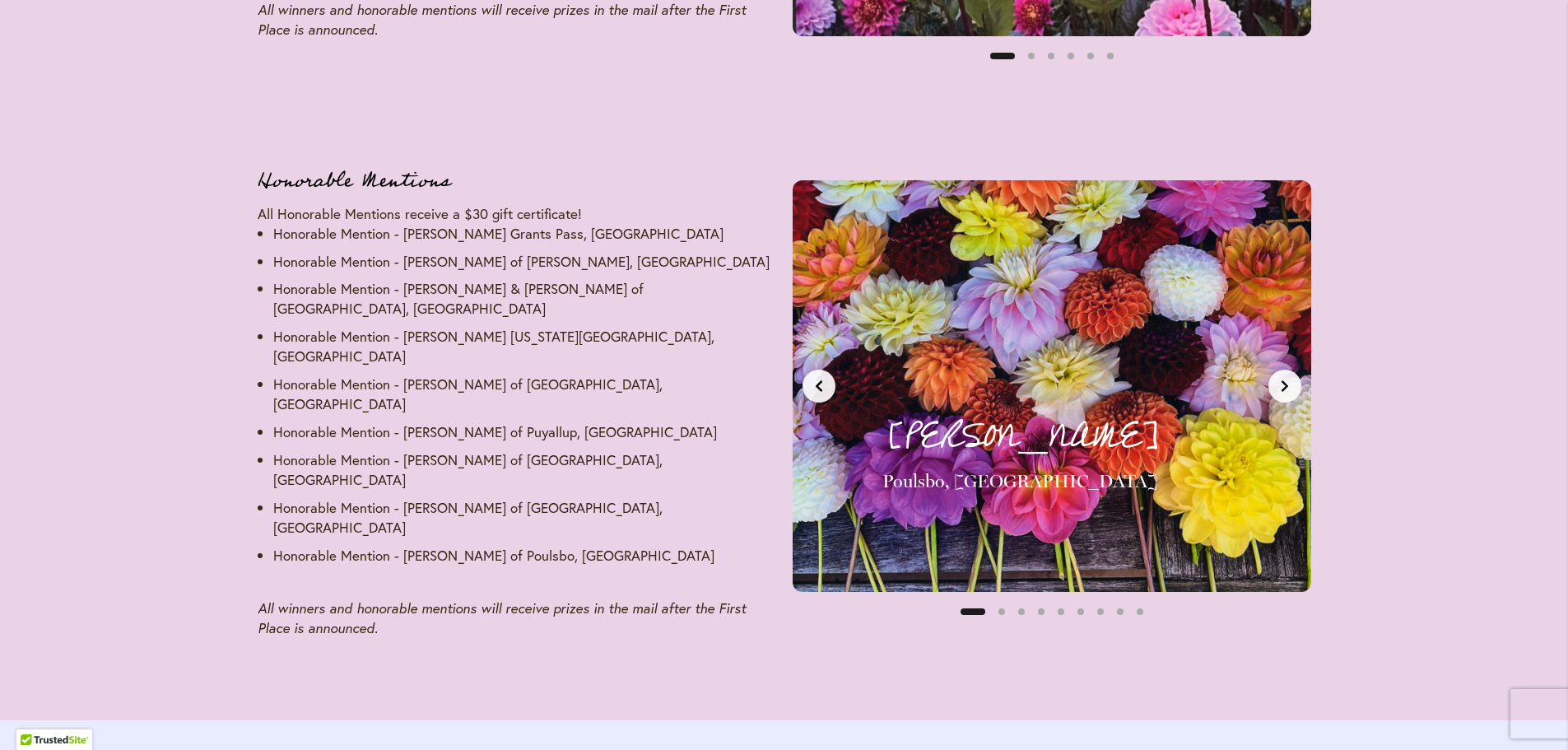
click at [1277, 372] on button "Next slide" at bounding box center [1285, 385] width 33 height 33
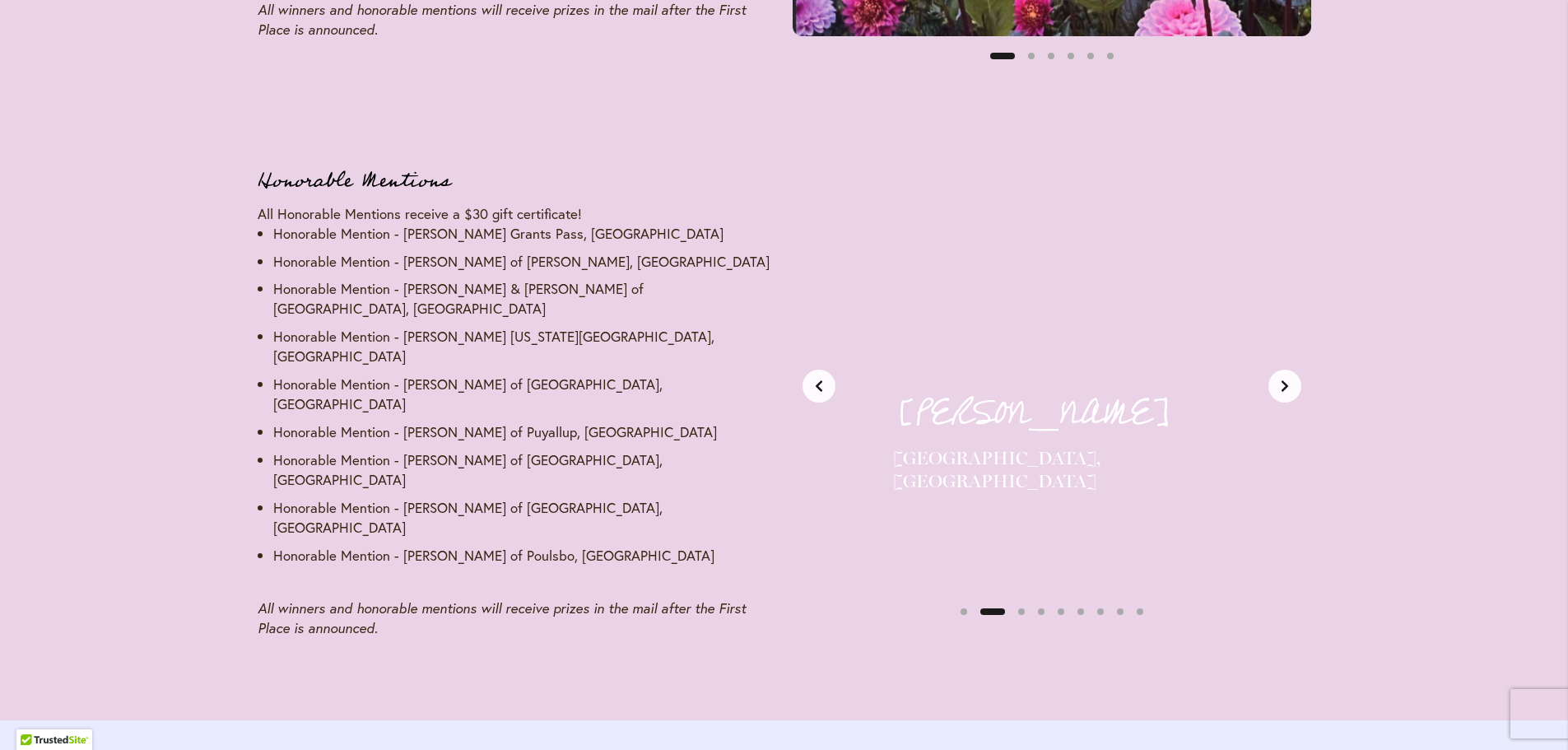
scroll to position [0, 543]
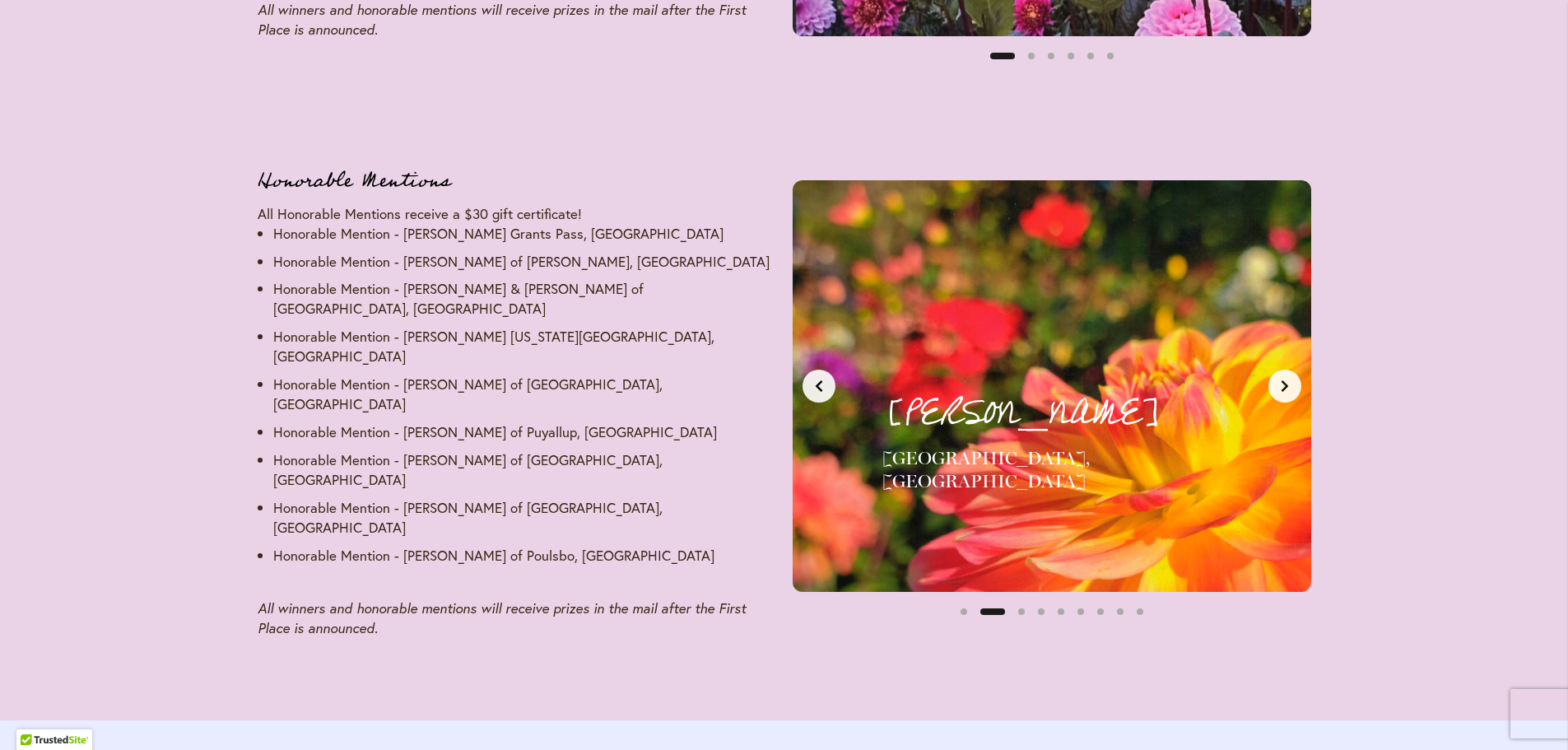
click at [1277, 372] on button "Next slide" at bounding box center [1285, 385] width 33 height 33
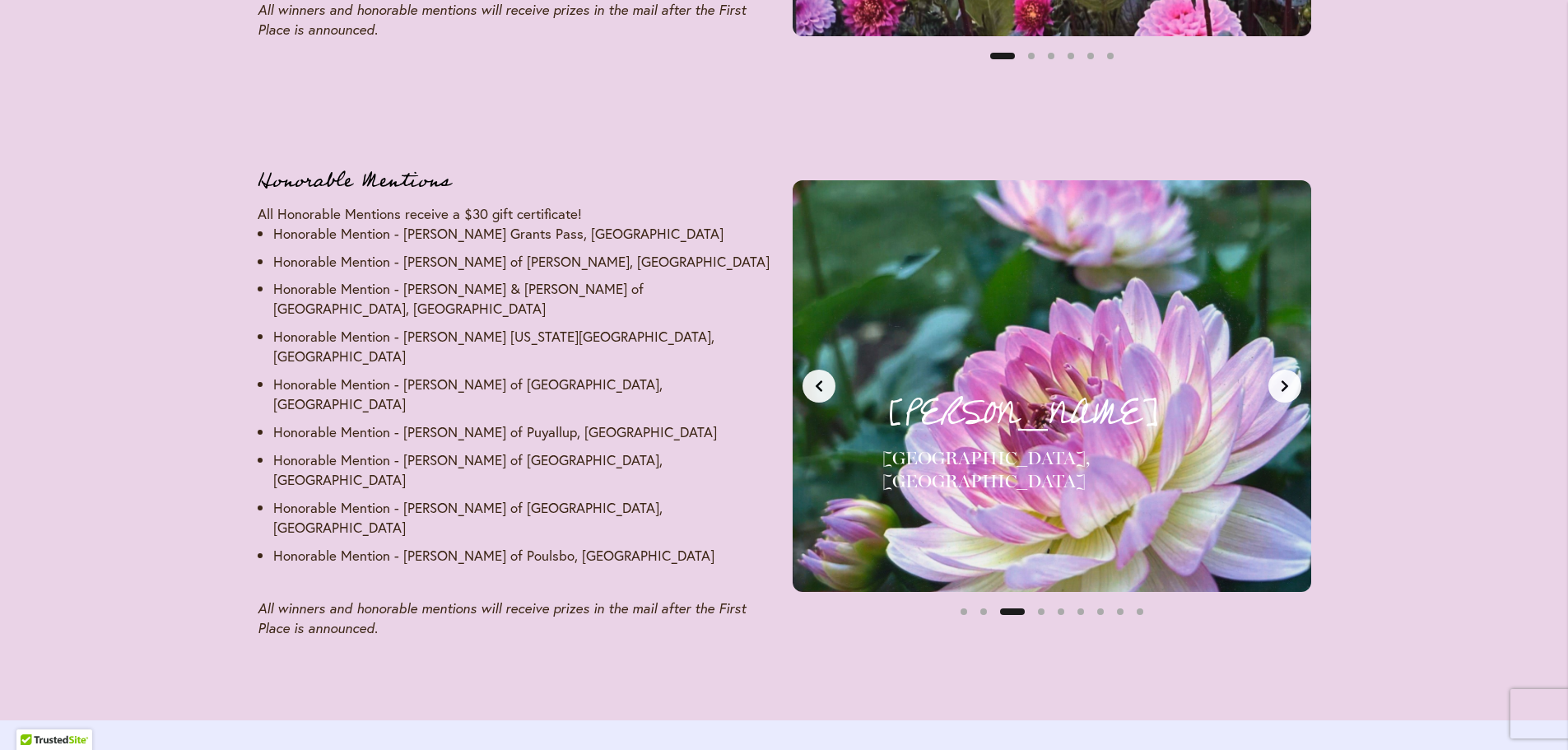
click at [1277, 372] on button "Next slide" at bounding box center [1285, 385] width 33 height 33
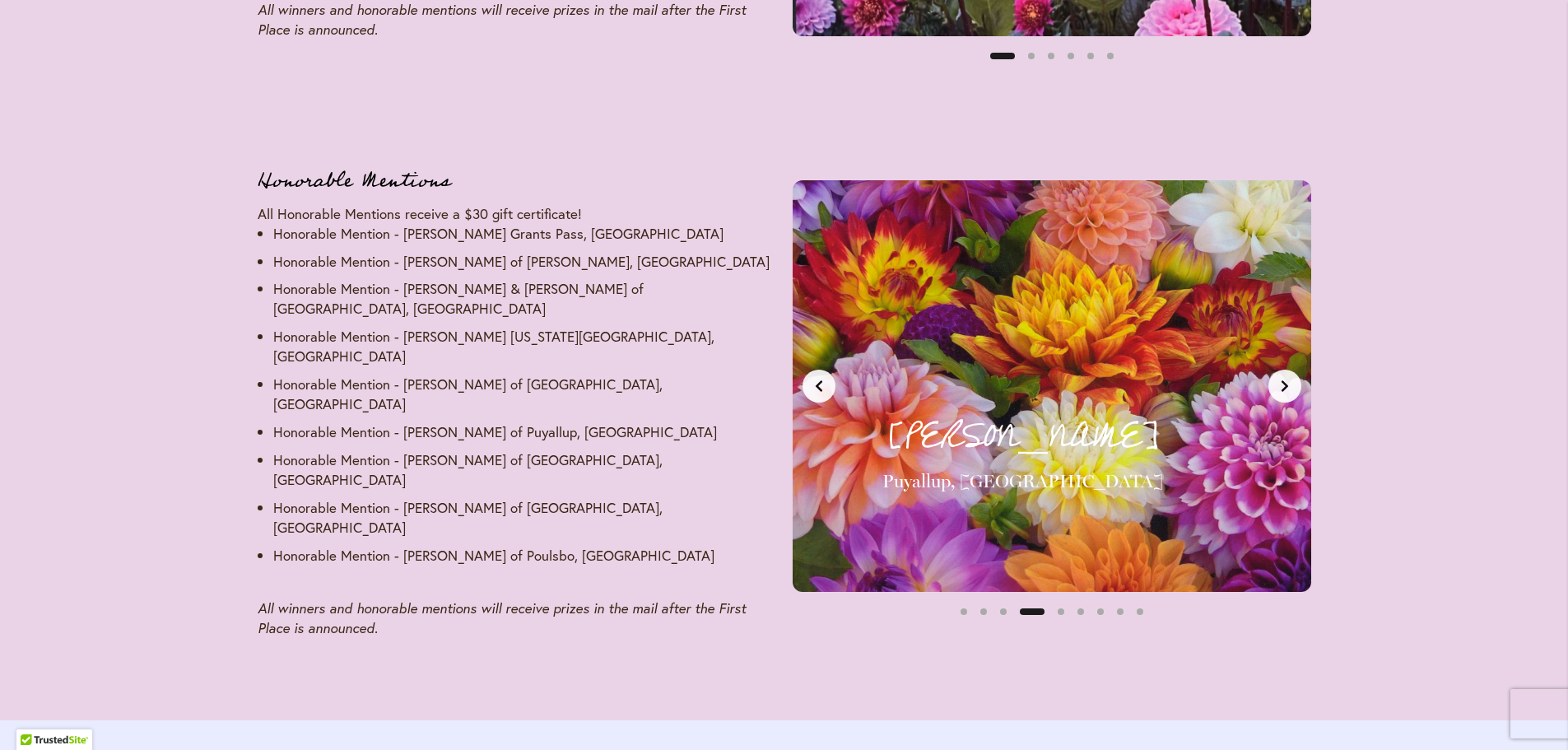
click at [1277, 372] on button "Next slide" at bounding box center [1285, 385] width 33 height 33
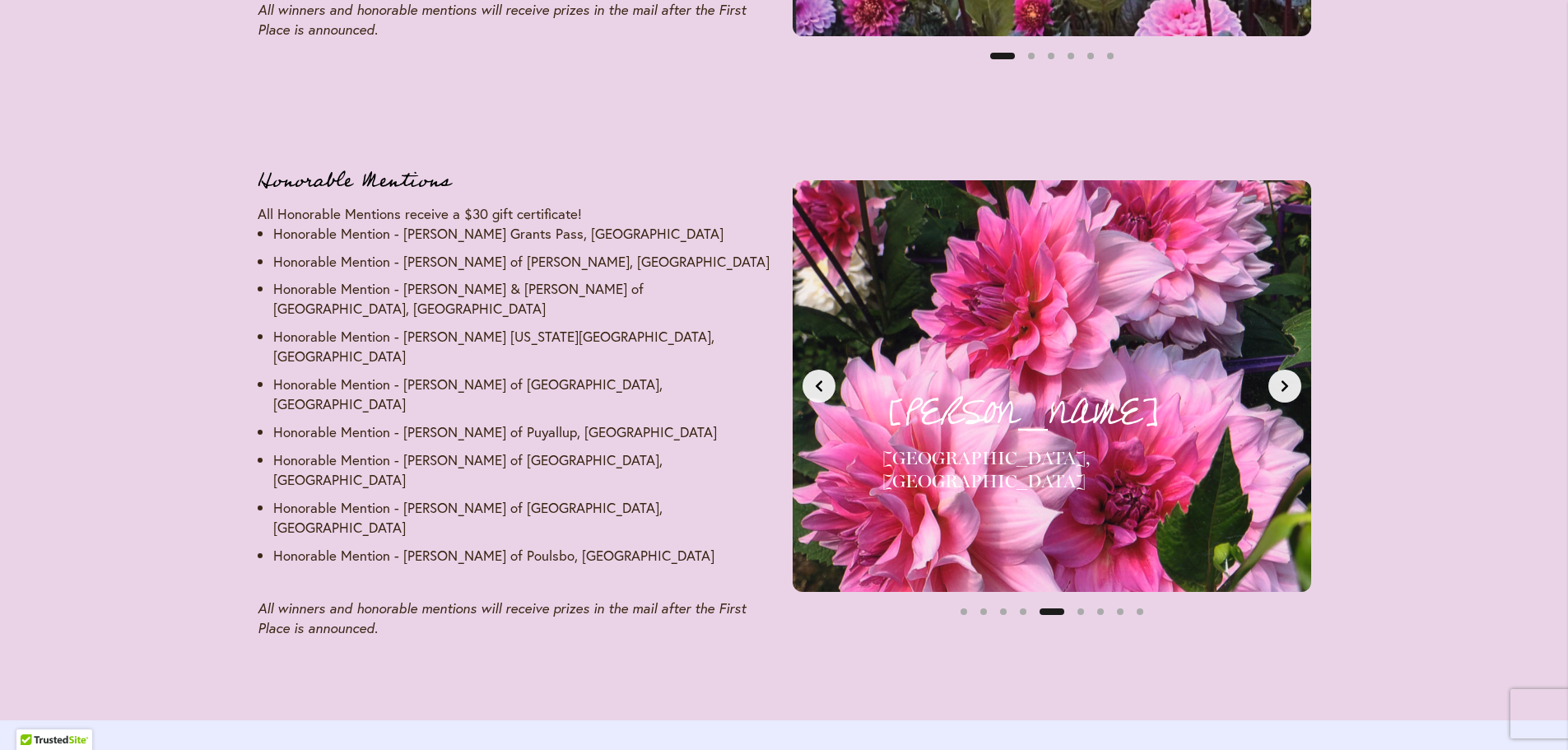
click at [1277, 372] on button "Next slide" at bounding box center [1285, 385] width 33 height 33
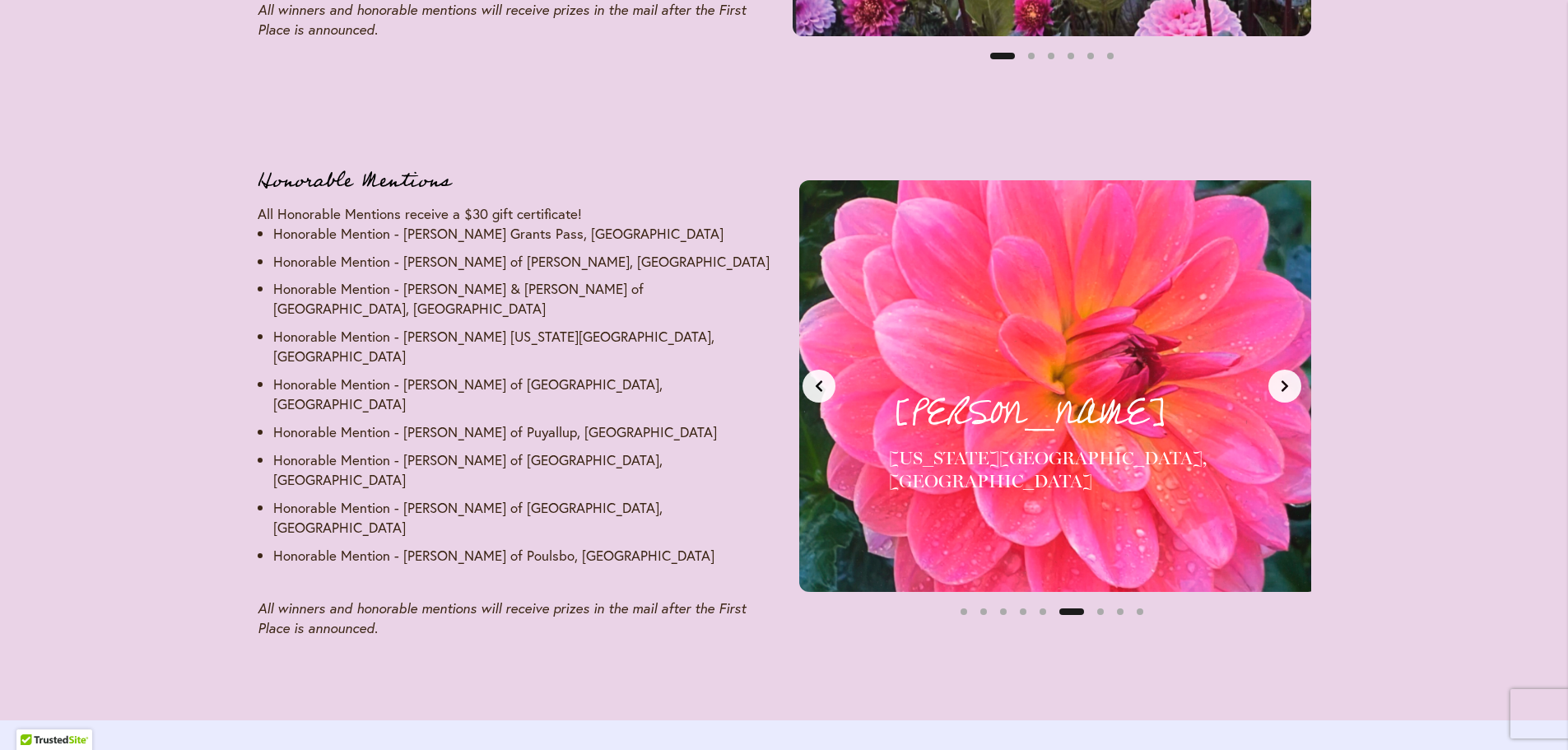
scroll to position [0, 2717]
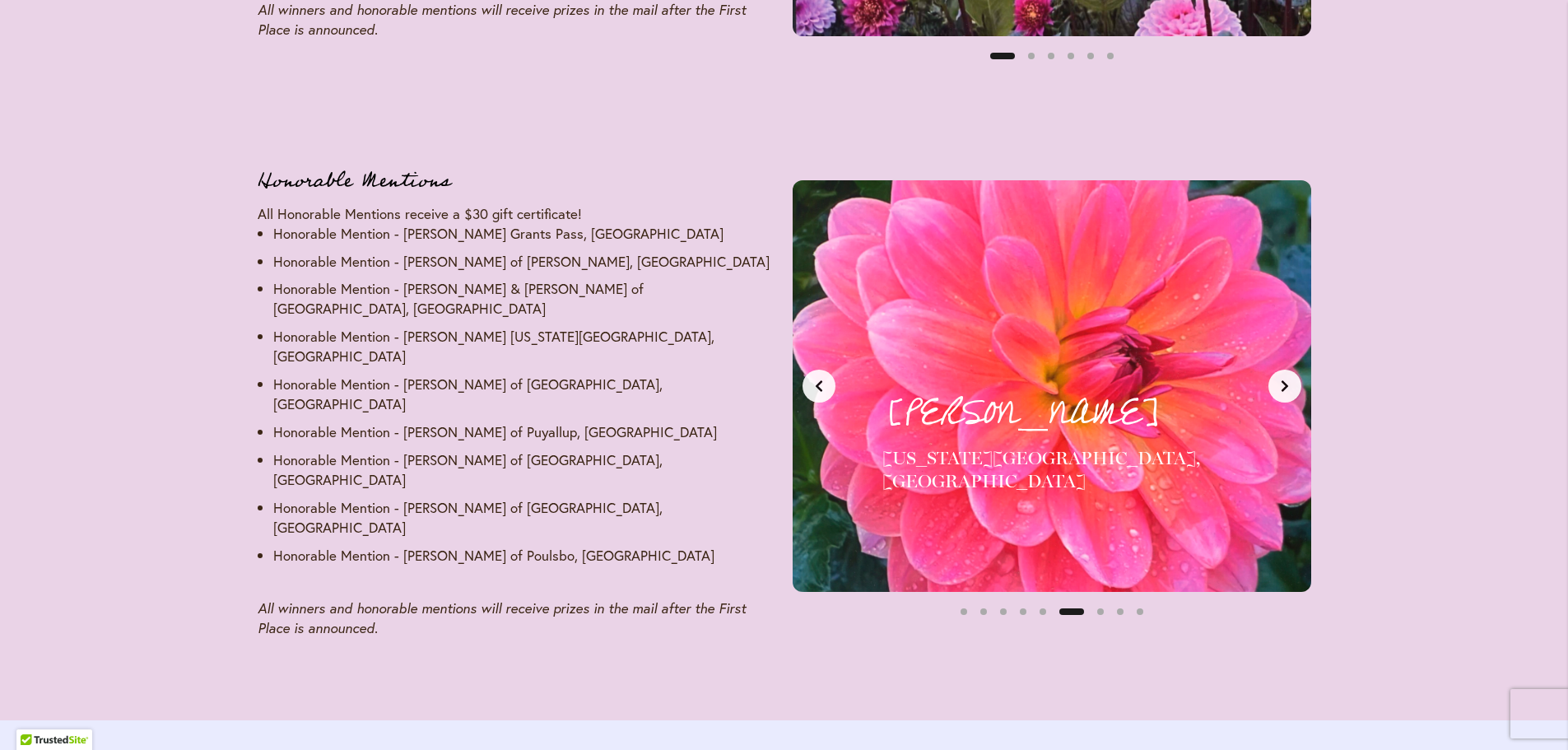
click at [1277, 372] on button "Next slide" at bounding box center [1285, 385] width 33 height 33
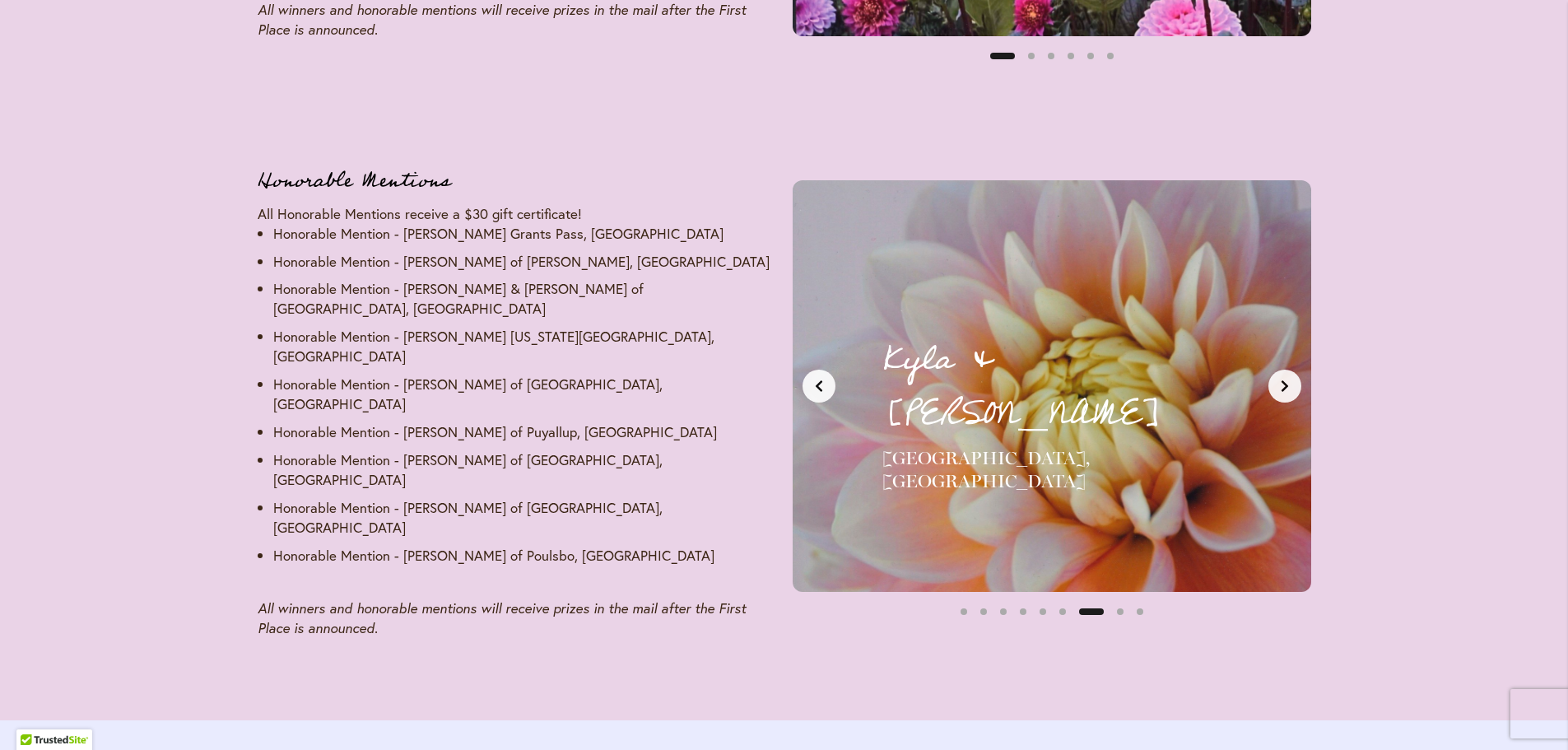
click at [1277, 372] on button "Next slide" at bounding box center [1285, 385] width 33 height 33
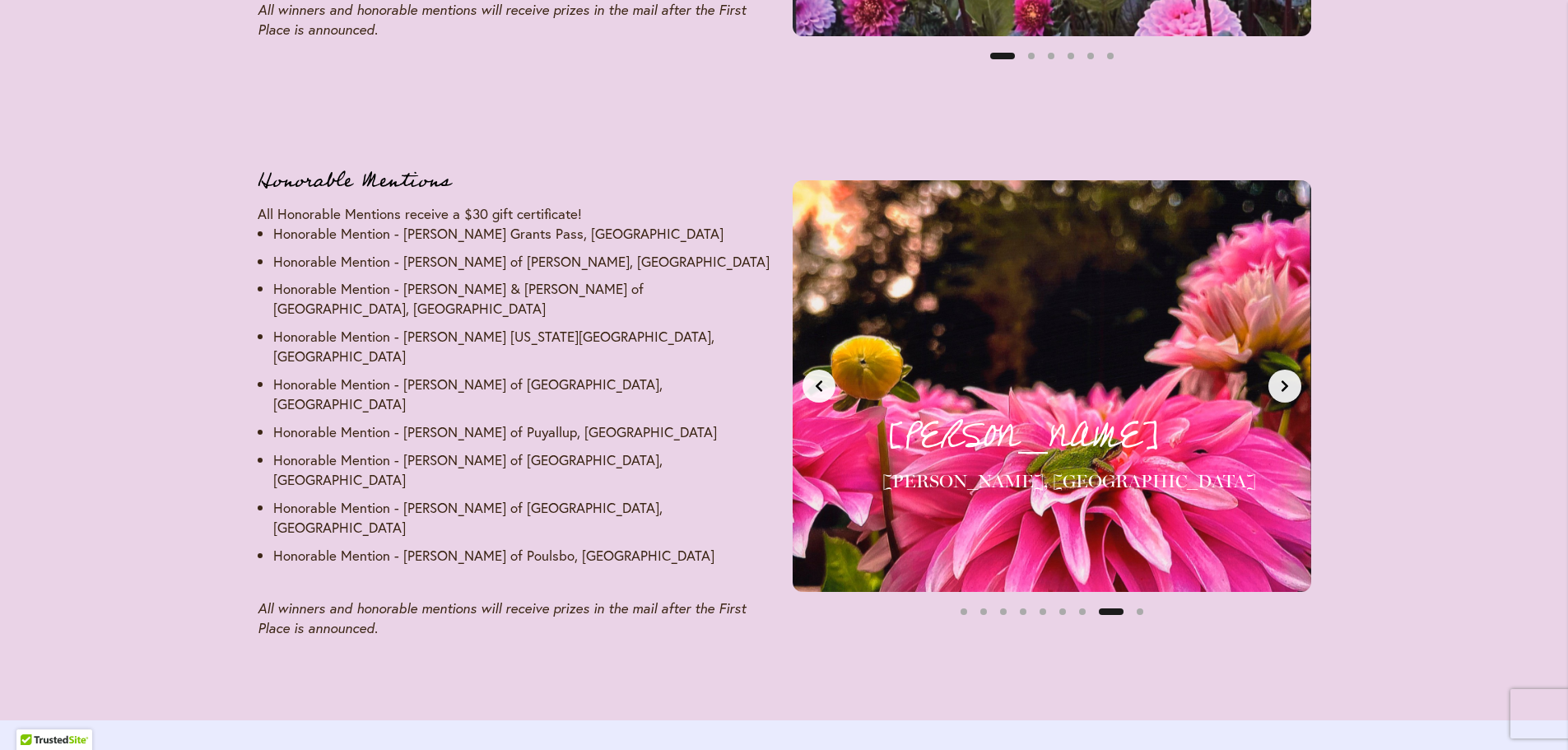
click at [1277, 372] on button "Next slide" at bounding box center [1285, 385] width 33 height 33
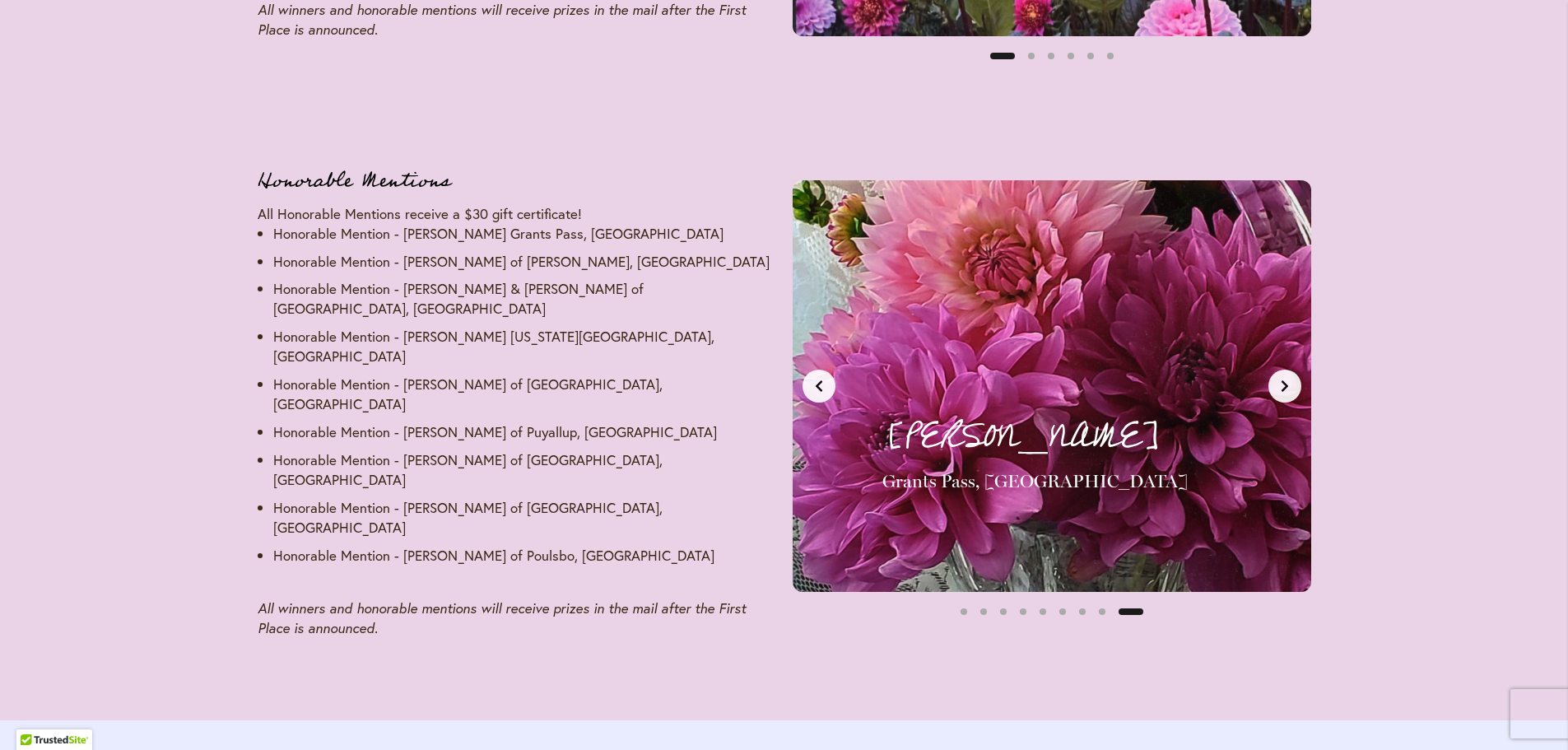
click at [1277, 372] on button "Next slide" at bounding box center [1285, 385] width 33 height 33
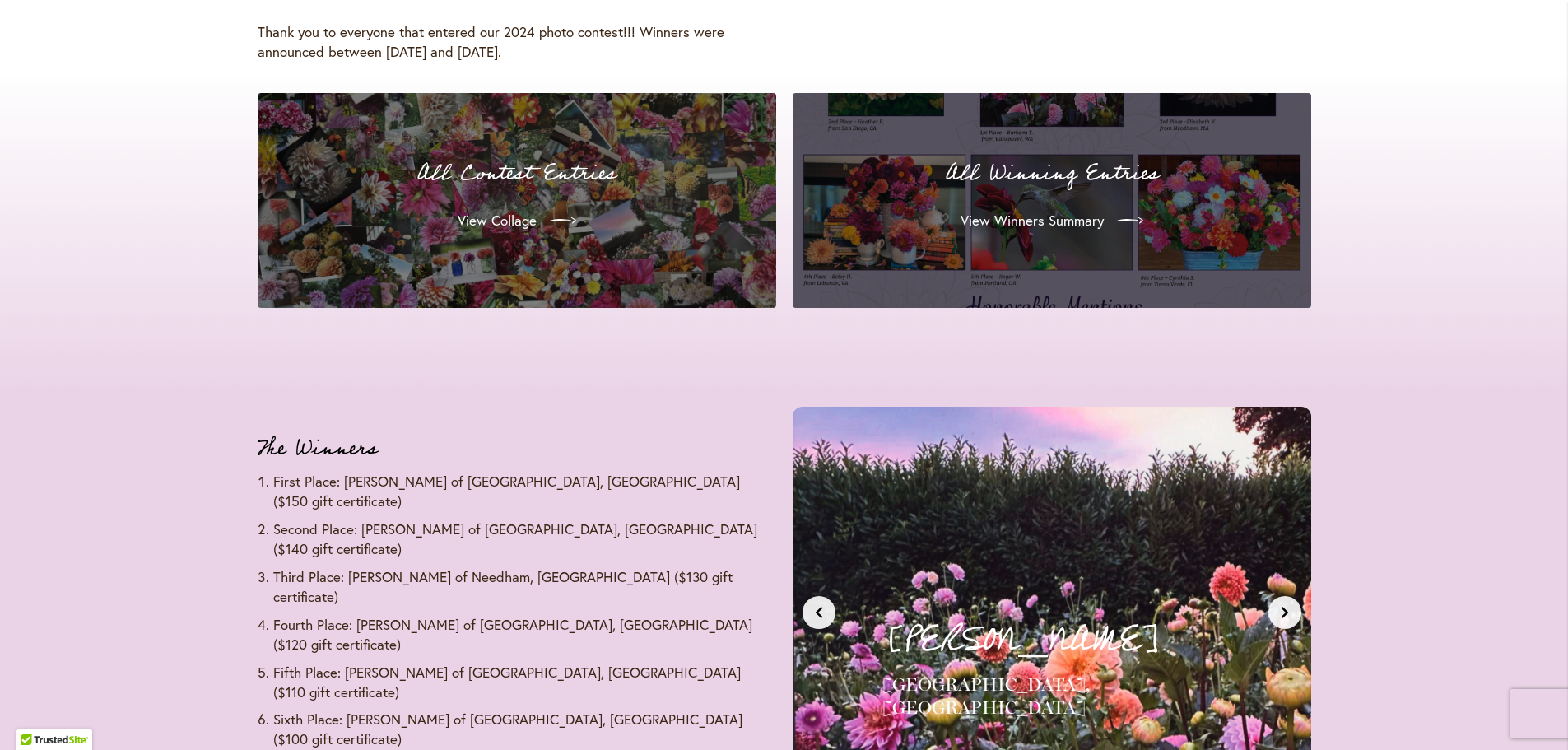
scroll to position [0, 0]
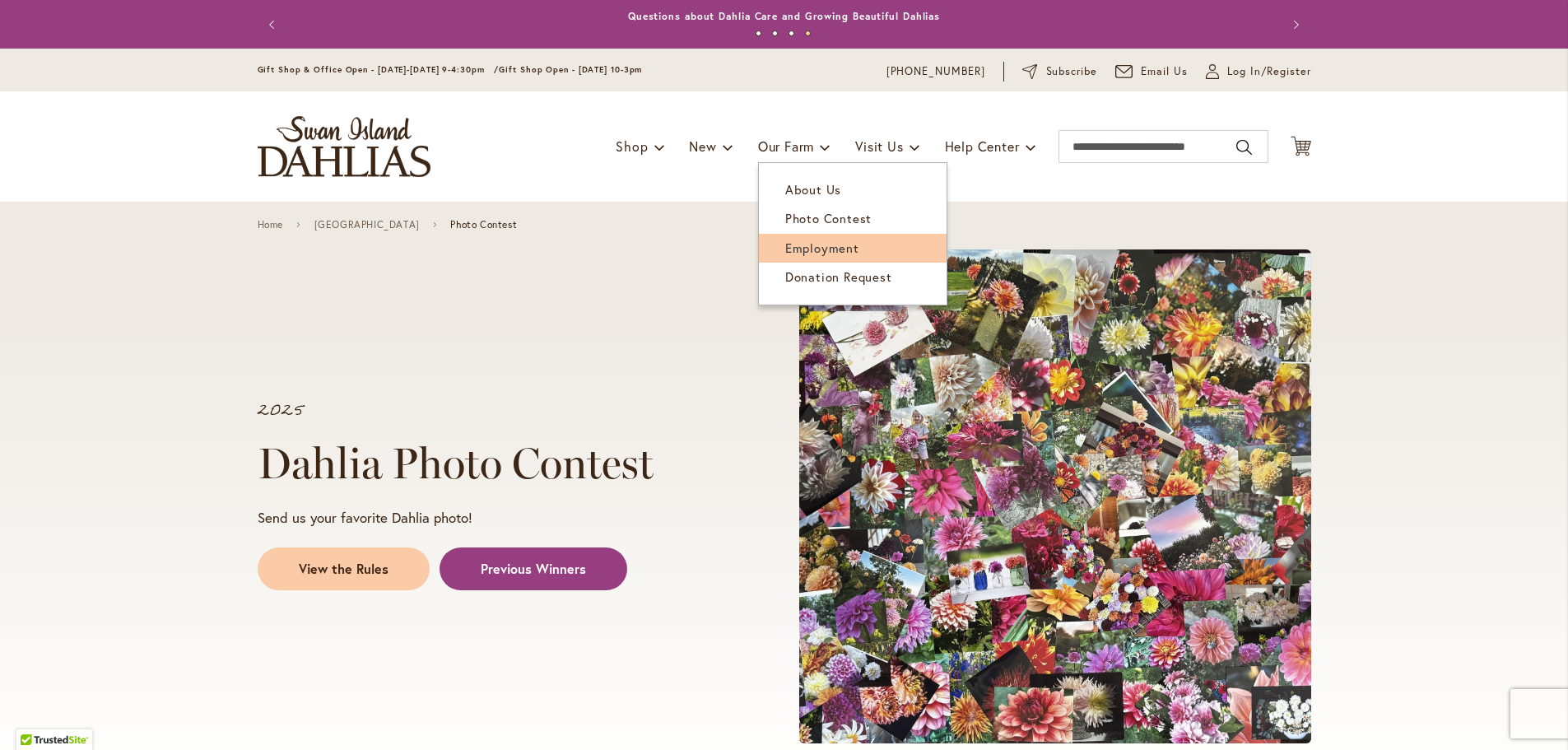
click at [819, 242] on span "Employment" at bounding box center [822, 248] width 74 height 17
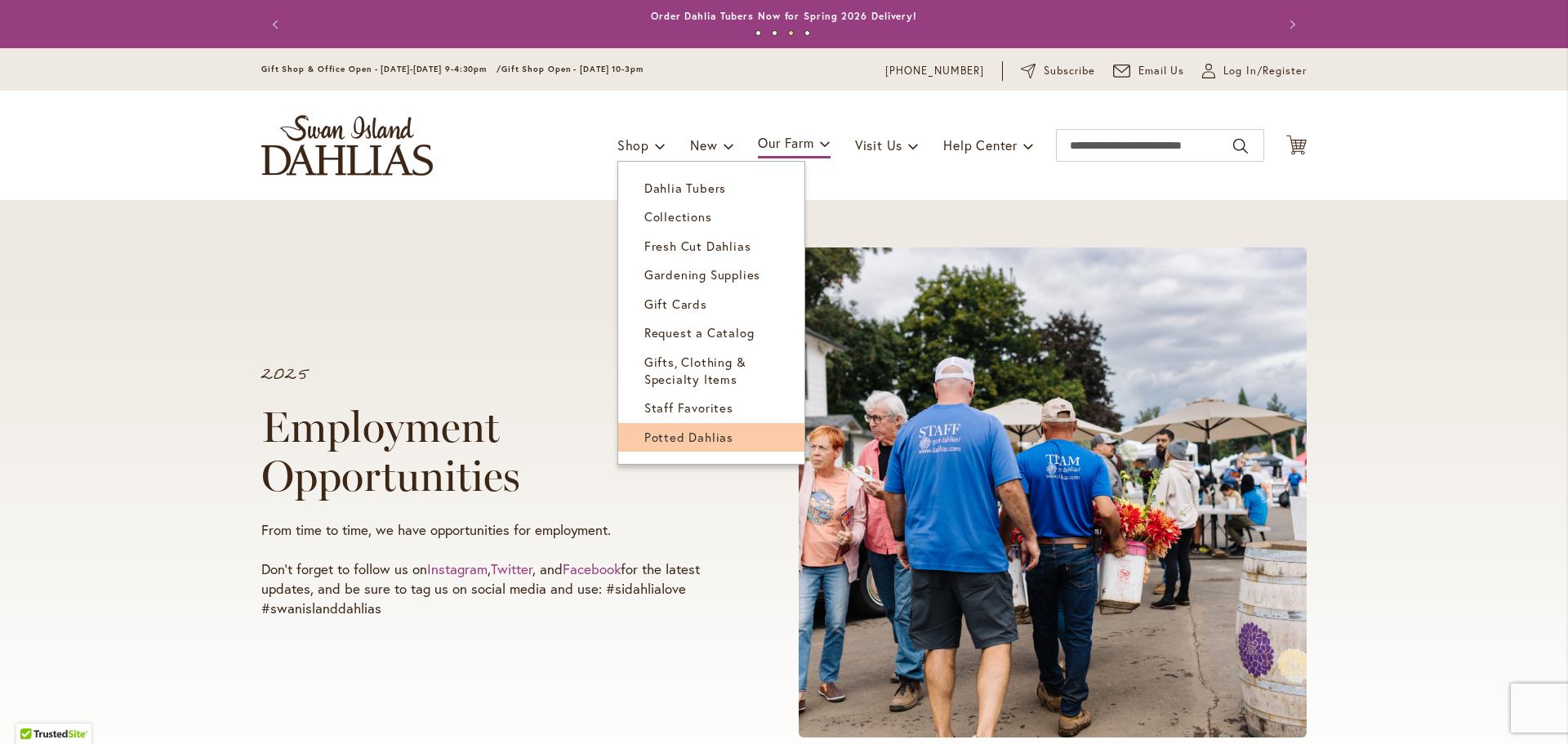
drag, startPoint x: 671, startPoint y: 437, endPoint x: 675, endPoint y: 421, distance: 16.5
click at [673, 426] on link "Potted Dahlias" at bounding box center [712, 437] width 186 height 29
click at [684, 409] on span "Staff Favorites" at bounding box center [690, 407] width 89 height 17
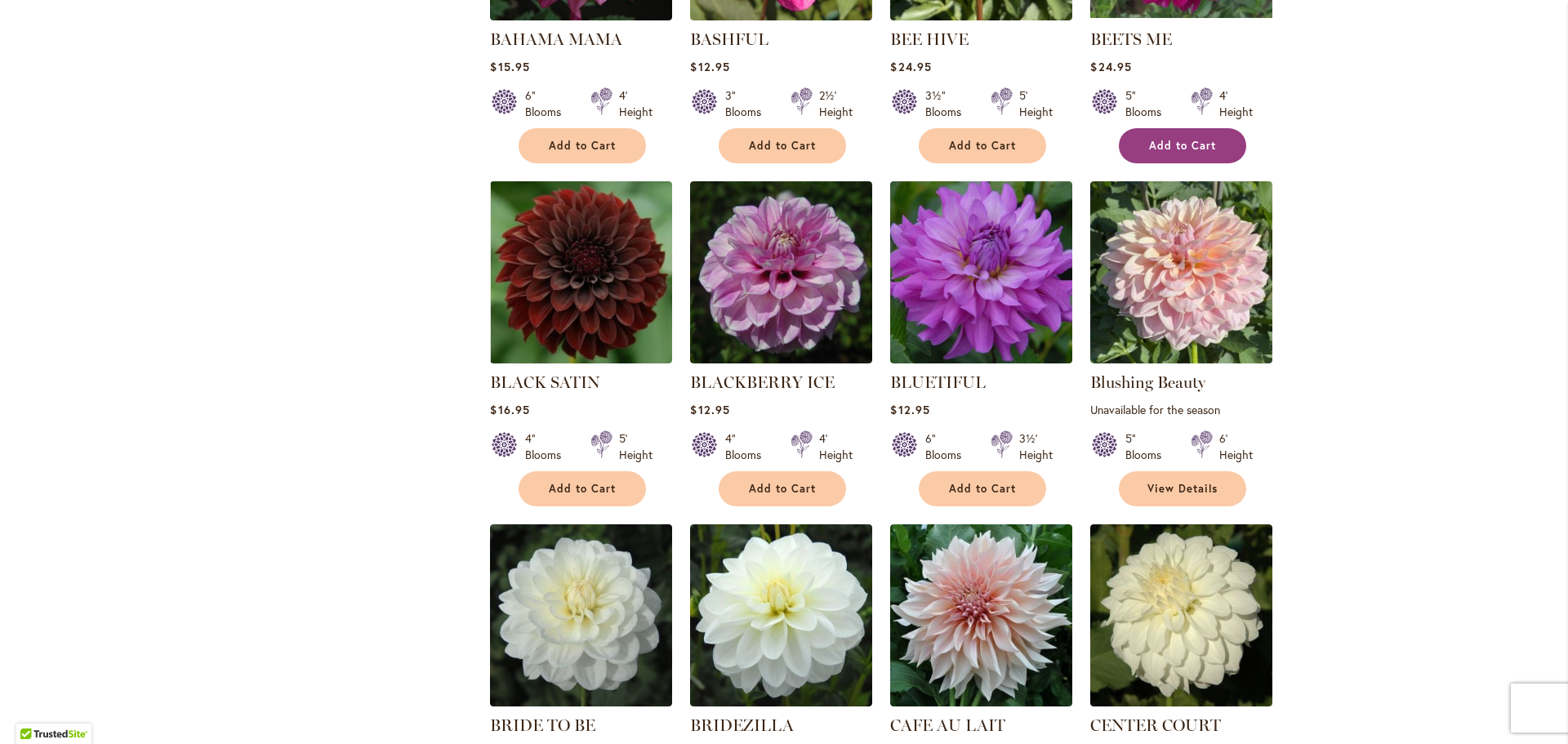
scroll to position [979, 0]
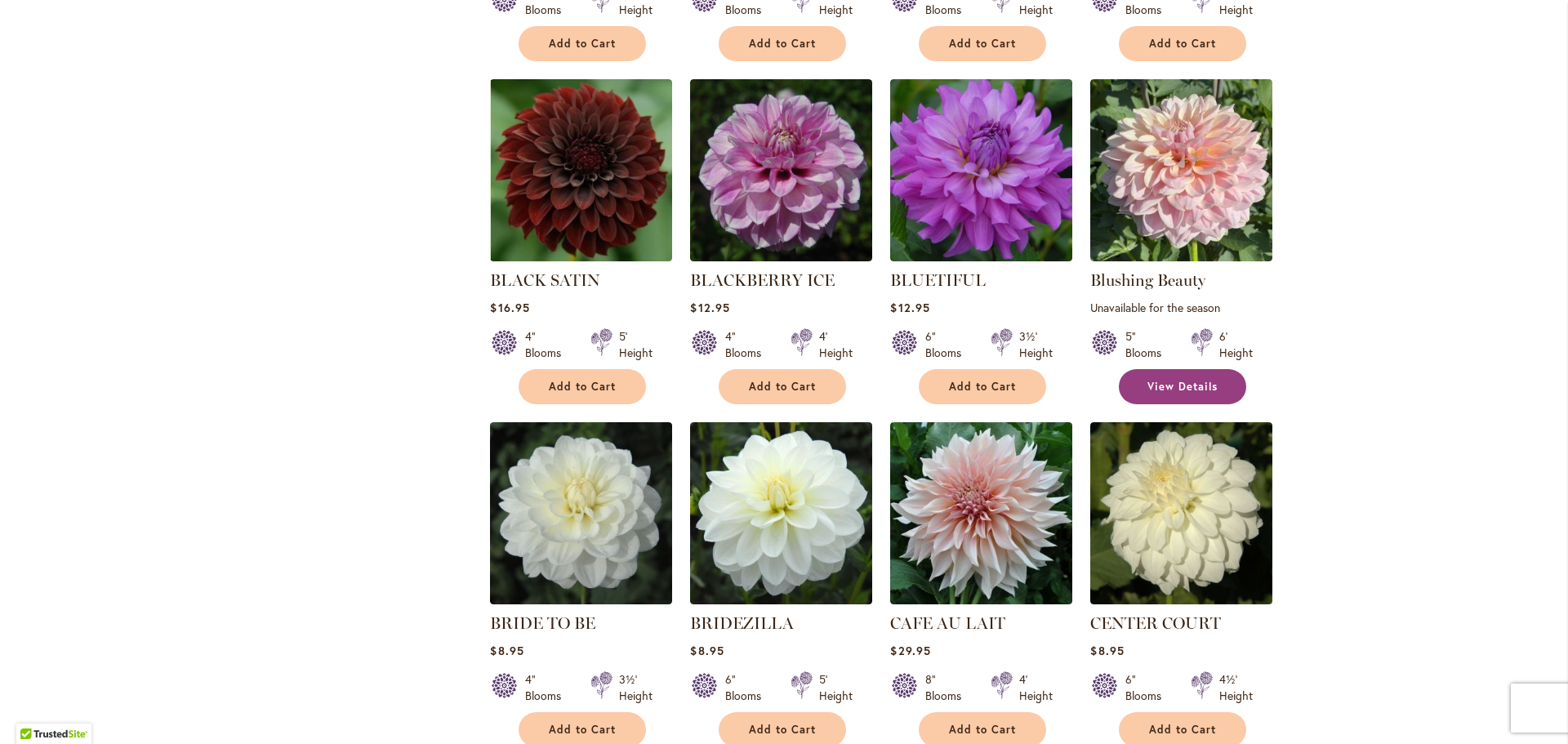
click at [1171, 388] on span "View Details" at bounding box center [1182, 386] width 70 height 14
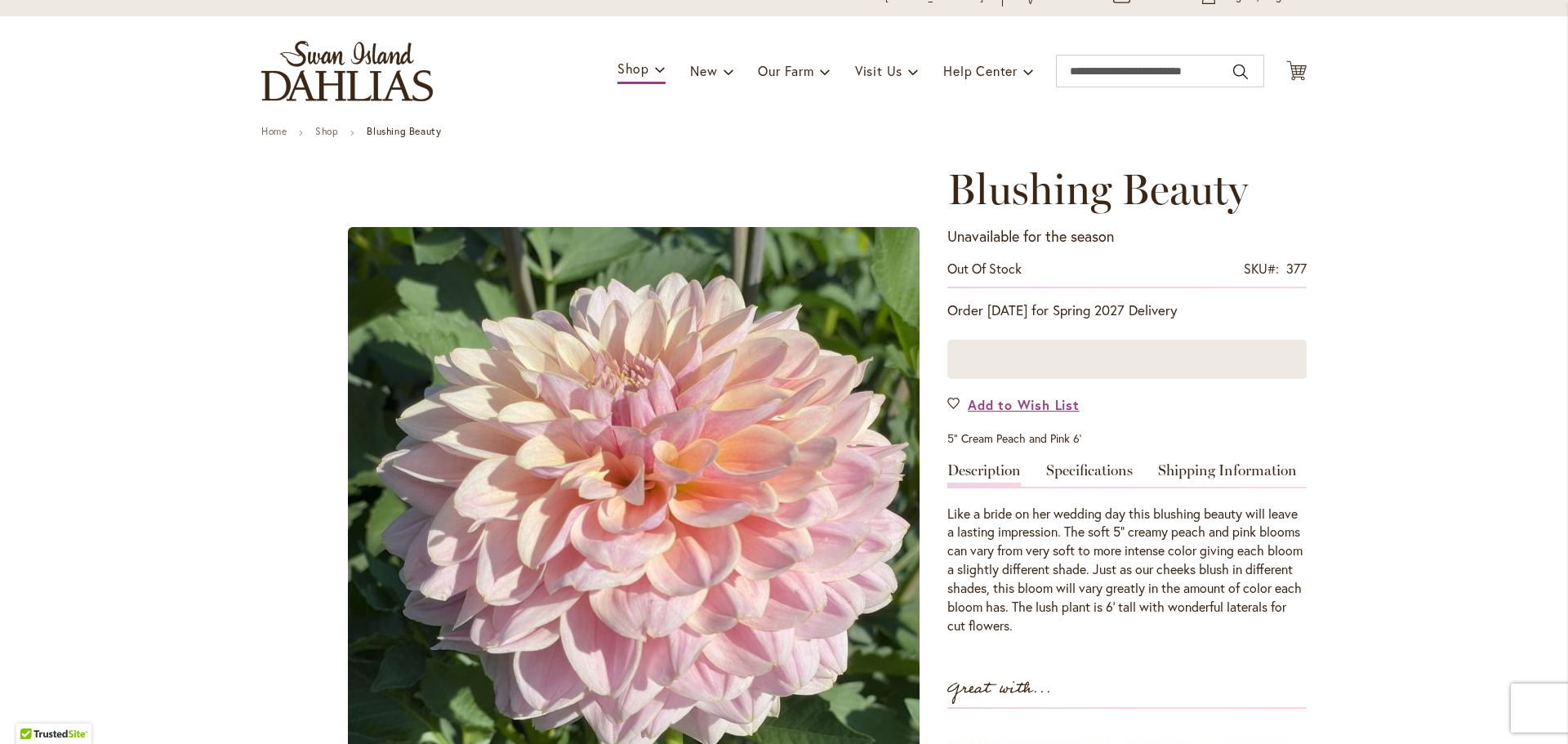
scroll to position [164, 0]
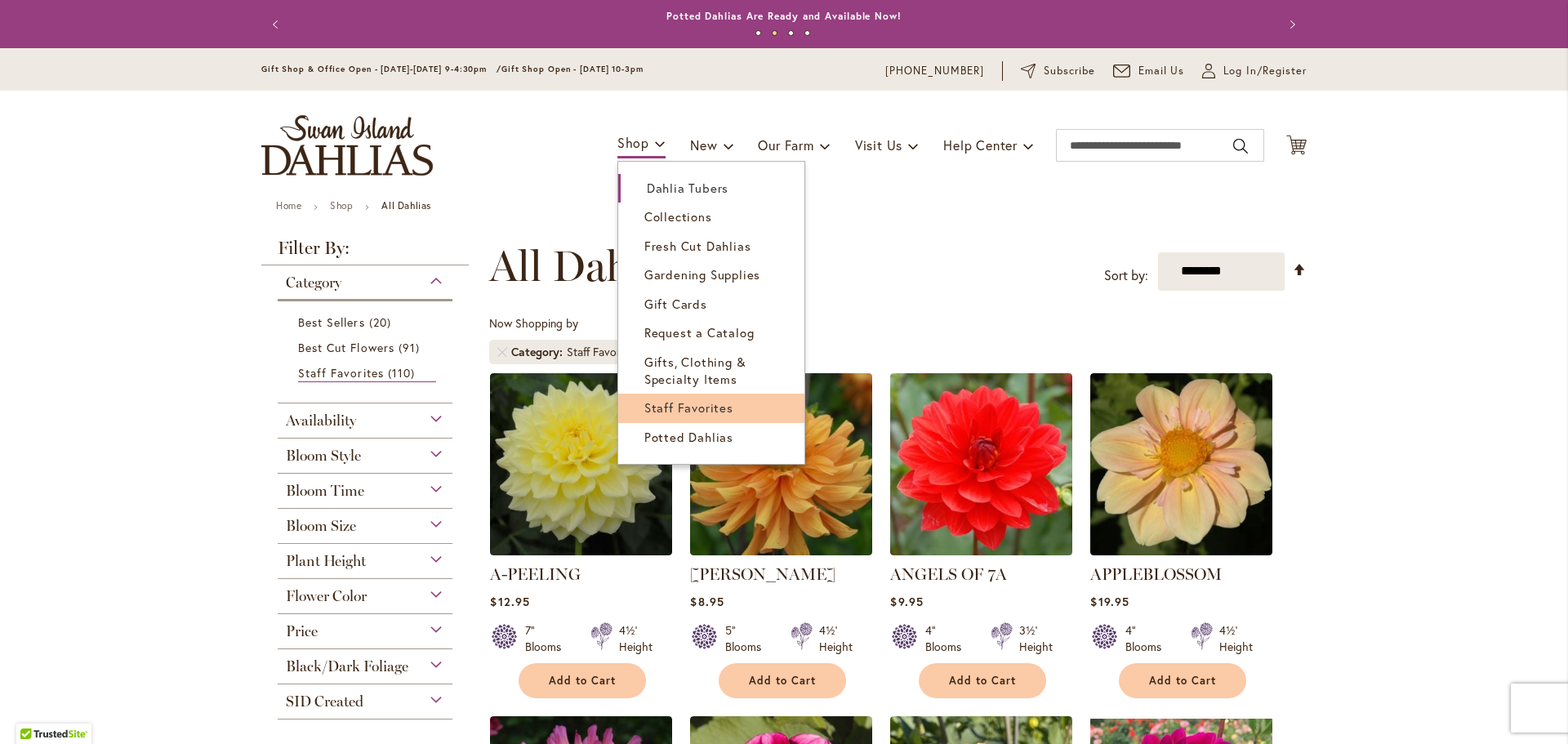
click at [687, 407] on span "Staff Favorites" at bounding box center [690, 407] width 89 height 17
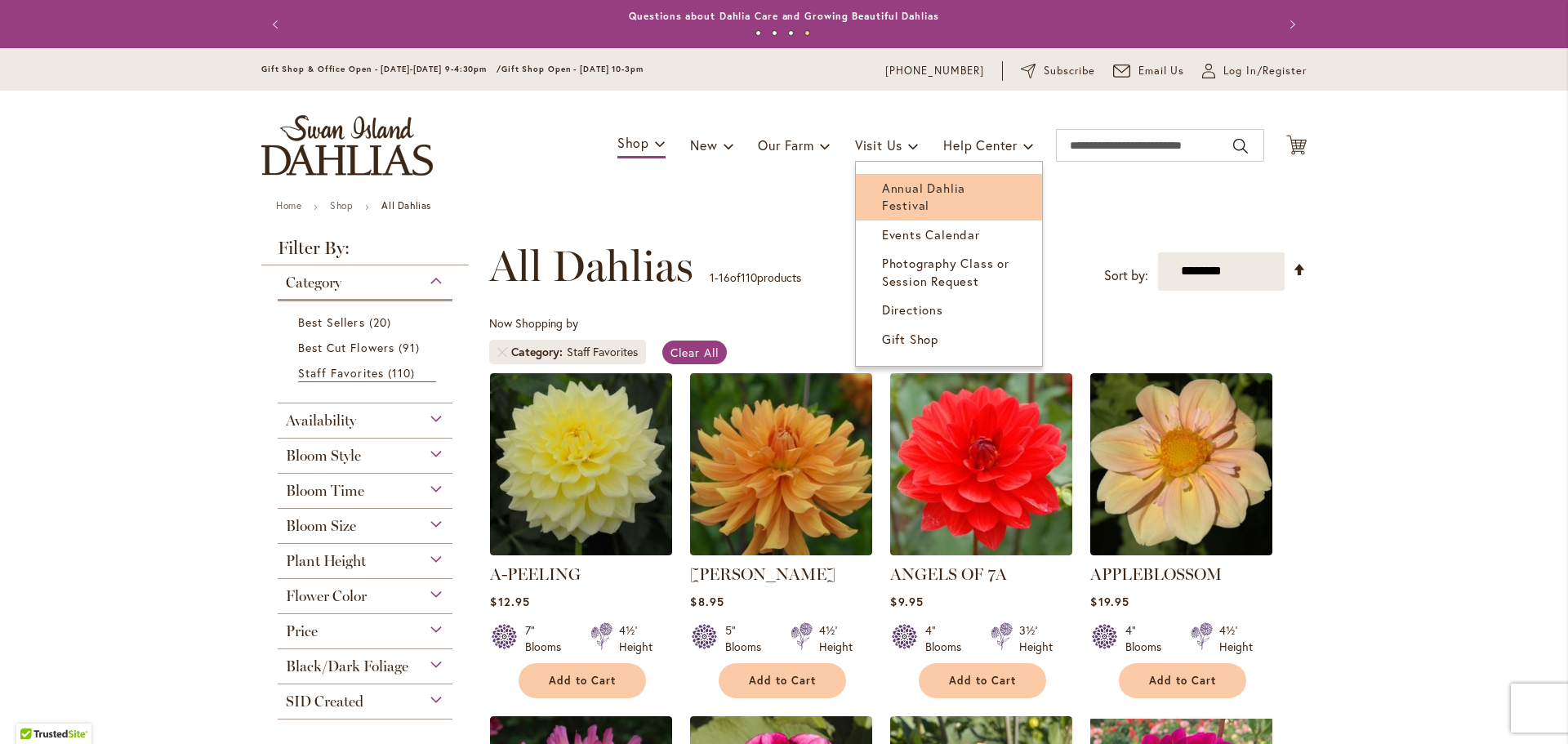
click at [915, 187] on span "Annual Dahlia Festival" at bounding box center [924, 196] width 84 height 33
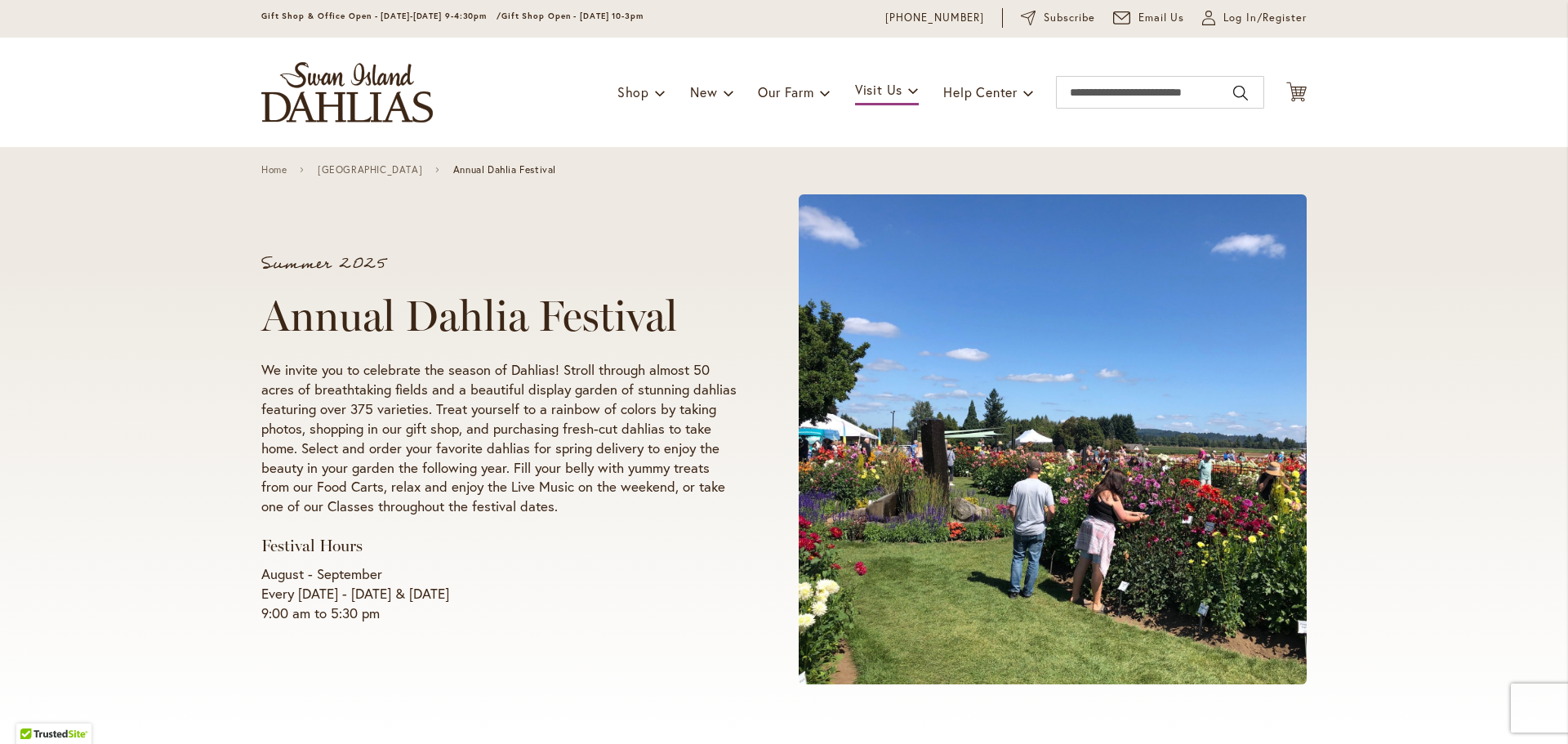
scroll to position [82, 0]
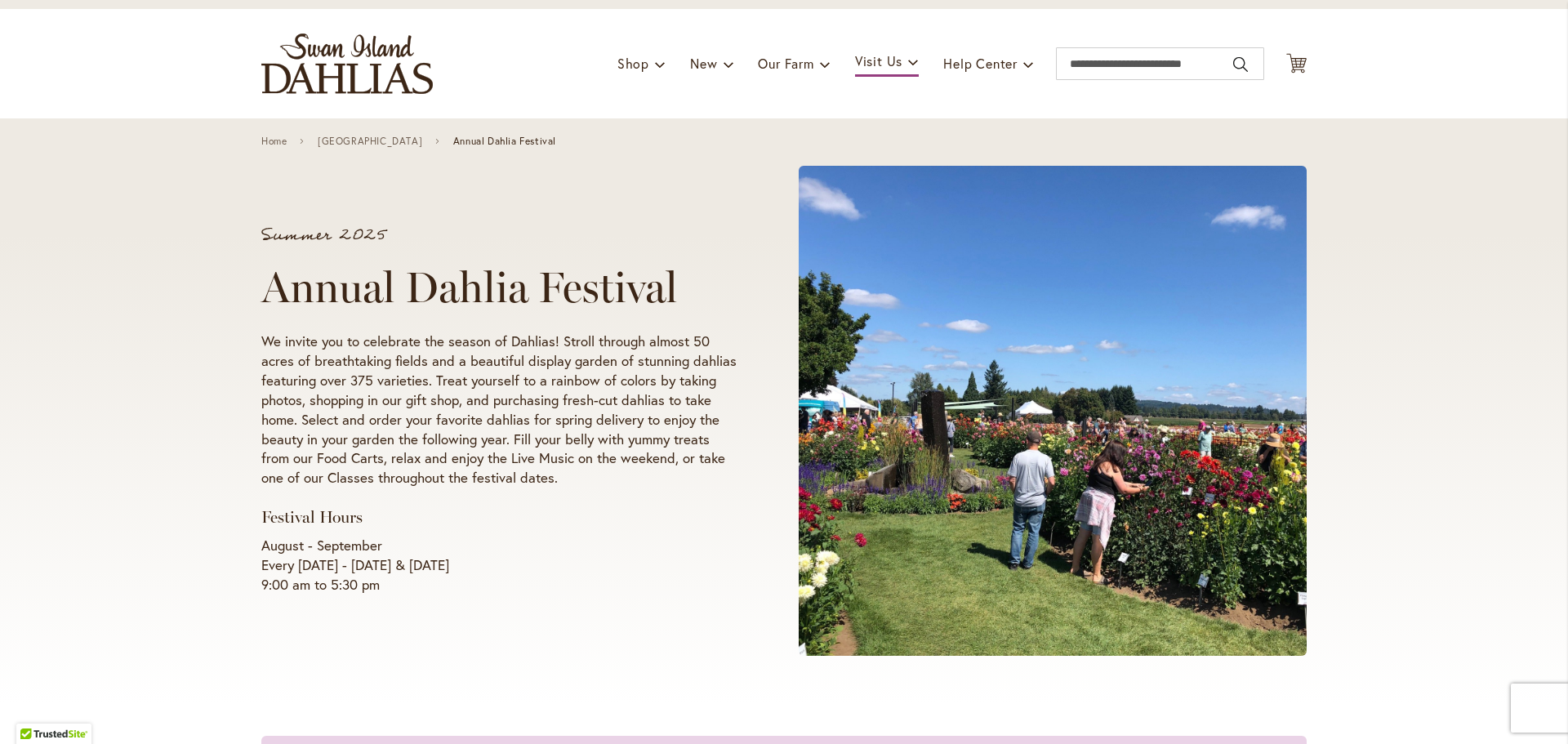
click at [632, 662] on div "Summer 2025 Annual Dahlia Festival We invite you to celebrate the season of Dah…" at bounding box center [784, 410] width 1046 height 519
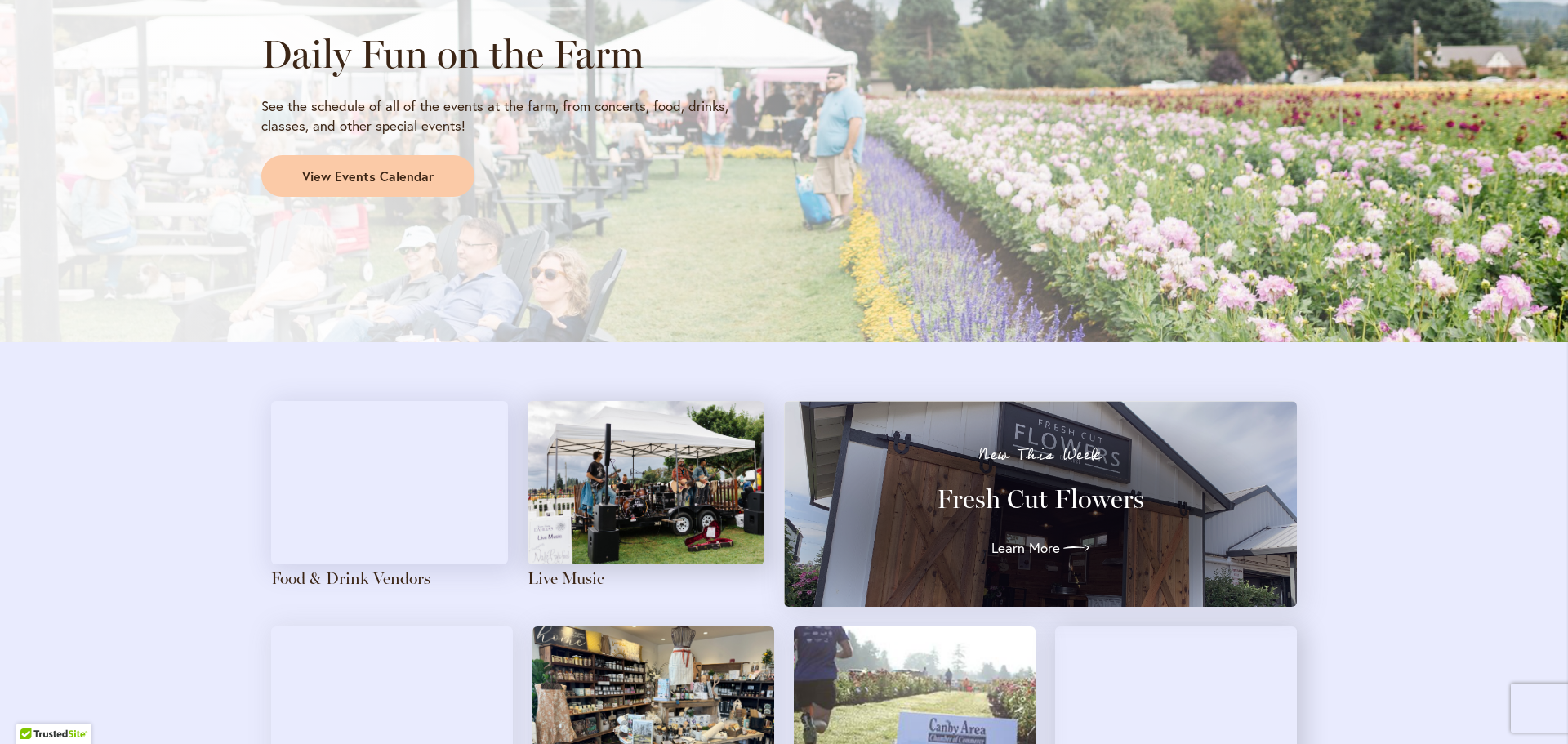
scroll to position [1469, 0]
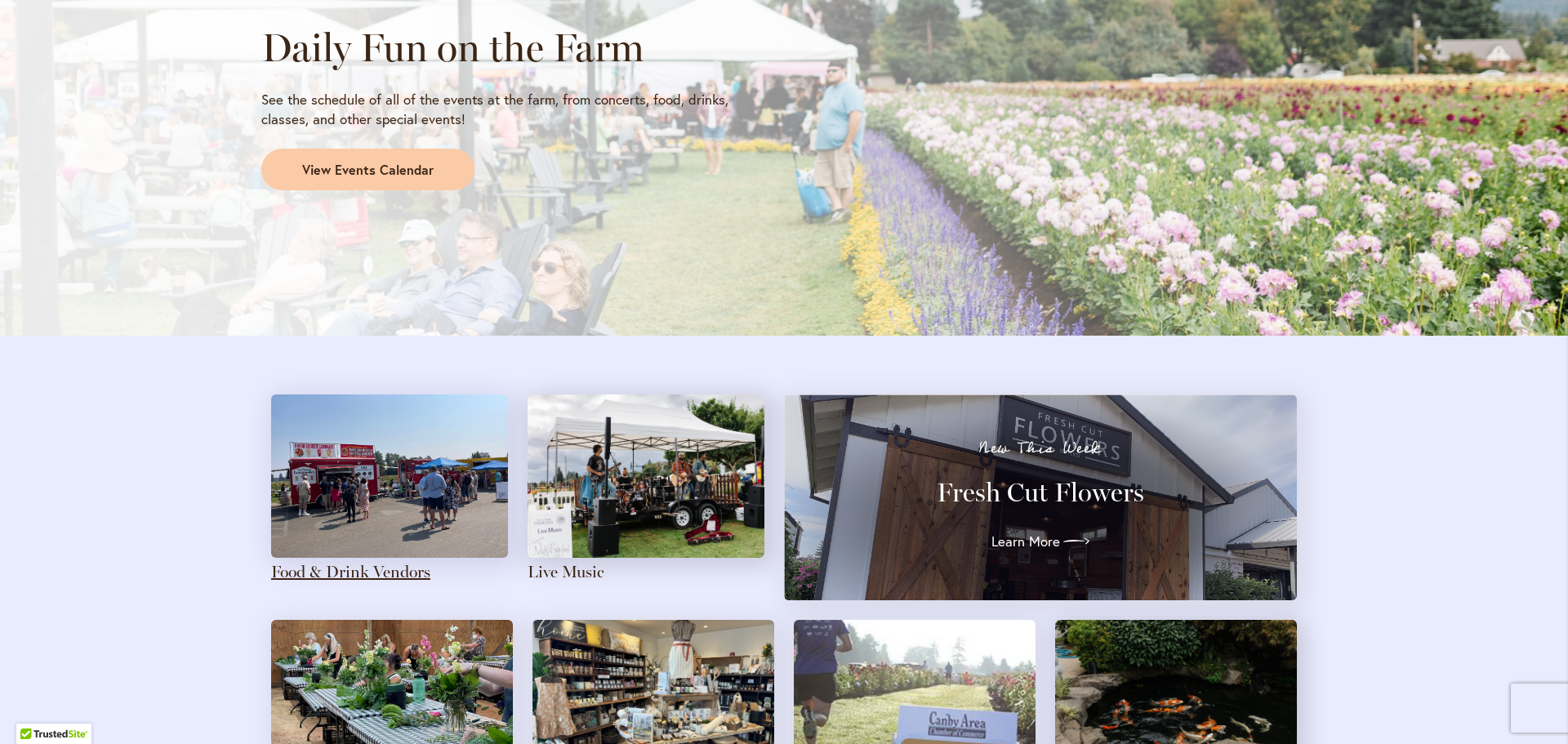
click at [339, 573] on link "Food & Drink Vendors" at bounding box center [350, 571] width 159 height 20
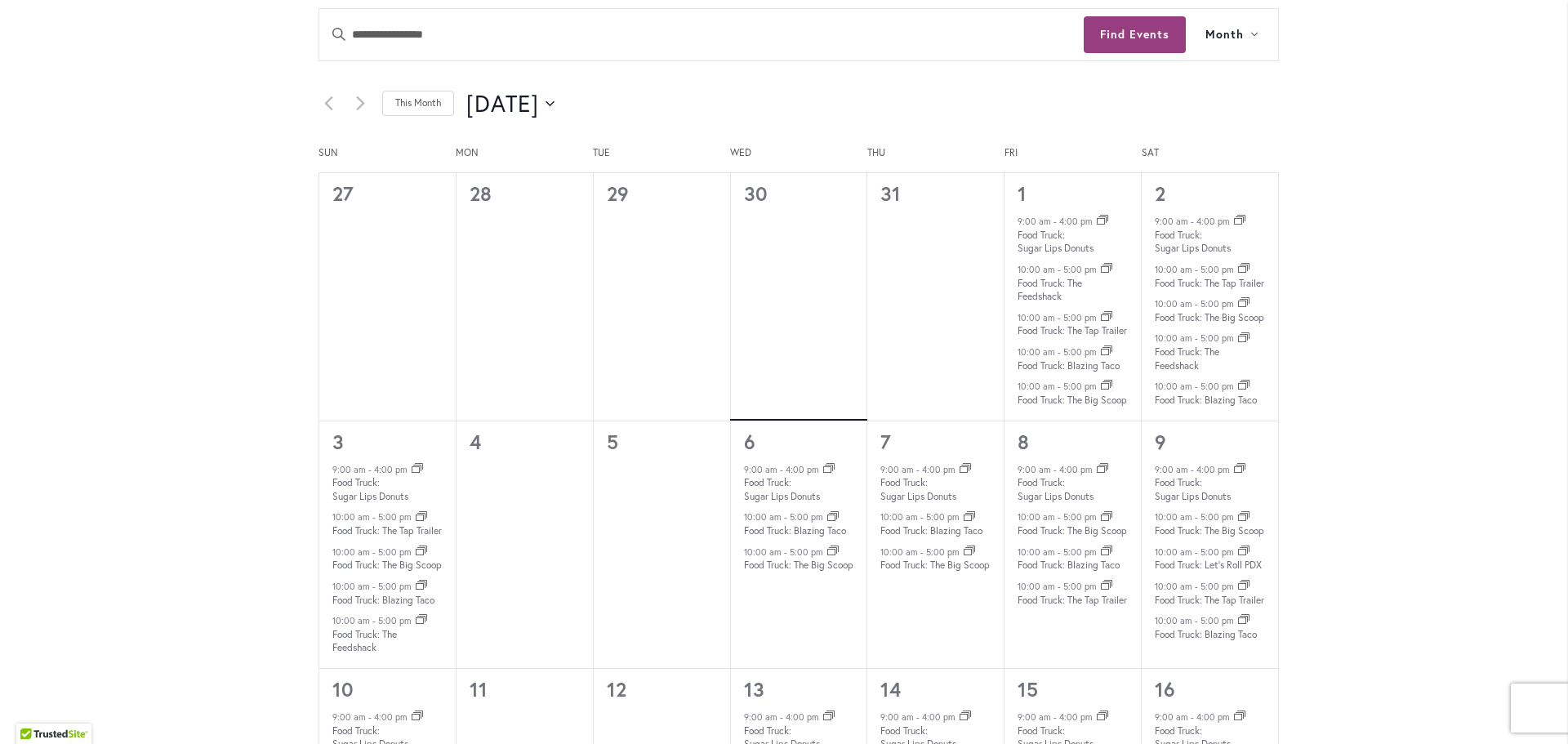
scroll to position [847, 0]
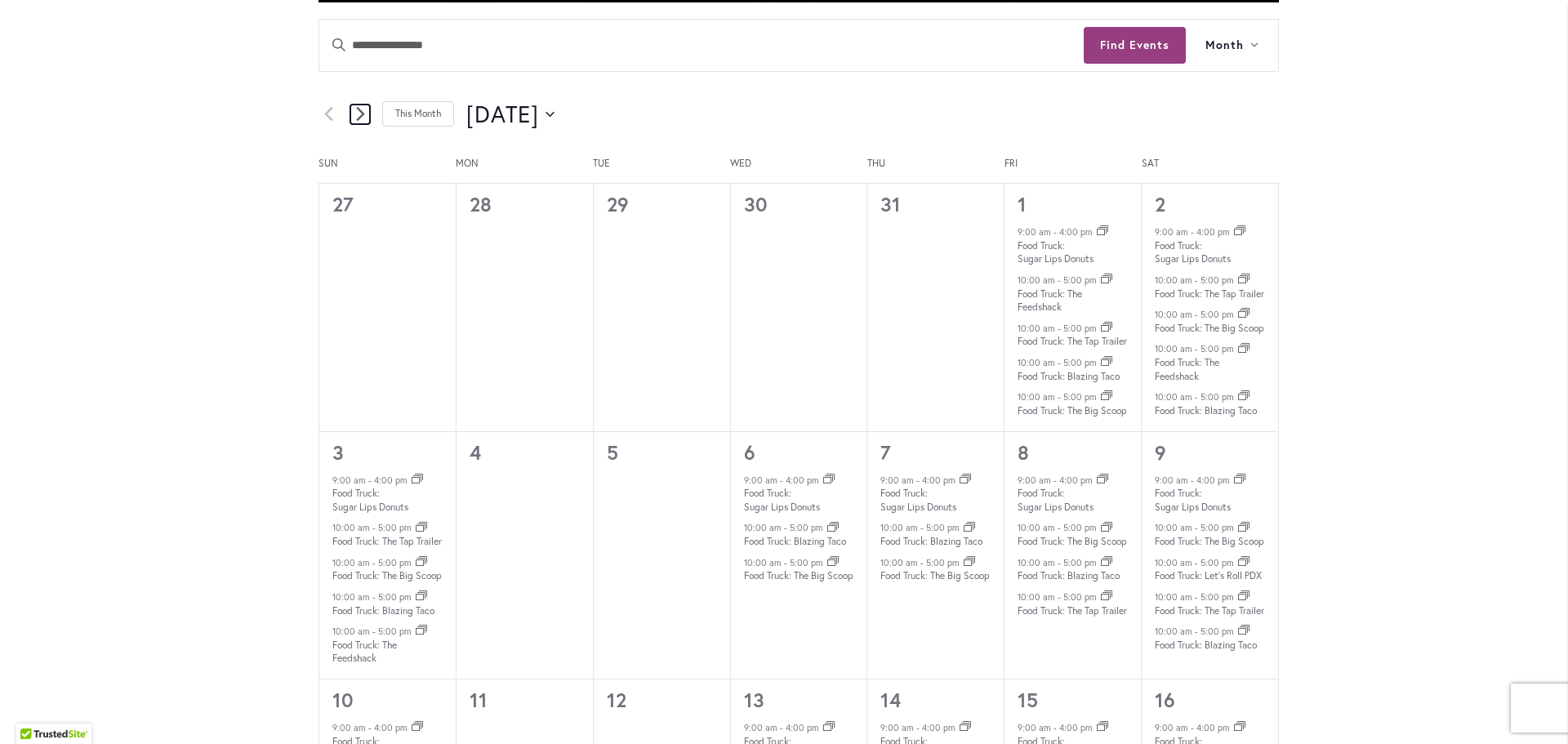
click at [356, 112] on icon "Next month" at bounding box center [360, 113] width 8 height 14
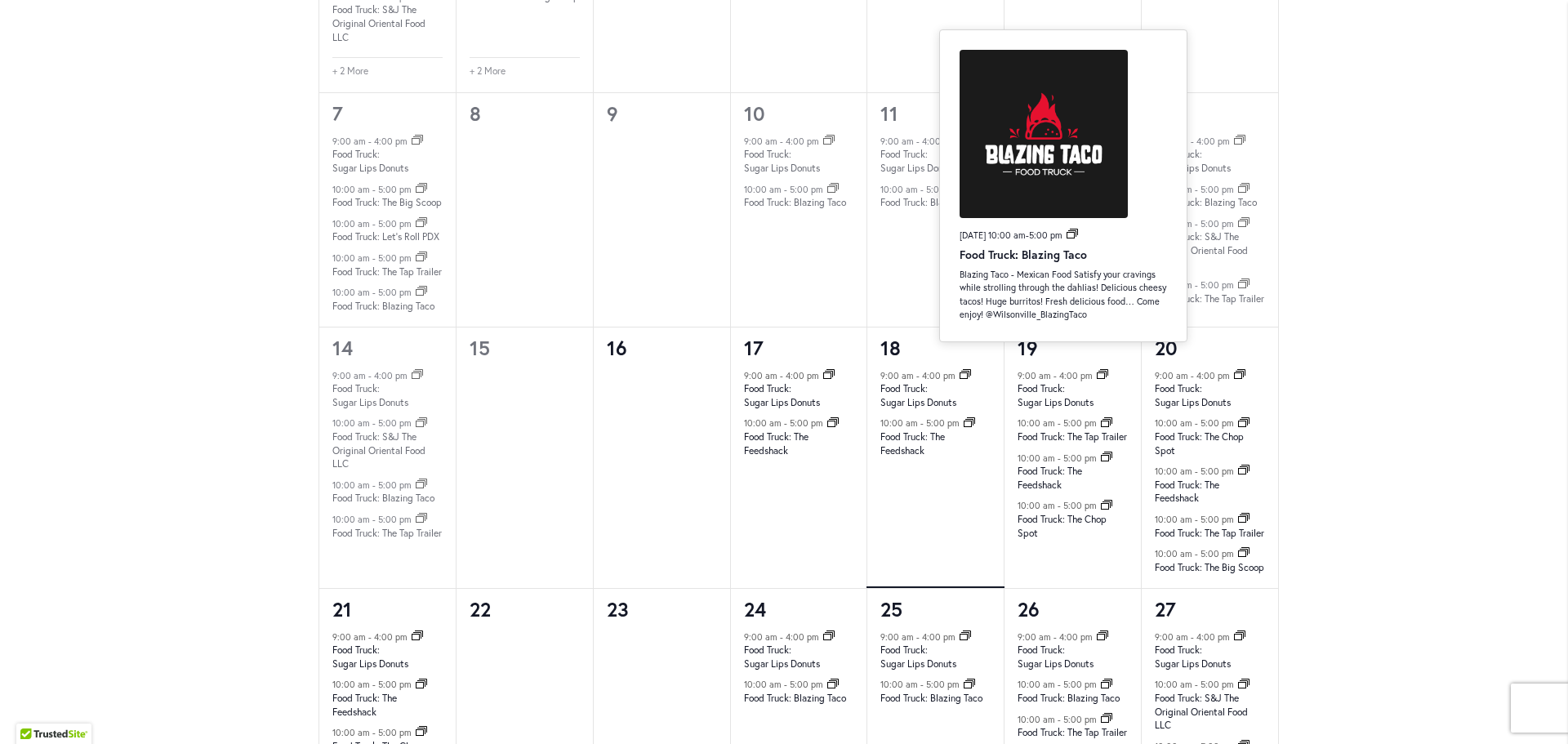
scroll to position [1337, 0]
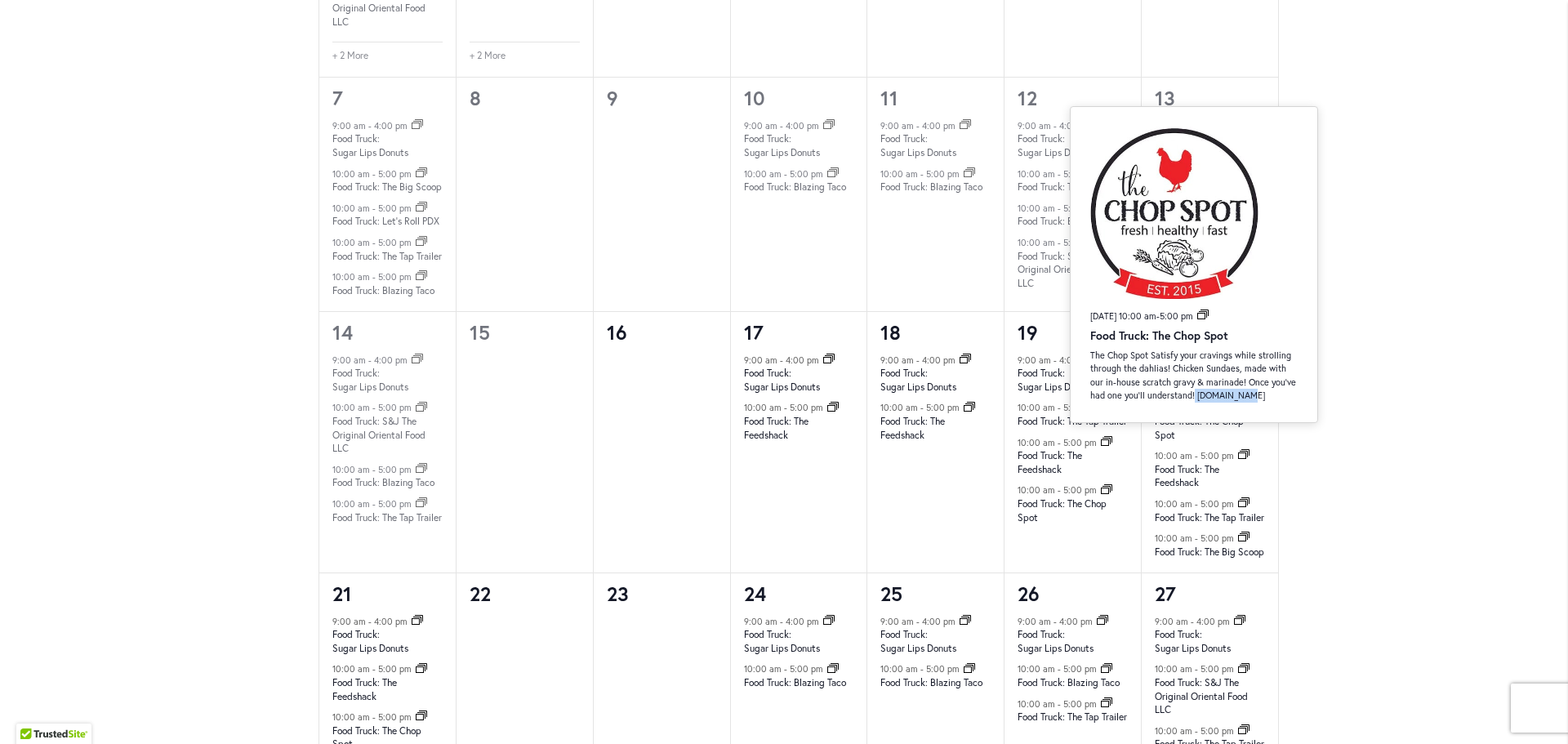
drag, startPoint x: 1194, startPoint y: 396, endPoint x: 1253, endPoint y: 395, distance: 59.0
click at [1253, 395] on p "The Chop Spot Satisfy your cravings while strolling through the dahlias! Chicke…" at bounding box center [1194, 376] width 208 height 54
copy p "Choppdx.com"
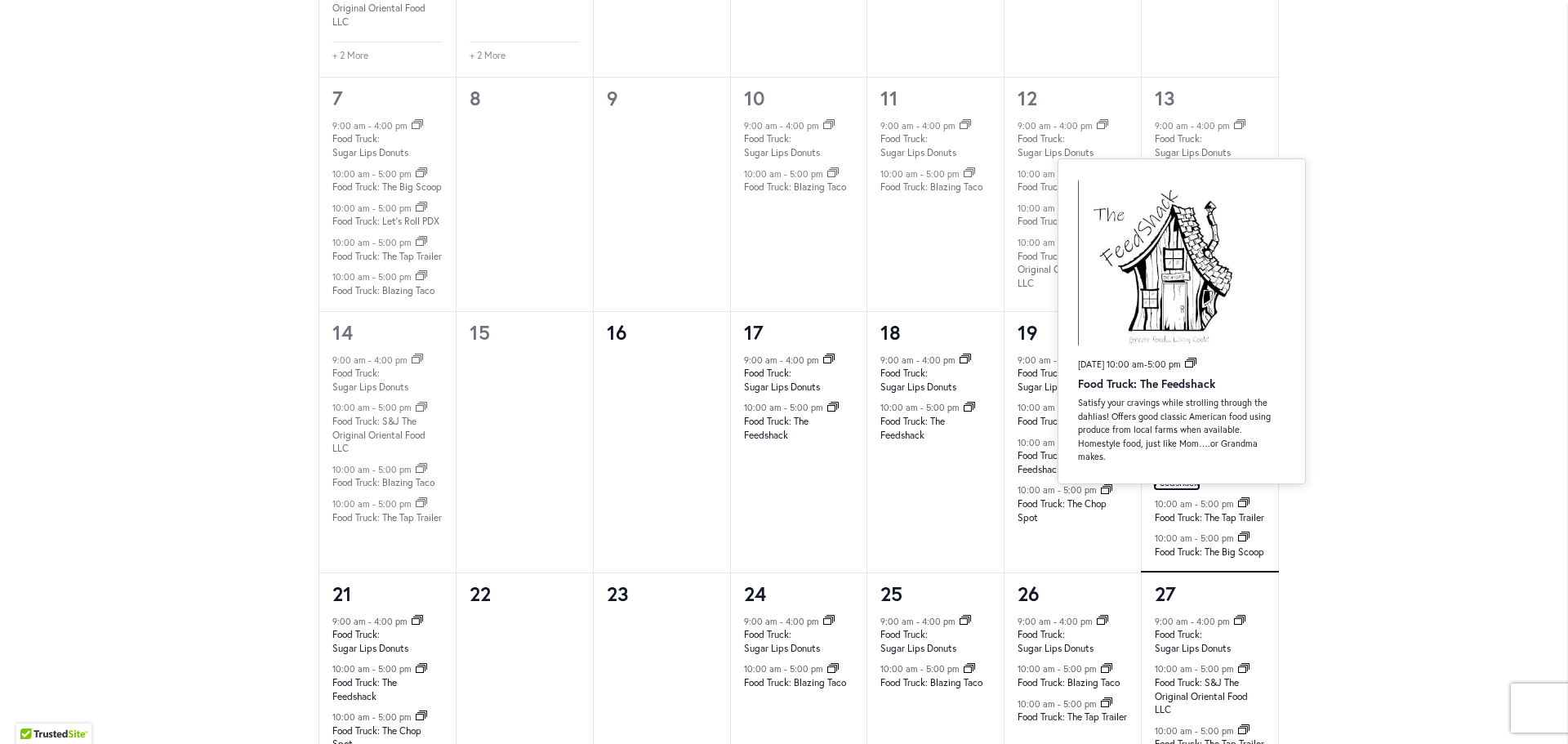
click at [1164, 490] on link "Food Truck: The Feedshack" at bounding box center [1186, 476] width 64 height 27
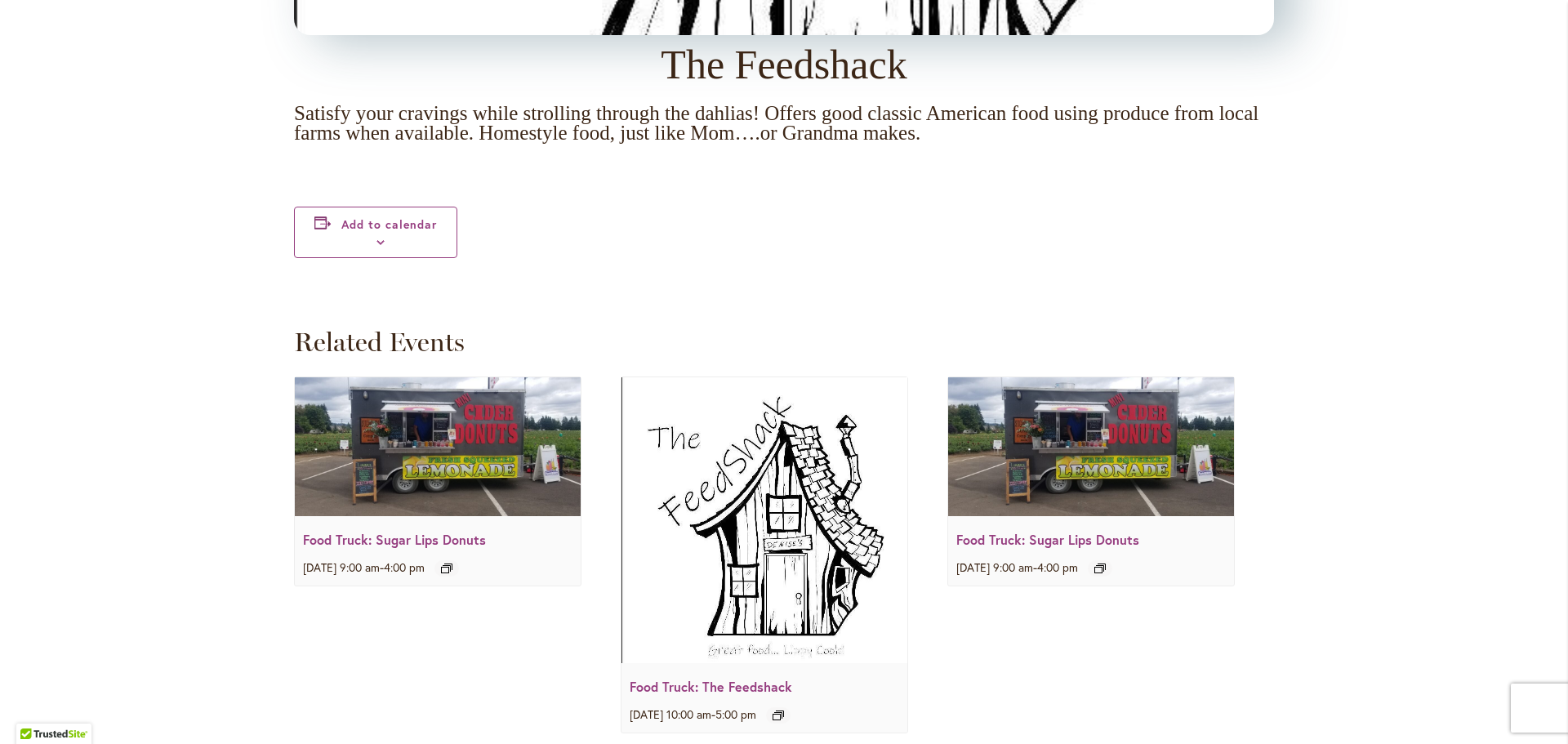
scroll to position [2122, 0]
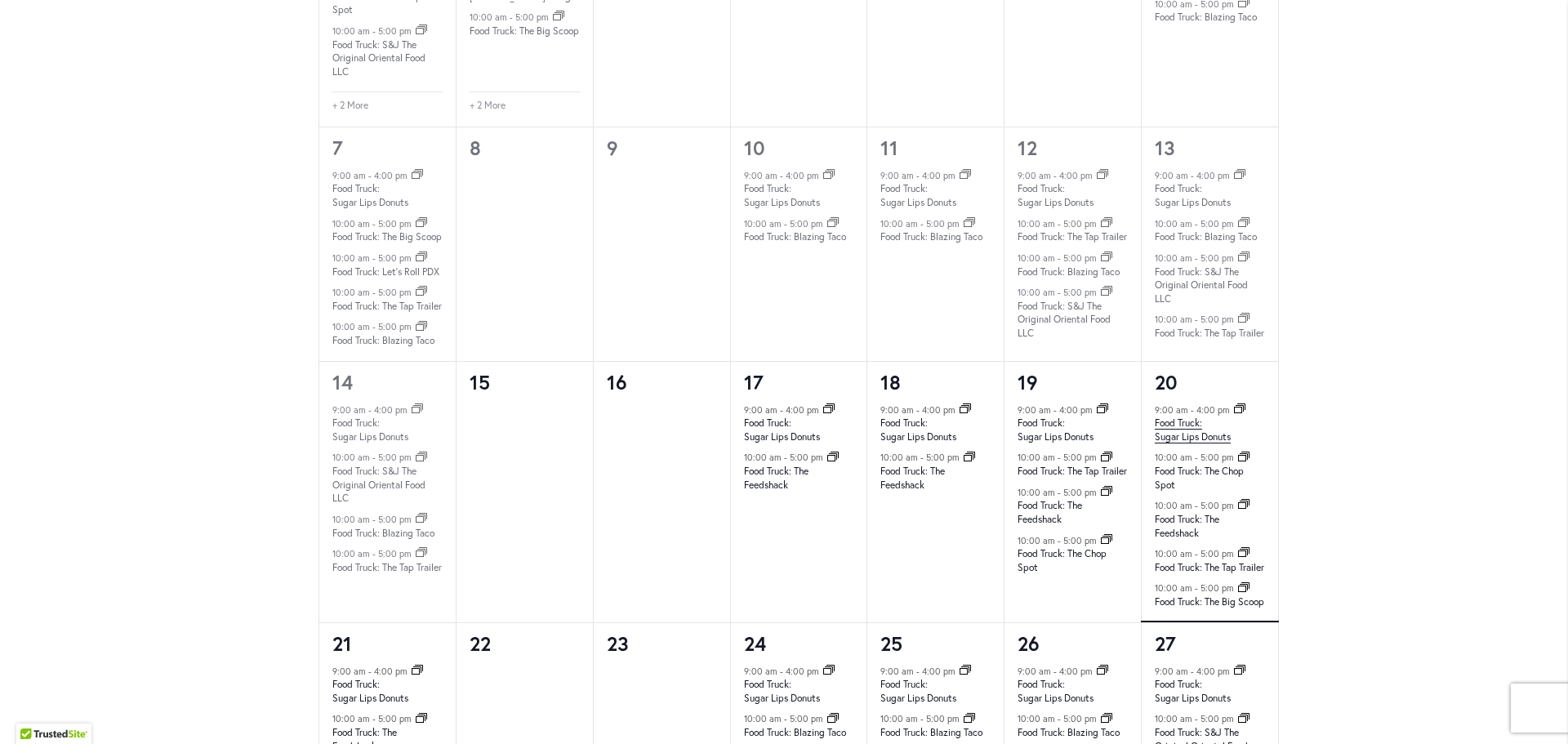
scroll to position [1307, 0]
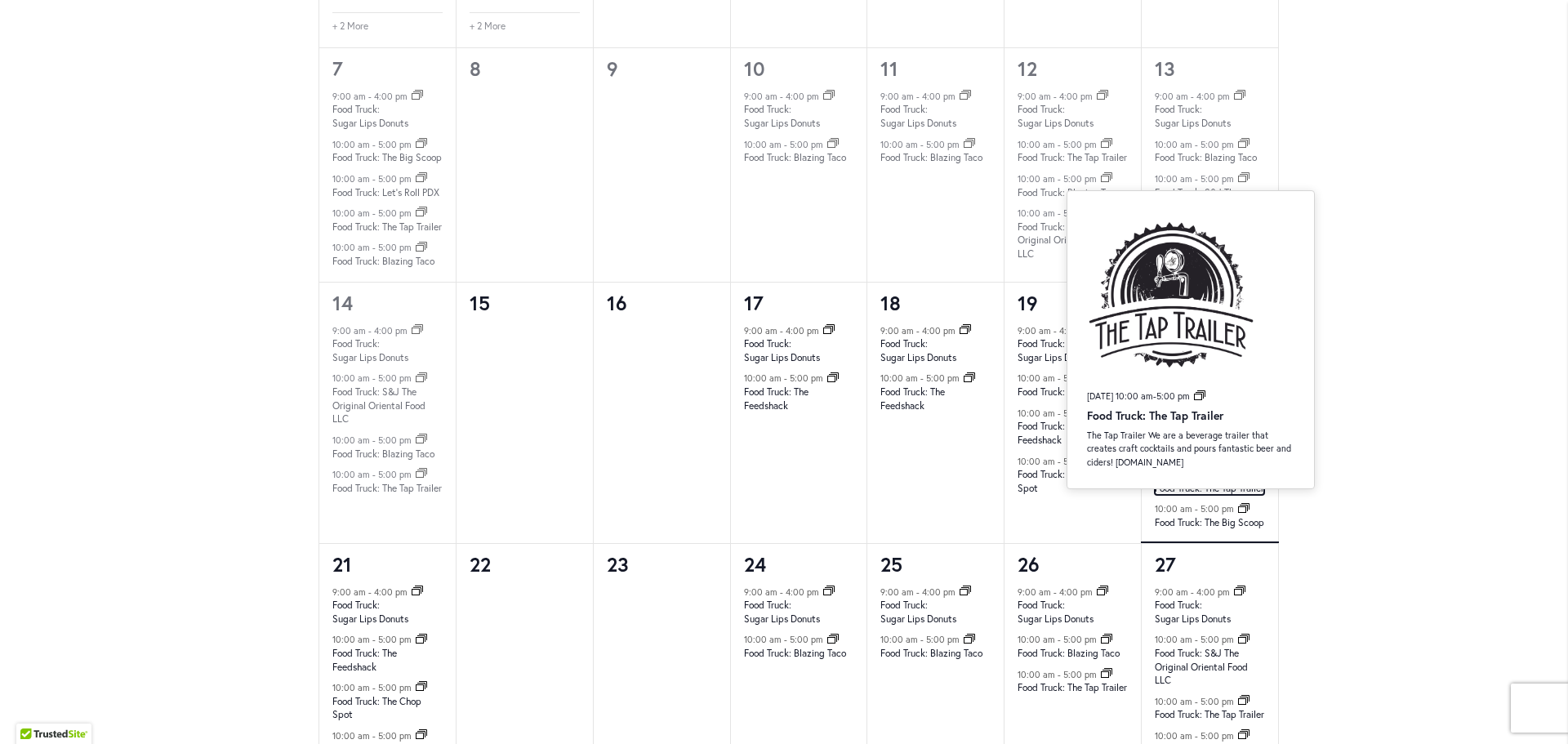
click at [1213, 495] on link "Food Truck: The Tap Trailer" at bounding box center [1210, 488] width 110 height 13
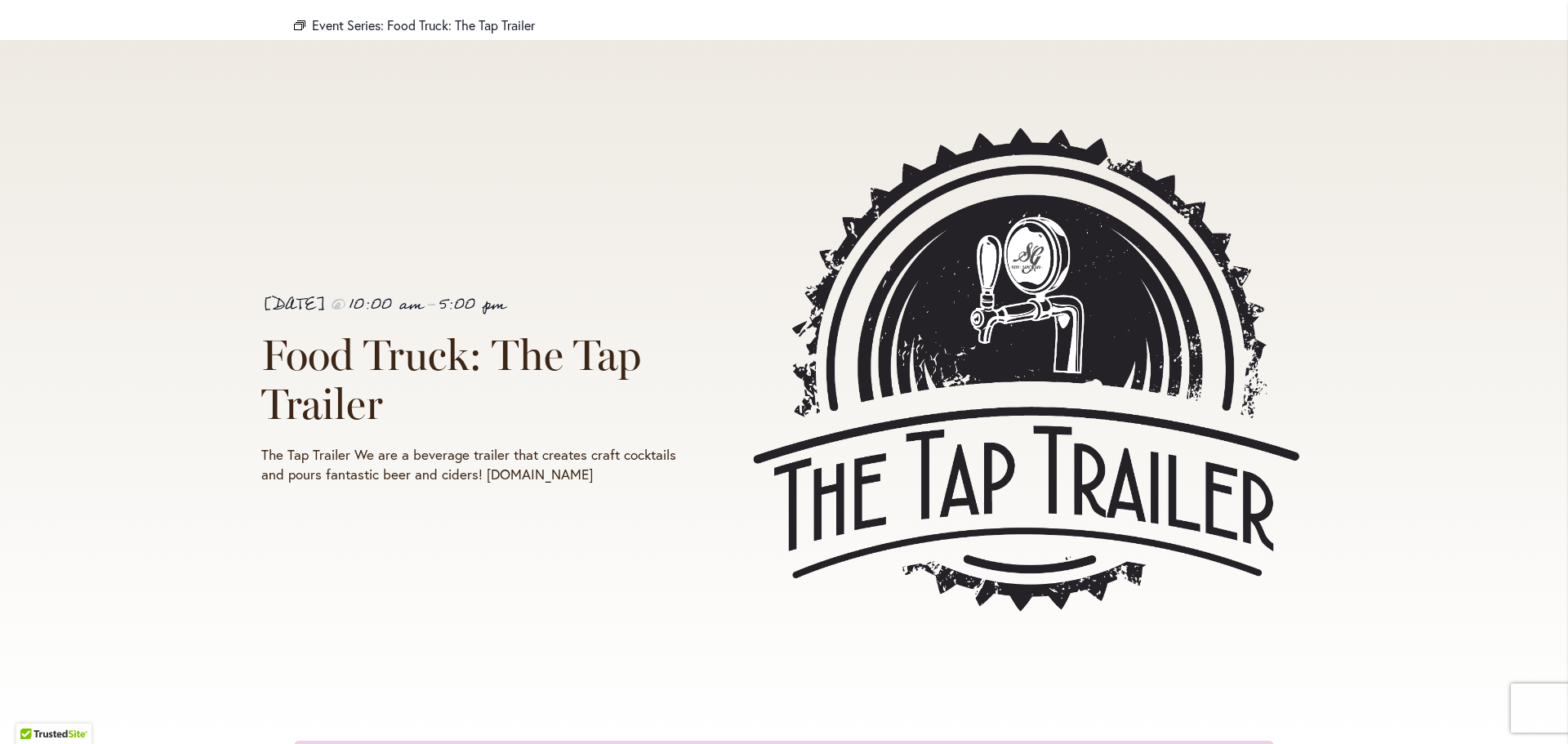
scroll to position [245, 0]
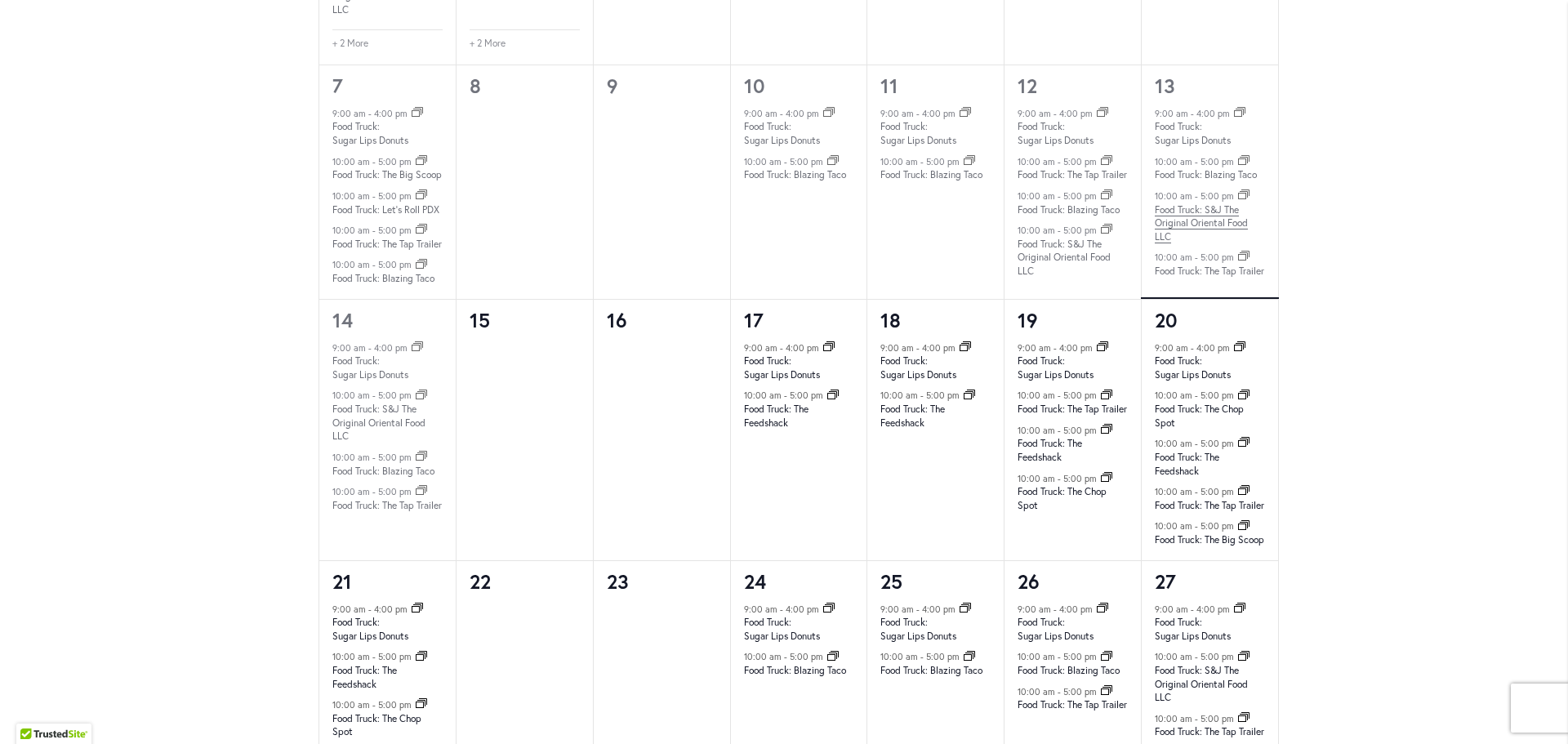
scroll to position [1307, 0]
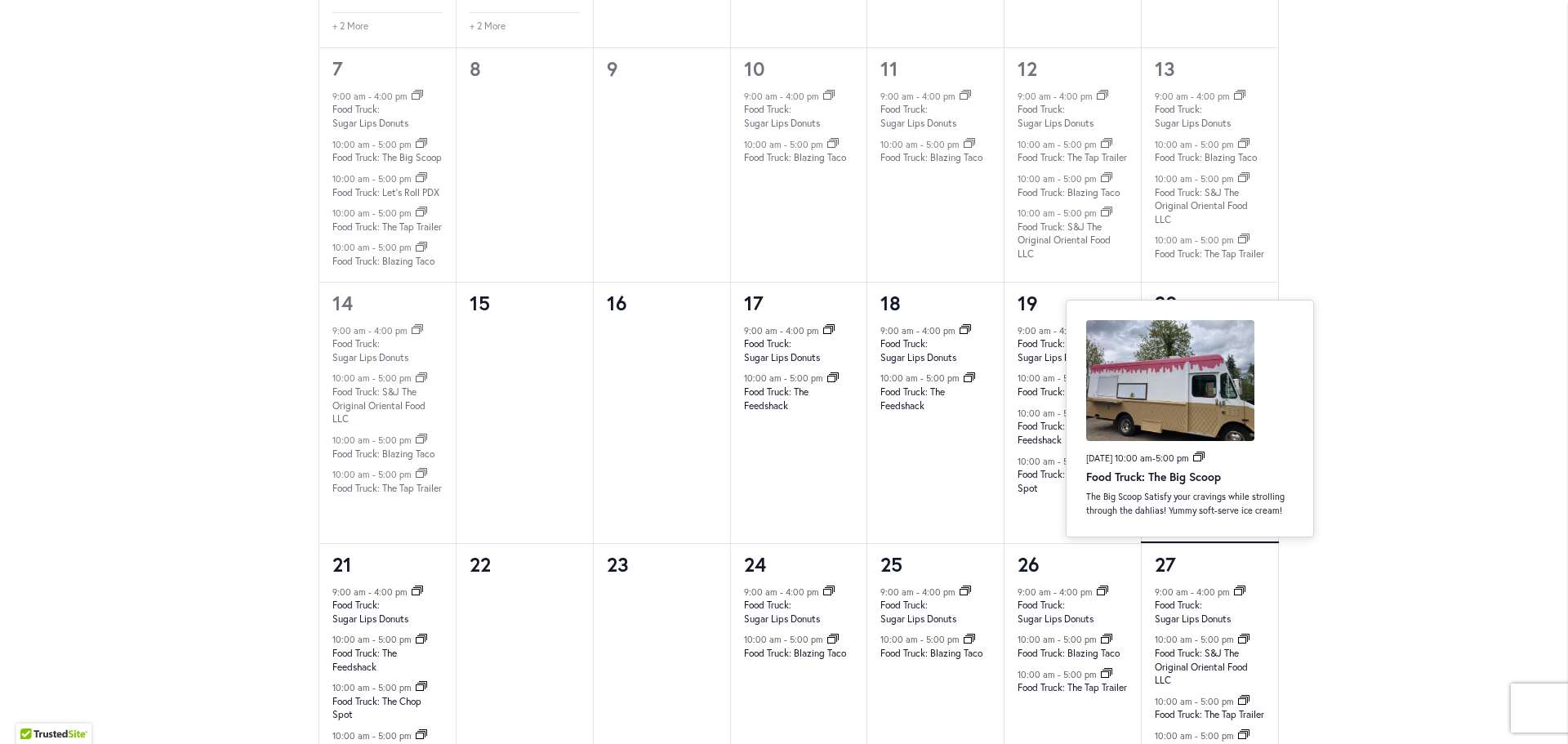
click at [1226, 529] on link "Food Truck: The Big Scoop" at bounding box center [1210, 523] width 110 height 13
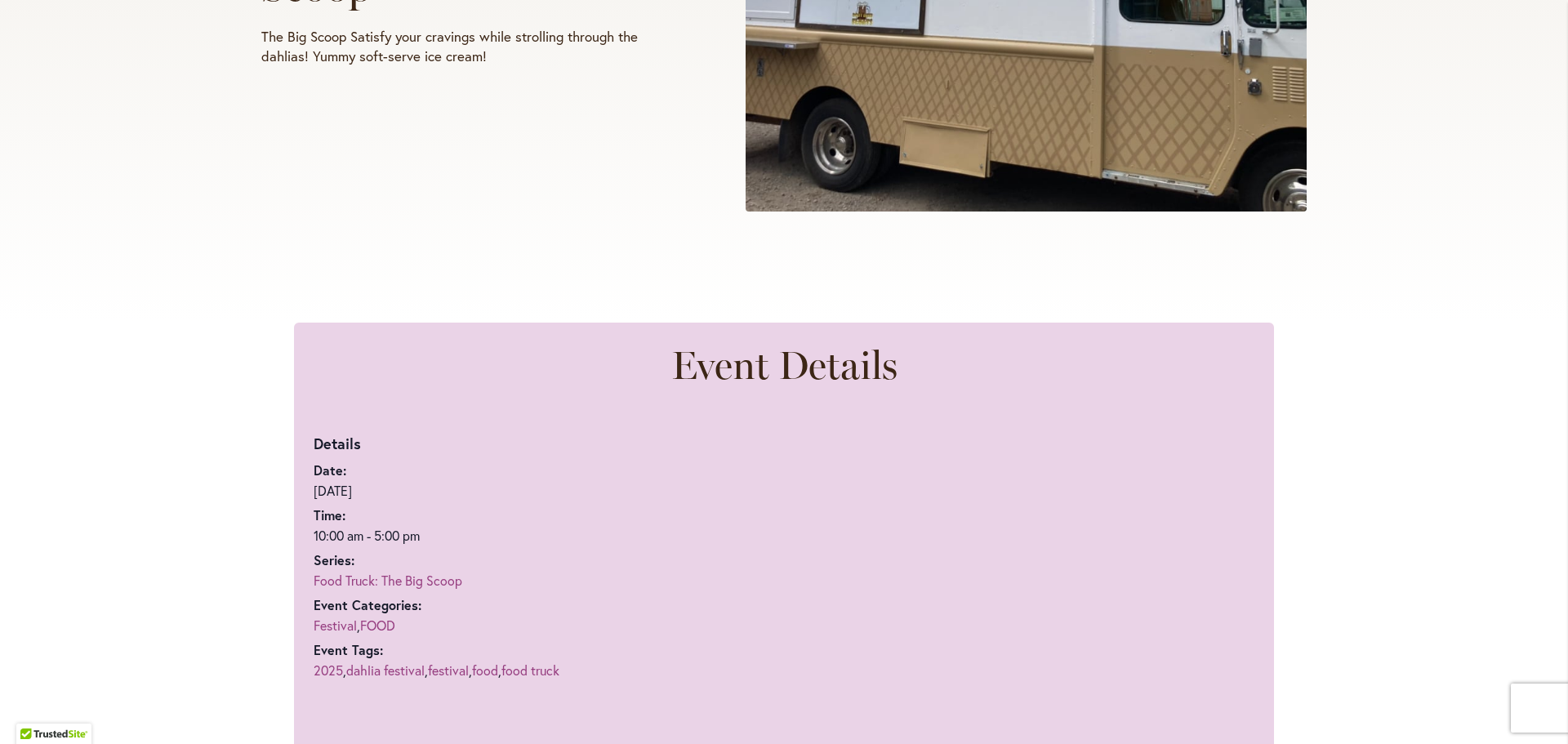
scroll to position [735, 0]
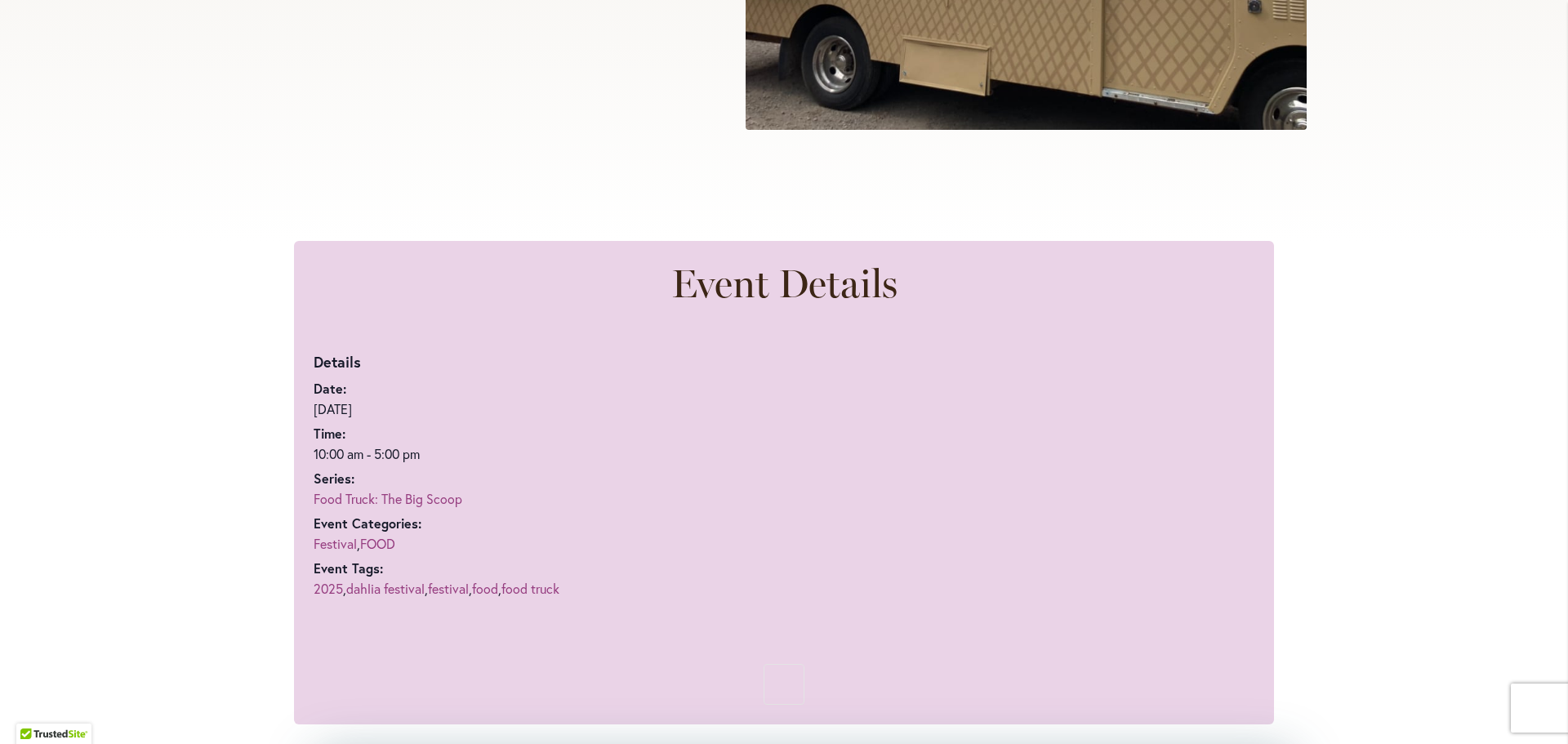
click at [351, 498] on link "Food Truck: The Big Scoop" at bounding box center [388, 498] width 149 height 17
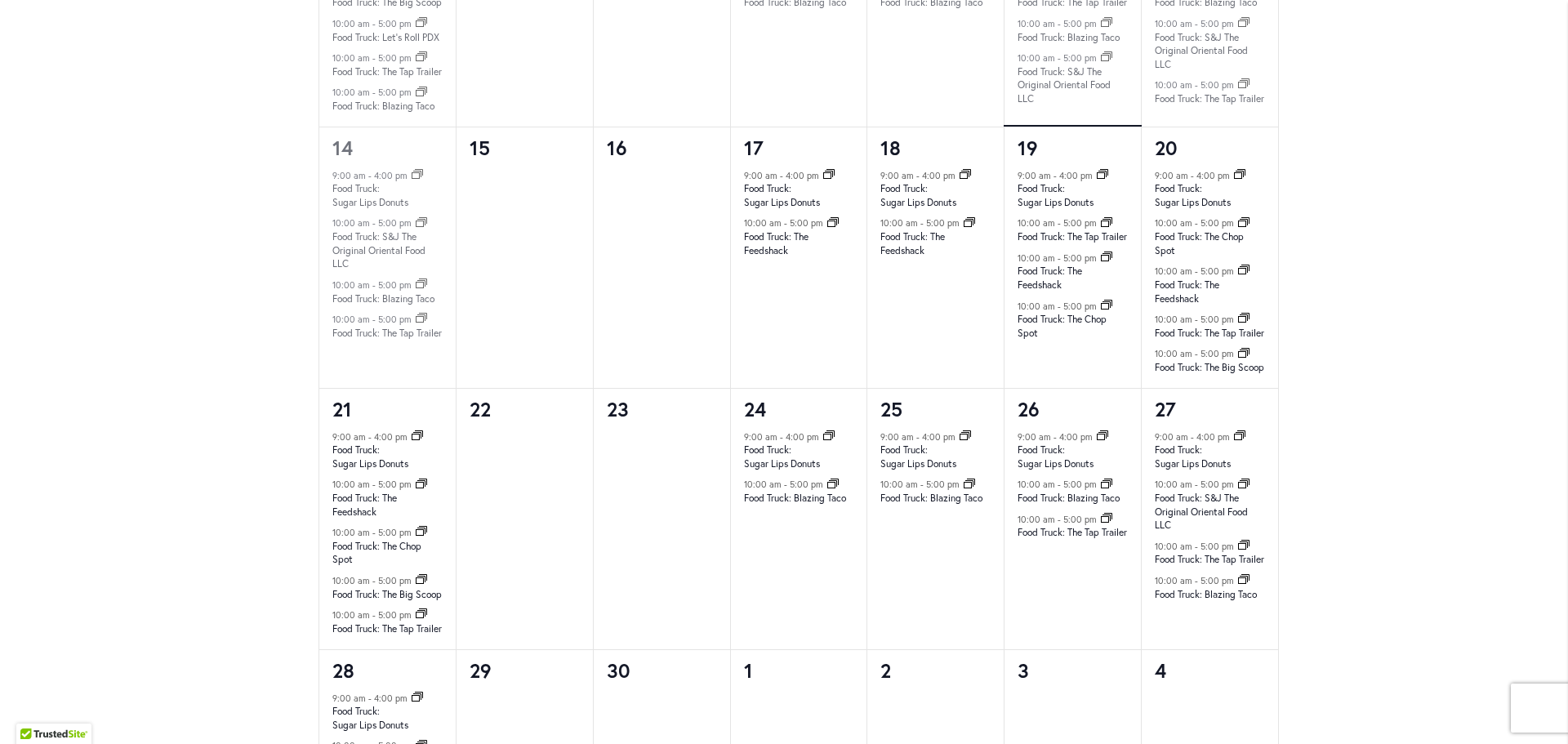
scroll to position [1551, 0]
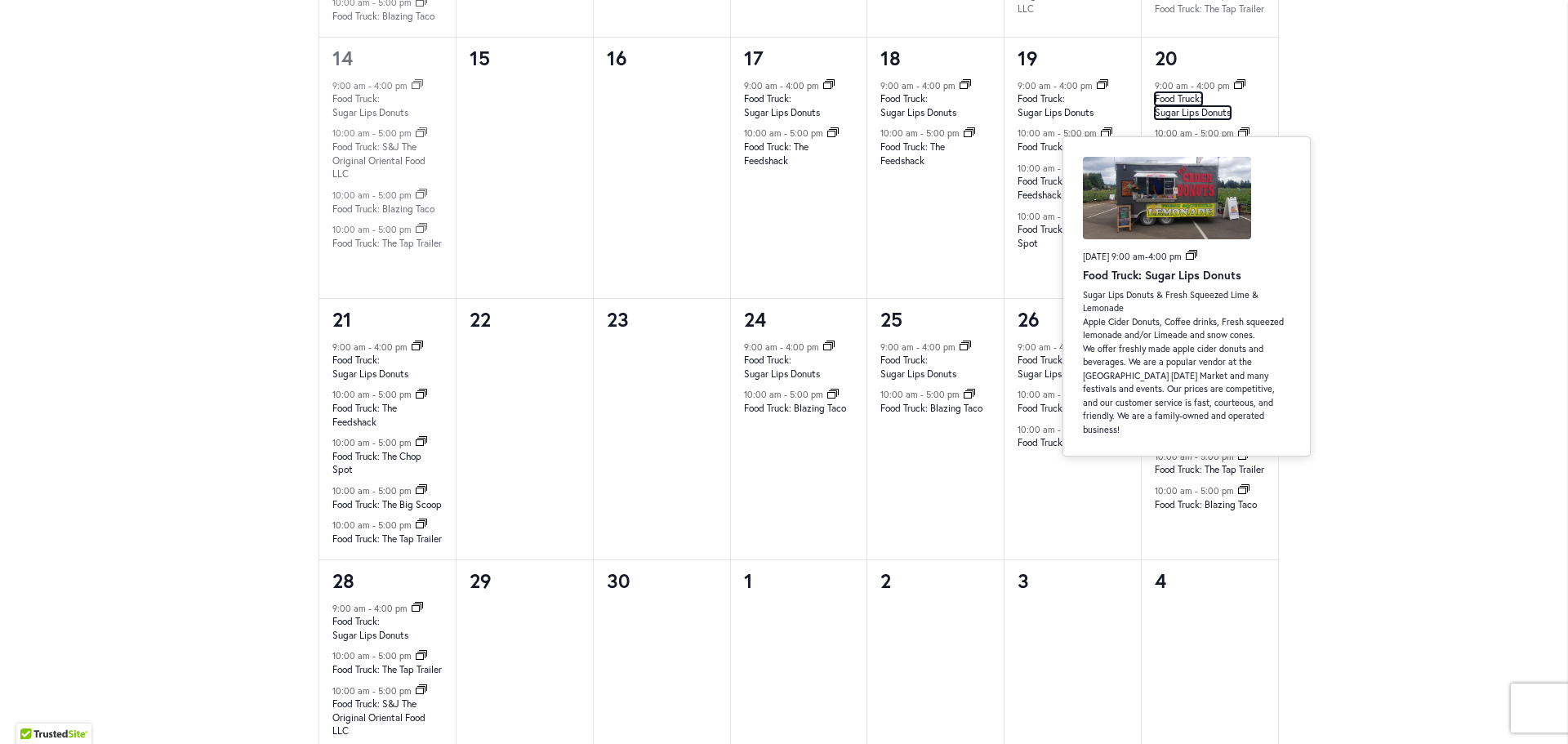
click at [1164, 119] on link "Food Truck: Sugar Lips Donuts" at bounding box center [1193, 105] width 76 height 27
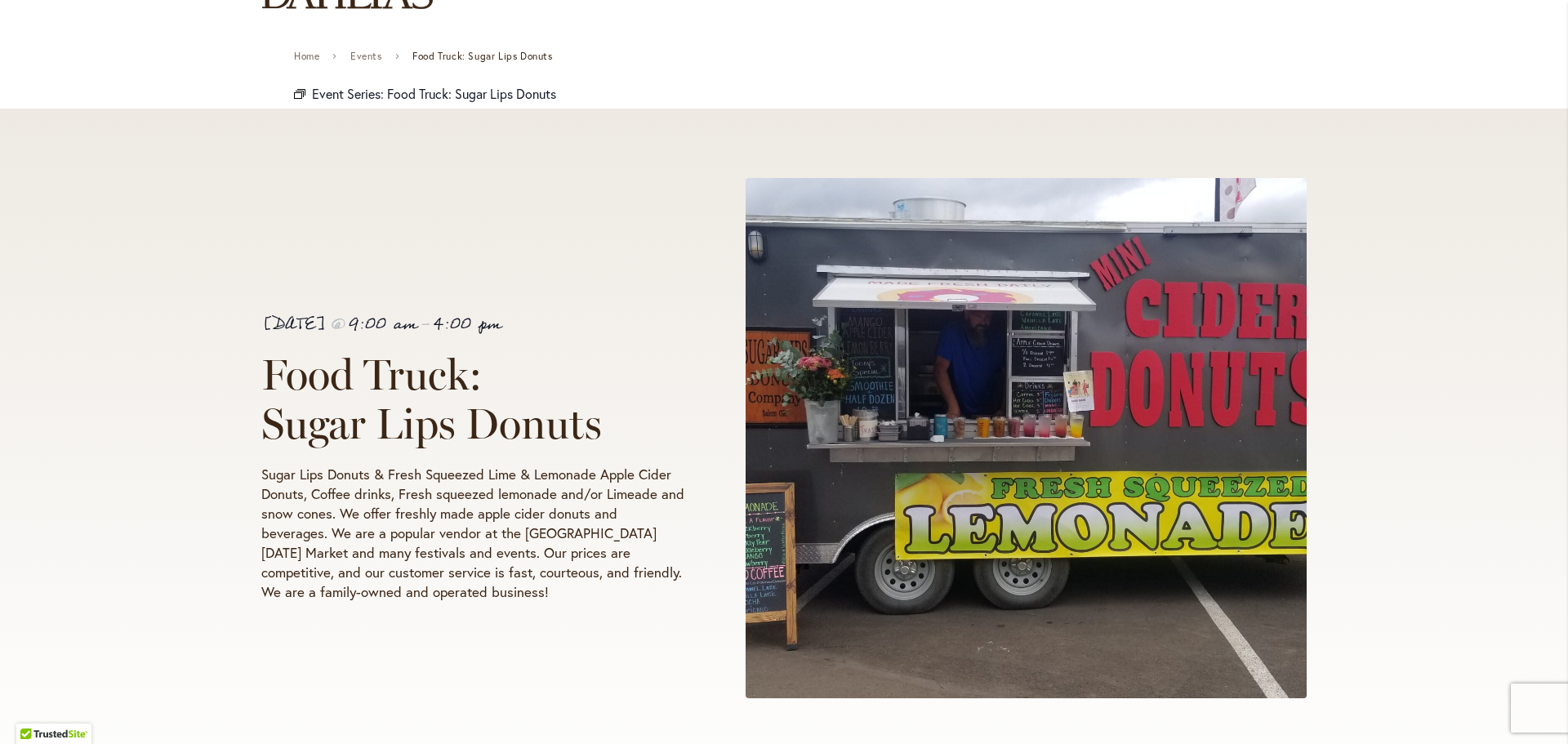
scroll to position [164, 0]
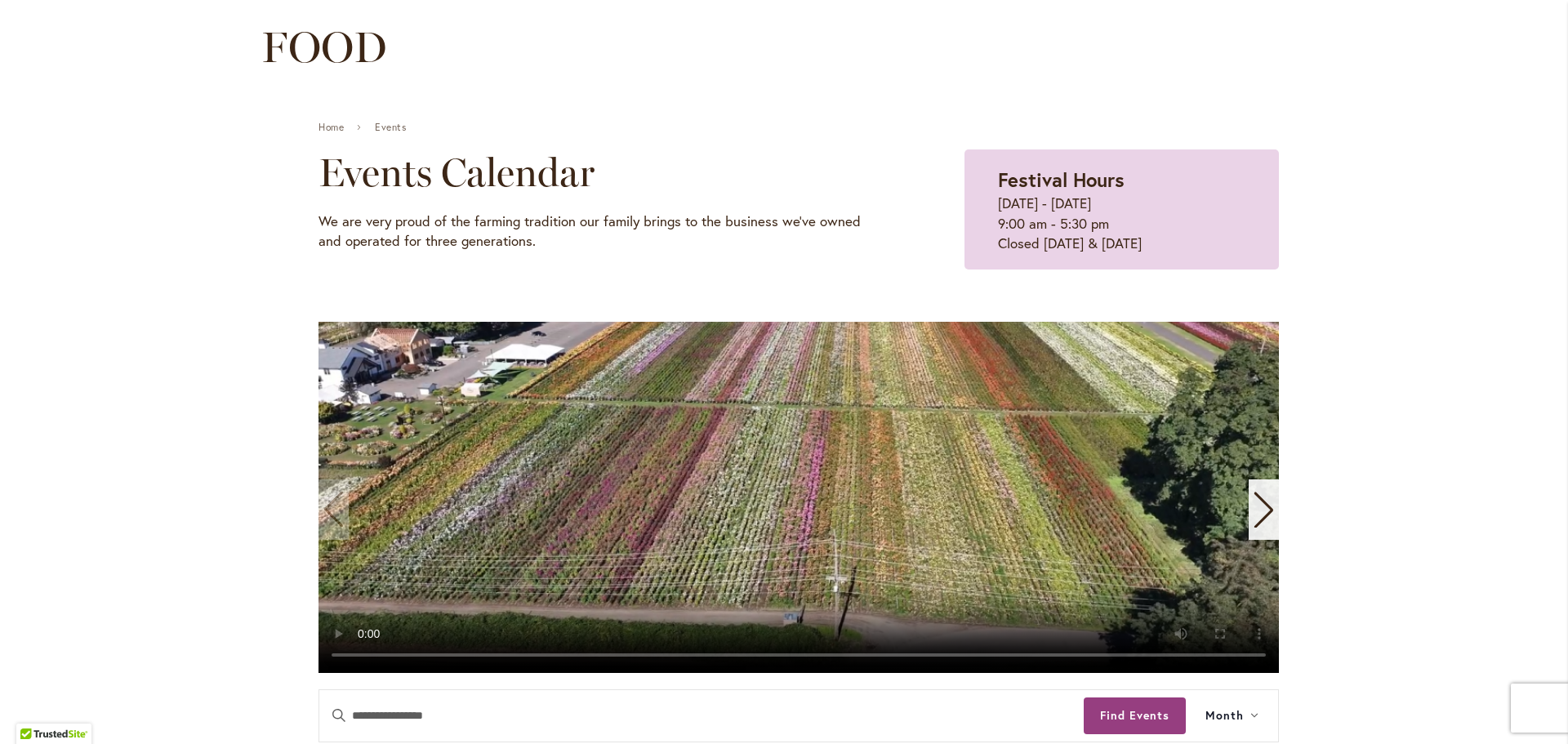
scroll to position [164, 0]
